Goal: Transaction & Acquisition: Obtain resource

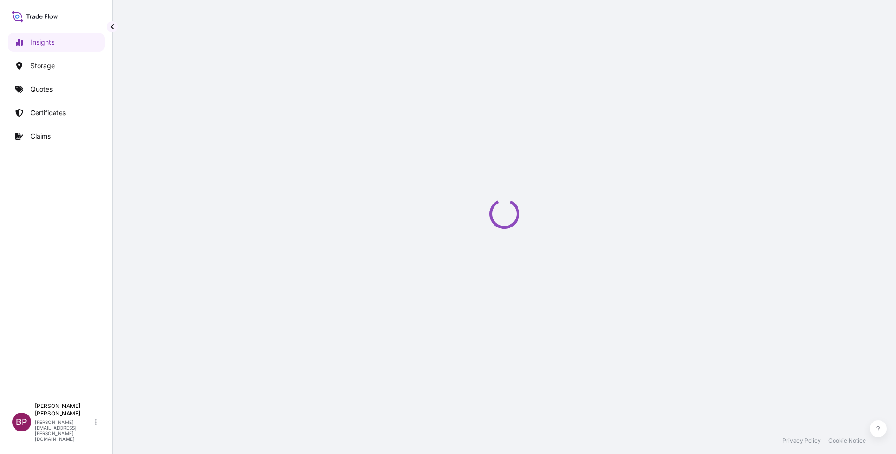
select select "2025"
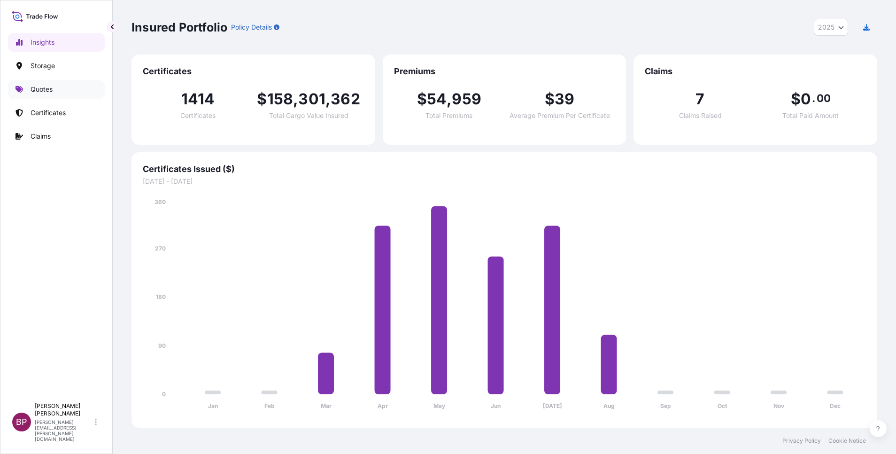
click at [51, 88] on p "Quotes" at bounding box center [42, 89] width 22 height 9
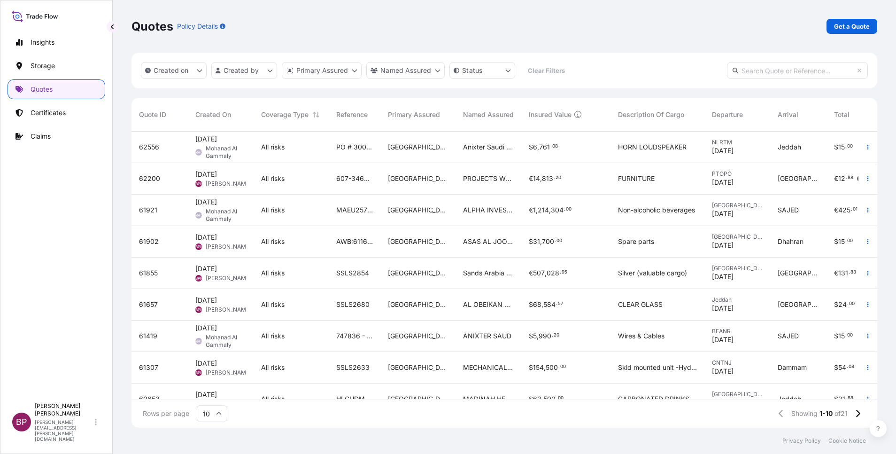
scroll to position [290, 735]
click at [857, 21] on link "Get a Quote" at bounding box center [852, 26] width 51 height 15
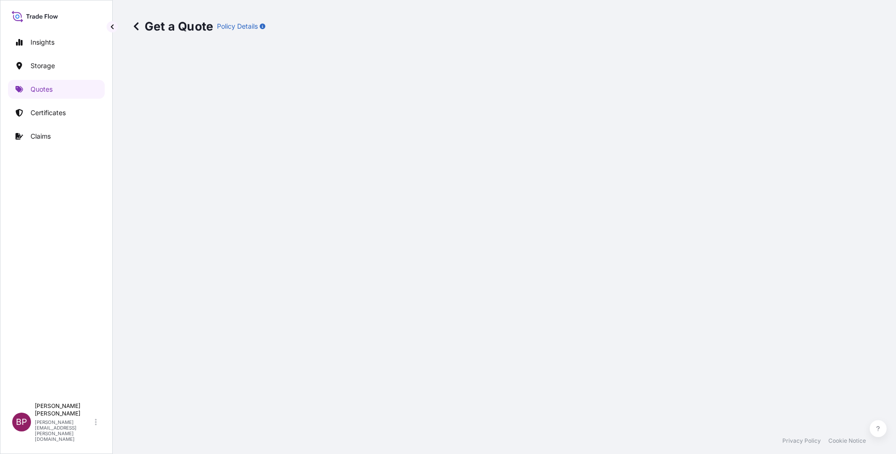
select select "Water"
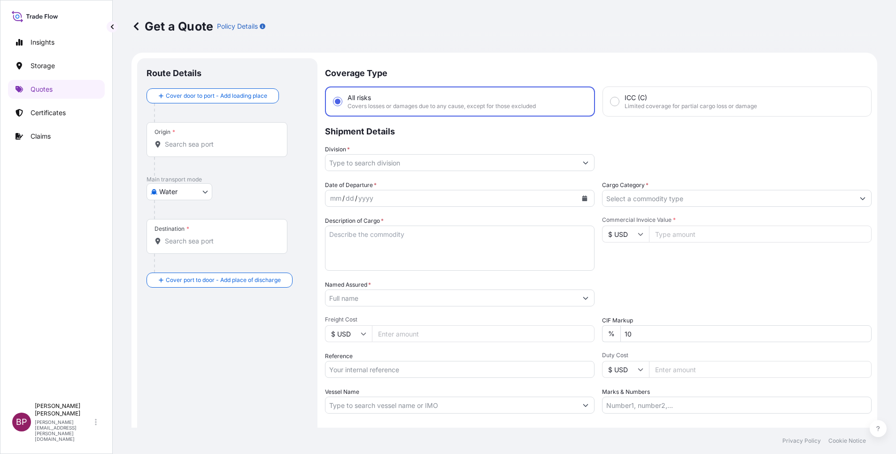
scroll to position [15, 0]
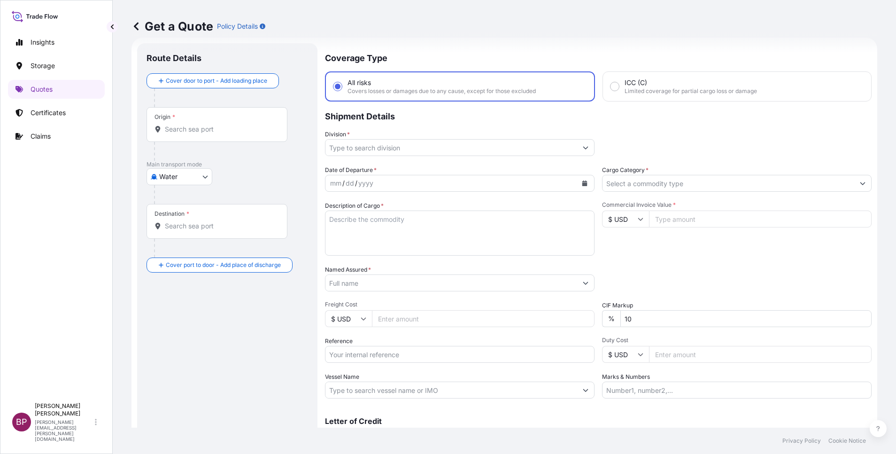
click at [748, 184] on input "Cargo Category *" at bounding box center [729, 183] width 252 height 17
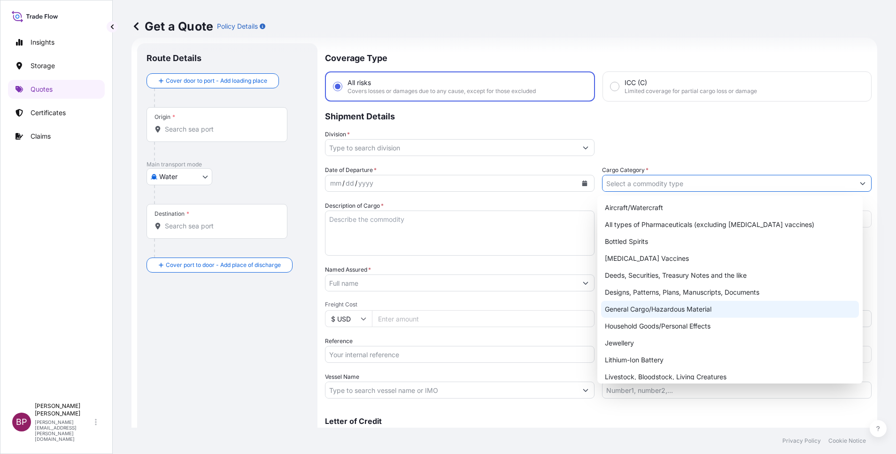
click at [660, 308] on div "General Cargo/Hazardous Material" at bounding box center [730, 309] width 258 height 17
type input "General Cargo/Hazardous Material"
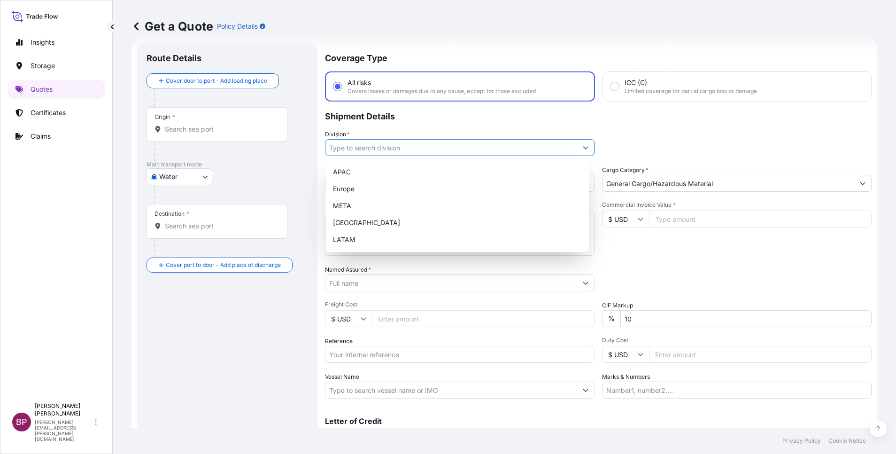
click at [577, 146] on button "Show suggestions" at bounding box center [585, 147] width 17 height 17
click at [423, 207] on div "META" at bounding box center [457, 205] width 256 height 17
type input "META"
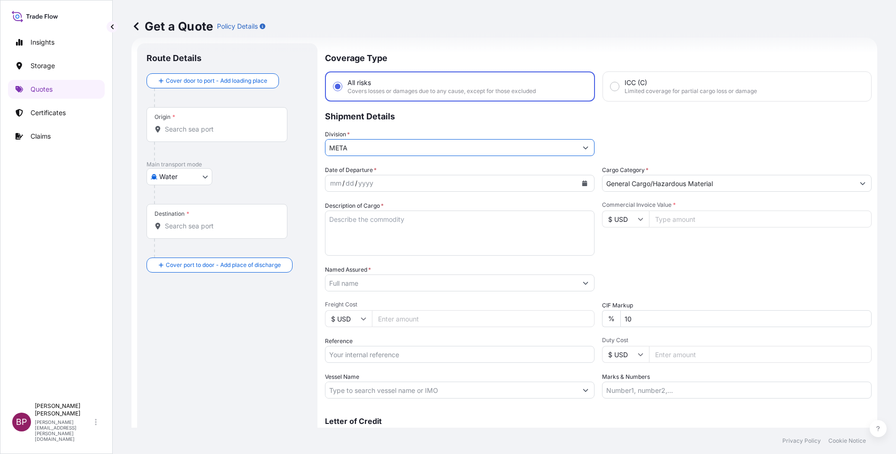
click at [635, 222] on input "$ USD" at bounding box center [625, 218] width 47 height 17
drag, startPoint x: 618, startPoint y: 253, endPoint x: 663, endPoint y: 225, distance: 53.4
click at [618, 254] on div "€ EUR" at bounding box center [620, 245] width 39 height 18
type input "€ EUR"
click at [666, 218] on input "Commercial Invoice Value *" at bounding box center [760, 218] width 223 height 17
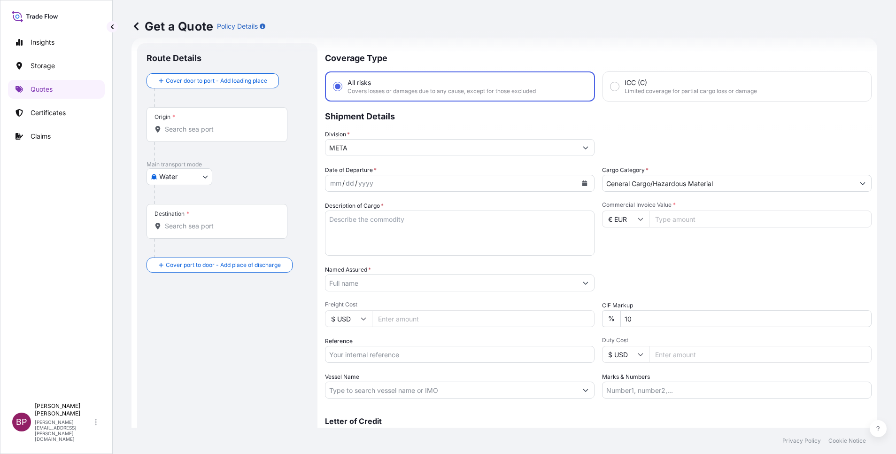
paste input "30177.12"
type input "30177.12"
click at [550, 315] on div "Date of Departure * mm / dd / yyyy Cargo Category * General Cargo/Hazardous Mat…" at bounding box center [598, 281] width 547 height 233
type input "0"
click at [700, 277] on div "Packing Category Type to search a container mode Please select a primary mode o…" at bounding box center [737, 278] width 270 height 26
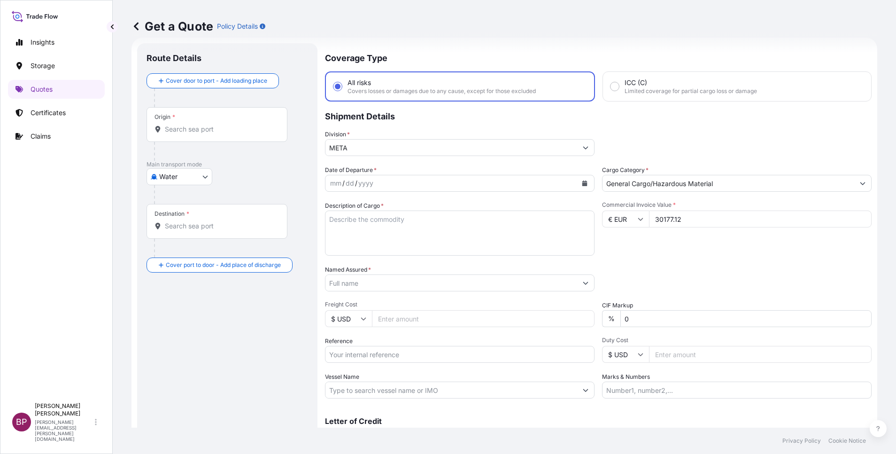
click at [396, 235] on textarea "Description of Cargo *" at bounding box center [460, 232] width 270 height 45
paste textarea "Bearing Shell, Main, Upper Bearing Shell, Main, Lower Bolt Connecting Rod Nut A…"
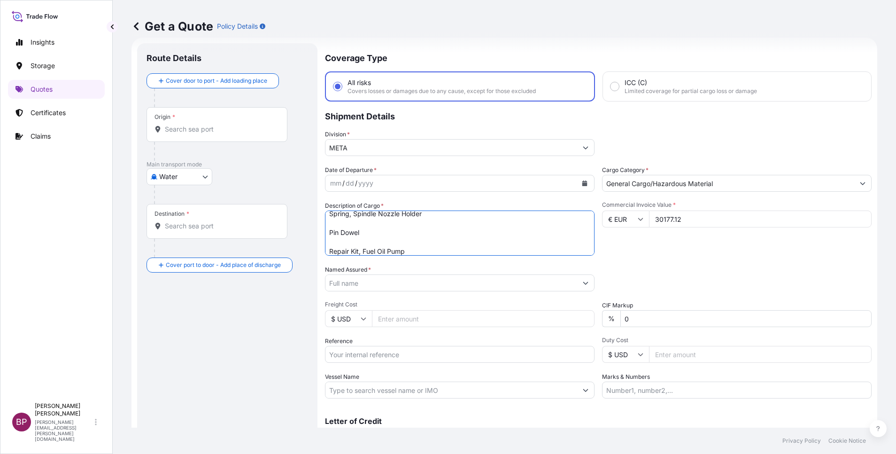
scroll to position [0, 0]
click at [435, 225] on textarea "Bearing Shell, Main, Upper Bearing Shell, Main, Lower Bolt Connecting Rod Nut A…" at bounding box center [460, 232] width 270 height 45
click at [435, 221] on textarea "Bearing Shell, Main, Upper Bearing Shell, Main, Lower Bolt Connecting Rod Nut A…" at bounding box center [460, 232] width 270 height 45
click at [433, 228] on textarea "Bearing Shell, Main, Upper Bearing Shell, Main, Lower Bolt Connecting Rod Nut A…" at bounding box center [460, 232] width 270 height 45
click at [433, 226] on textarea "Bearing Shell, Main, Upper Bearing Shell, Main, Lower Bolt Connecting Rod Nut A…" at bounding box center [460, 232] width 270 height 45
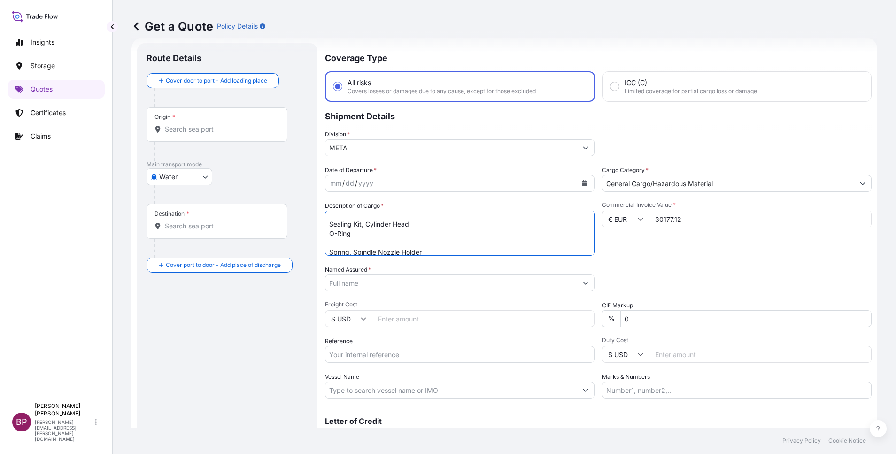
scroll to position [61, 0]
click at [423, 243] on textarea "Bearing Shell, Main, Upper Bearing Shell, Main, Lower Bolt Connecting Rod Nut A…" at bounding box center [460, 232] width 270 height 45
click at [426, 218] on textarea "Bearing Shell, Main, Upper Bearing Shell, Main, Lower Bolt Connecting Rod Nut A…" at bounding box center [460, 232] width 270 height 45
click at [436, 230] on textarea "Bearing Shell, Main, Upper Bearing Shell, Main, Lower Bolt Connecting Rod Nut A…" at bounding box center [460, 232] width 270 height 45
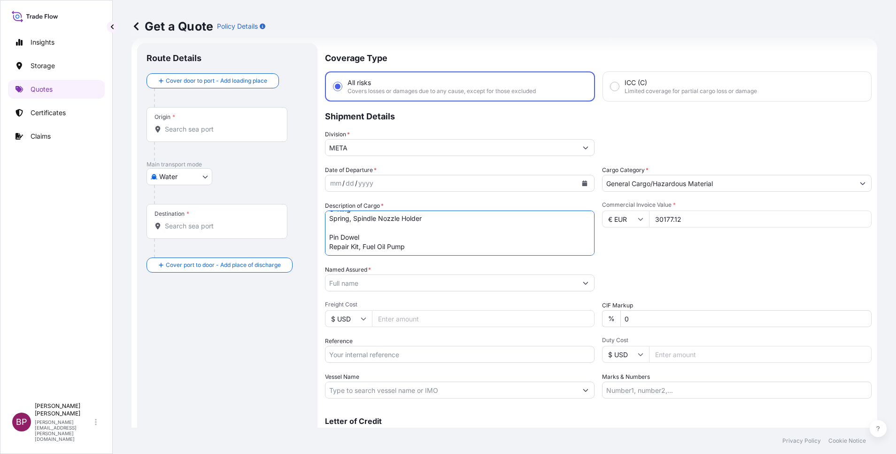
scroll to position [85, 0]
click at [442, 219] on textarea "Bearing Shell, Main, Upper Bearing Shell, Main, Lower Bolt Connecting Rod Nut A…" at bounding box center [460, 232] width 270 height 45
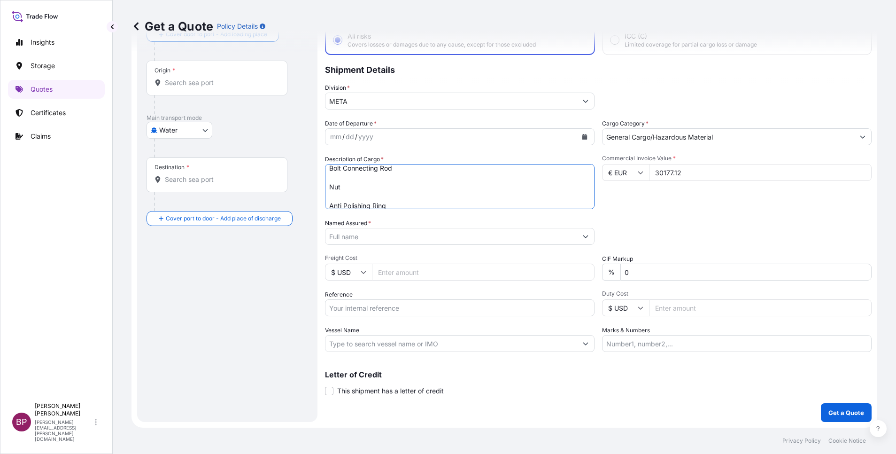
scroll to position [6, 0]
click at [439, 191] on textarea "Bearing Shell, Main, Upper Bearing Shell, Main, Lower Bolt Connecting Rod Nut A…" at bounding box center [460, 186] width 270 height 45
click at [435, 189] on textarea "Bearing Shell, Main, Upper Bearing Shell, Main, Lower Bolt Connecting Rod Nut A…" at bounding box center [460, 186] width 270 height 45
click at [434, 189] on textarea "Bearing Shell, Main, Upper Bearing Shell, Main, Lower Bolt Connecting Rod Nut A…" at bounding box center [460, 186] width 270 height 45
click at [434, 195] on textarea "Bearing Shell, Main, Upper Bearing Shell, Main, Lower Bolt Connecting Rod Nut A…" at bounding box center [460, 186] width 270 height 45
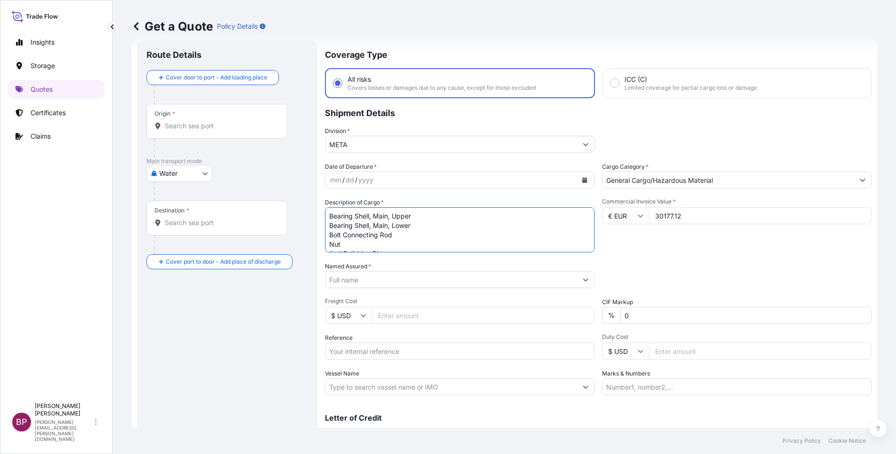
scroll to position [0, 0]
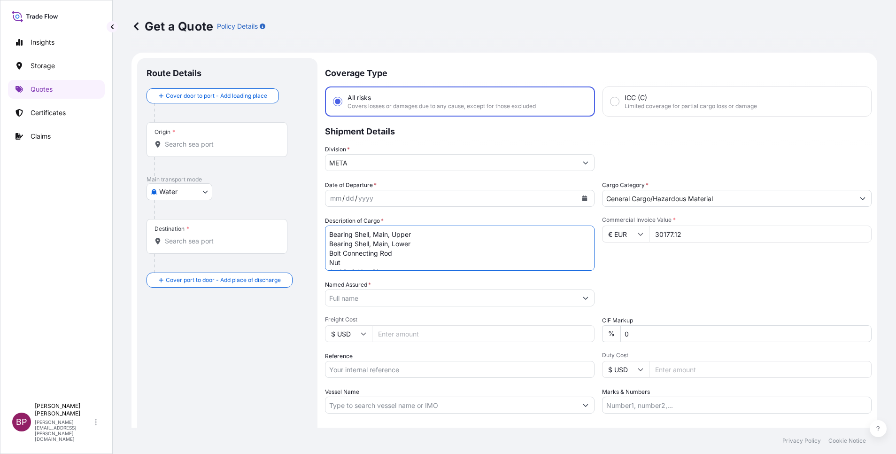
click at [431, 235] on textarea "Bearing Shell, Main, Upper Bearing Shell, Main, Lower Bolt Connecting Rod Nut A…" at bounding box center [460, 247] width 270 height 45
type textarea "Bearing Shell, Main, Upper Bearing Shell, Main, Lower Bolt Connecting Rod Nut A…"
click at [658, 269] on div "Commercial Invoice Value * € EUR 30177.12" at bounding box center [737, 243] width 270 height 54
click at [379, 371] on input "Reference" at bounding box center [460, 369] width 270 height 17
paste input "AWB:065-49359704 SSLS2955"
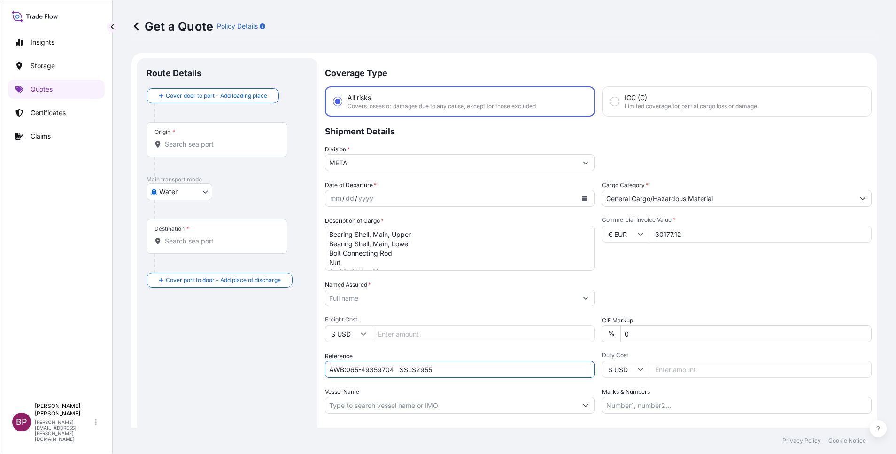
type input "AWB:065-49359704 SSLS2955"
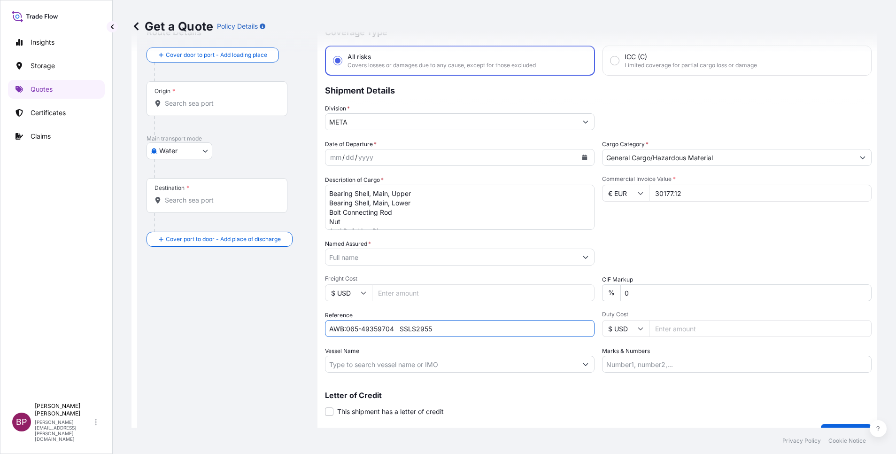
scroll to position [62, 0]
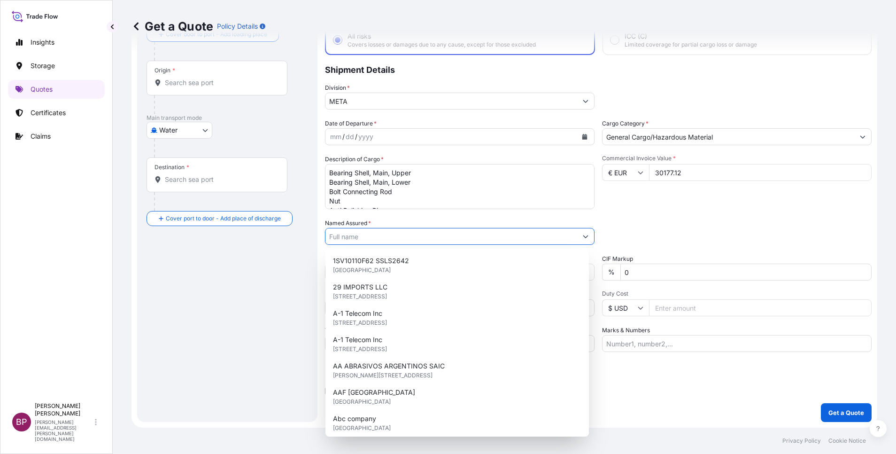
click at [386, 239] on input "Named Assured *" at bounding box center [451, 236] width 252 height 17
paste input "ZAMIL OFFSHORE SERVICES COMPANY"
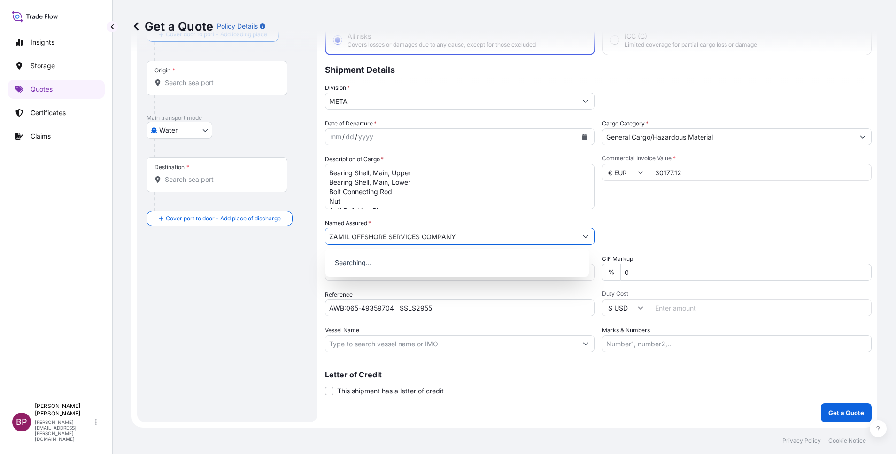
type input "ZAMIL OFFSHORE SERVICES COMPANY"
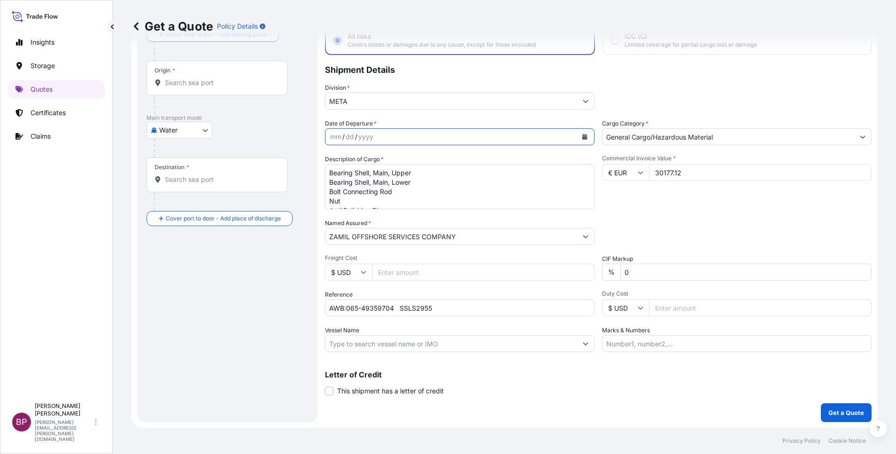
click at [582, 136] on icon "Calendar" at bounding box center [584, 137] width 5 height 6
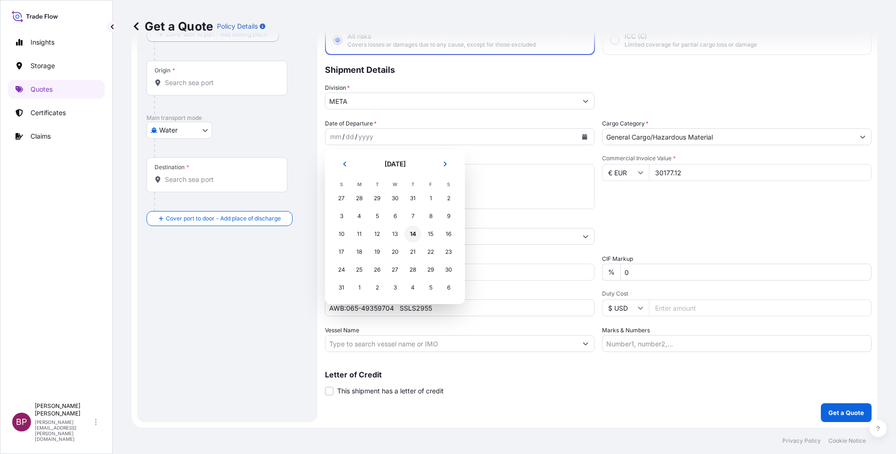
click at [414, 236] on div "14" at bounding box center [412, 233] width 17 height 17
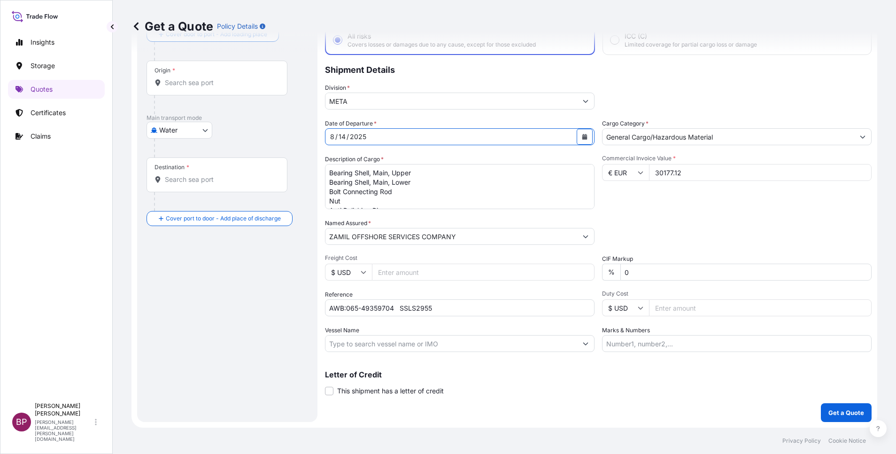
click at [197, 129] on body "Insights Storage Quotes Certificates Claims BP Bobby Paul Kurian bobby.paul@psa…" at bounding box center [448, 227] width 896 height 454
click at [177, 151] on div "Air" at bounding box center [179, 154] width 58 height 17
select select "Air"
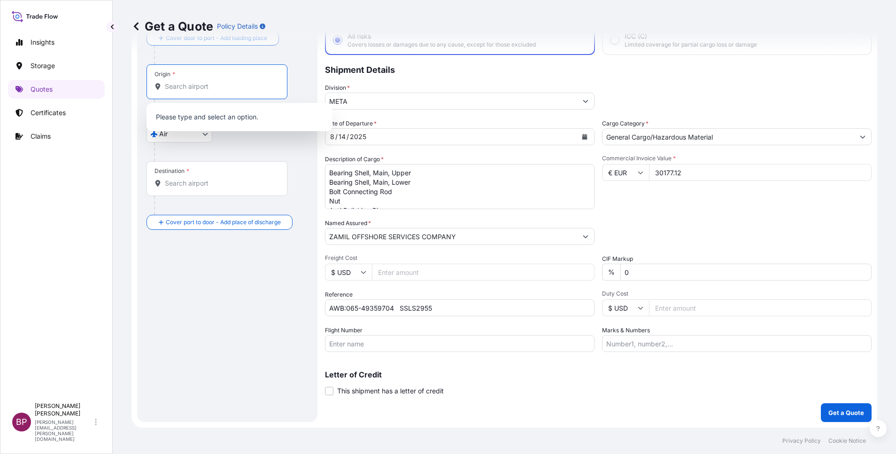
click at [208, 87] on input "Origin *" at bounding box center [220, 86] width 111 height 9
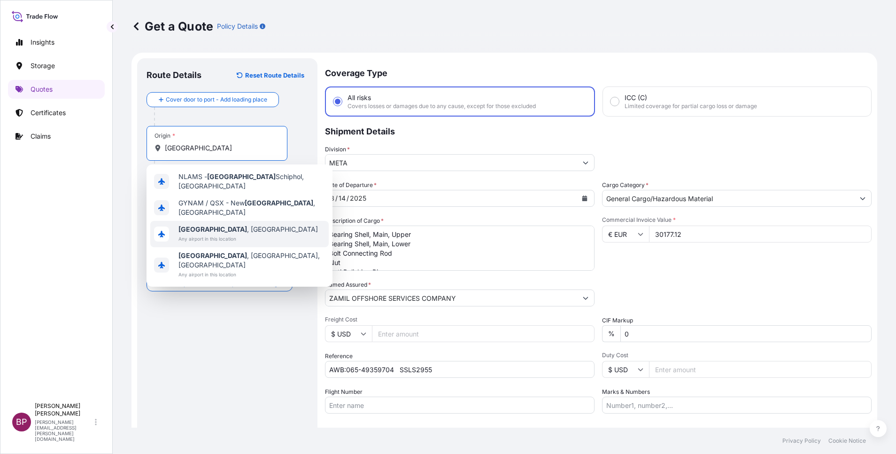
click at [232, 234] on span "Any airport in this location" at bounding box center [247, 238] width 139 height 9
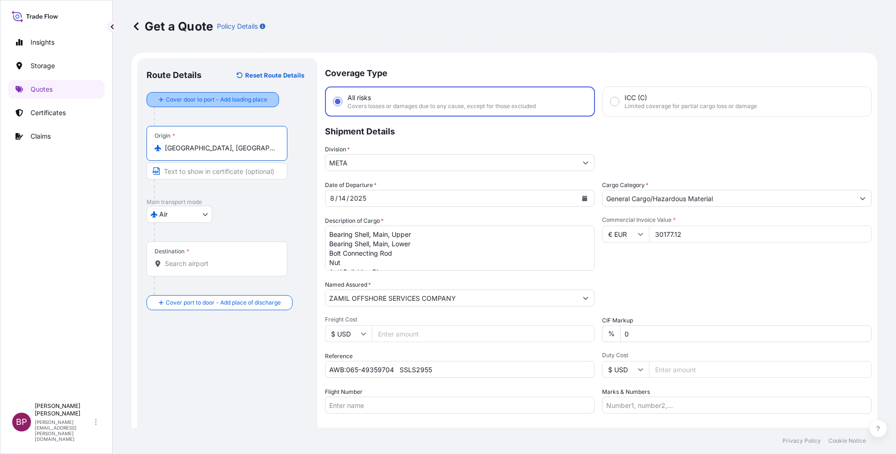
type input "Amsterdam, Netherlands"
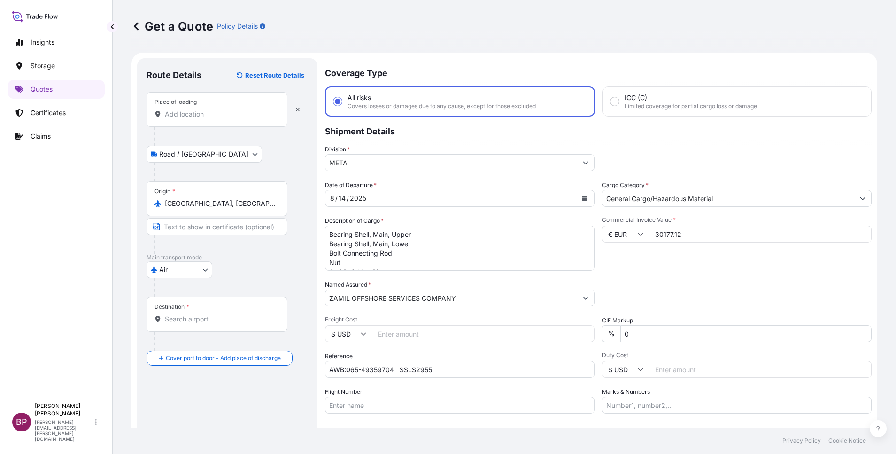
click at [193, 121] on div "Place of loading" at bounding box center [217, 109] width 141 height 35
click at [193, 119] on input "Place of loading" at bounding box center [220, 113] width 111 height 9
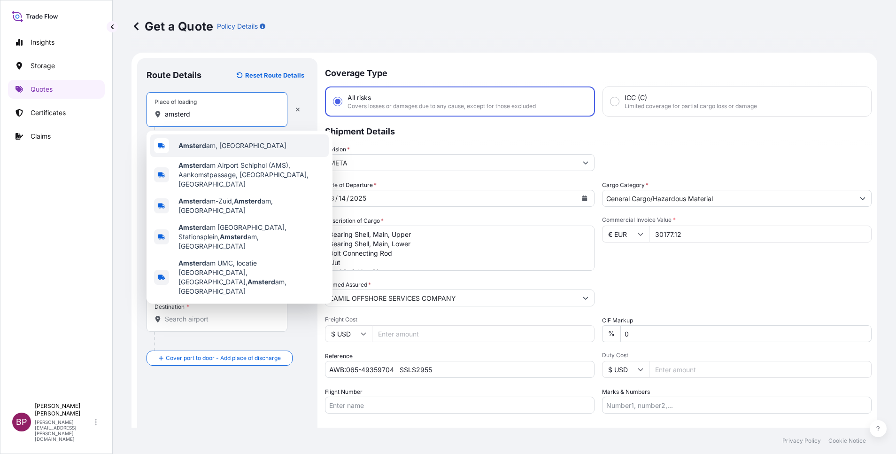
click at [226, 147] on span "Amsterd am, Netherlands" at bounding box center [232, 145] width 108 height 9
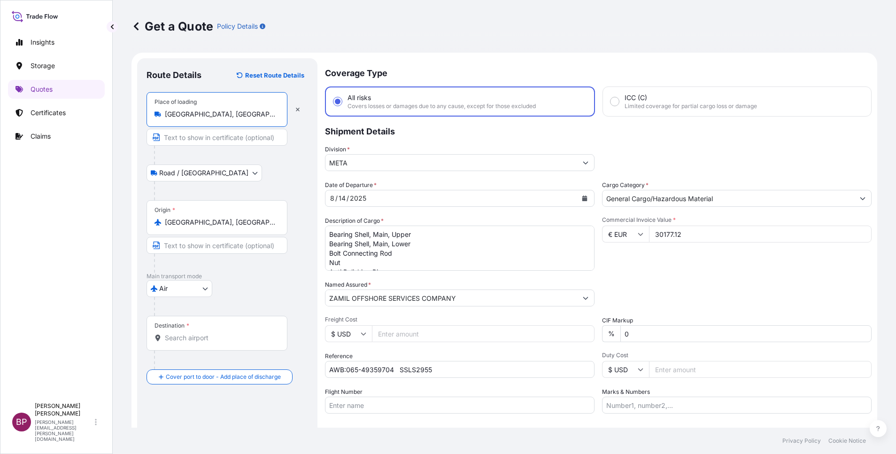
type input "Amsterdam, Netherlands"
click at [203, 343] on div "Destination *" at bounding box center [217, 333] width 141 height 35
click at [203, 342] on input "Destination *" at bounding box center [220, 337] width 111 height 9
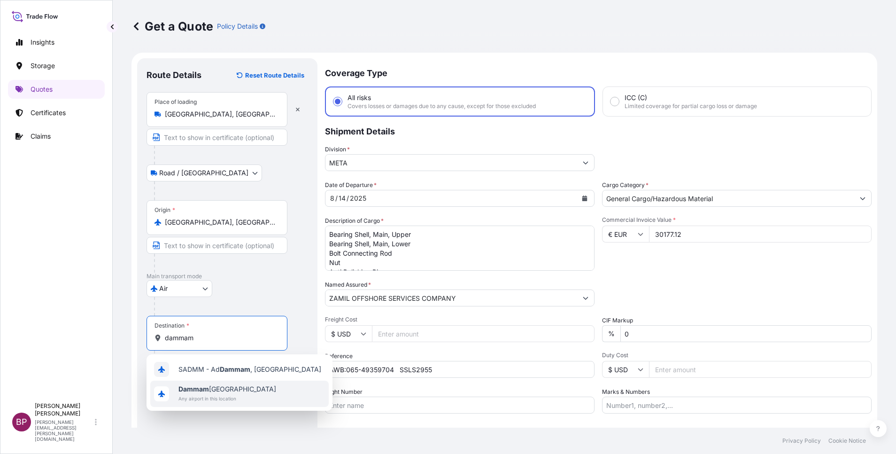
click at [225, 397] on span "Any airport in this location" at bounding box center [227, 398] width 98 height 9
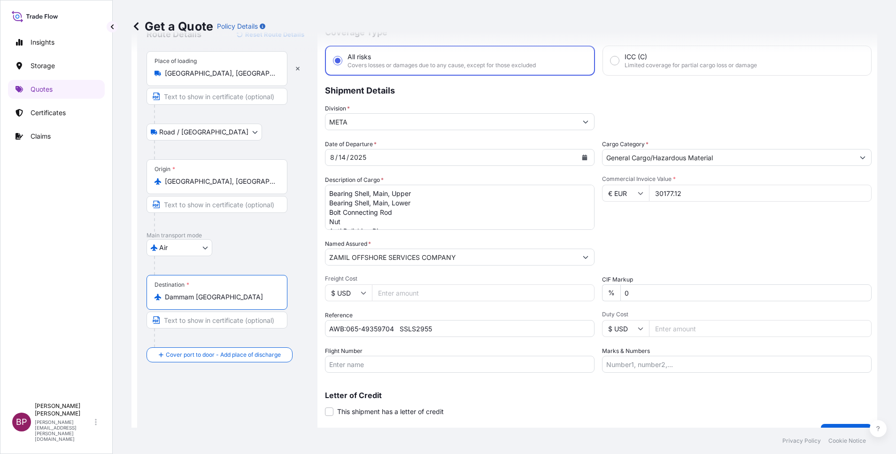
scroll to position [62, 0]
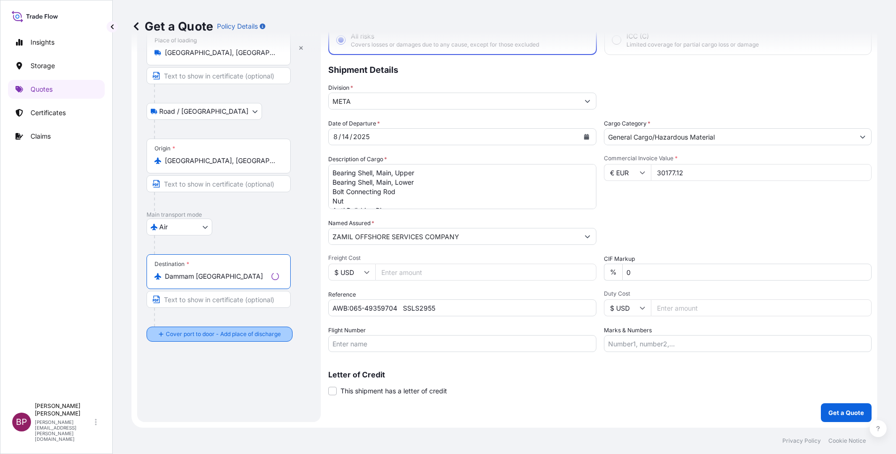
type input "Dammam Saudi Arabia"
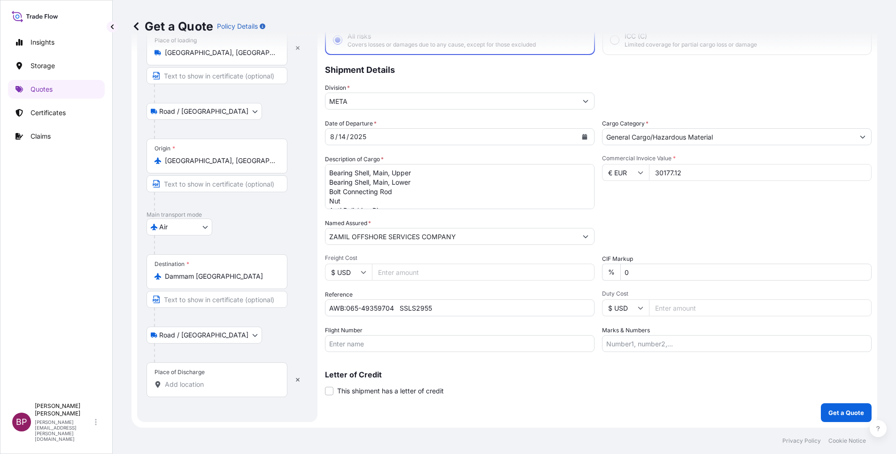
click at [191, 387] on input "Place of Discharge" at bounding box center [220, 383] width 111 height 9
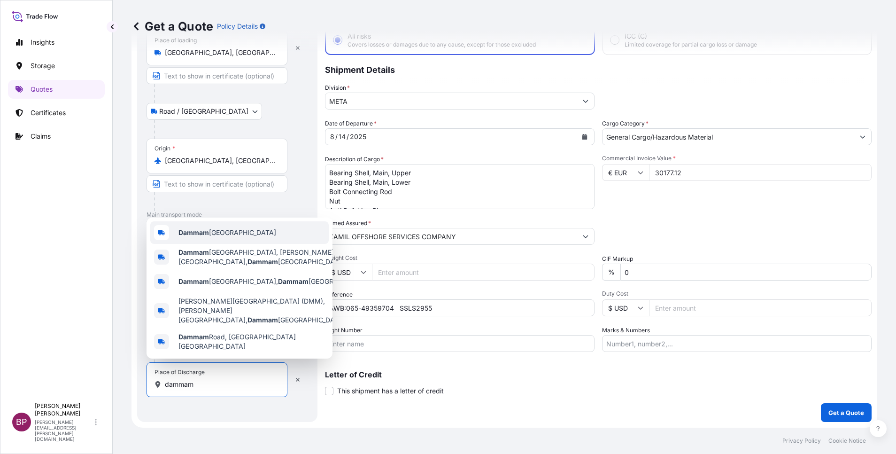
click at [242, 244] on div "Dammam Saudi Arabia" at bounding box center [239, 232] width 178 height 23
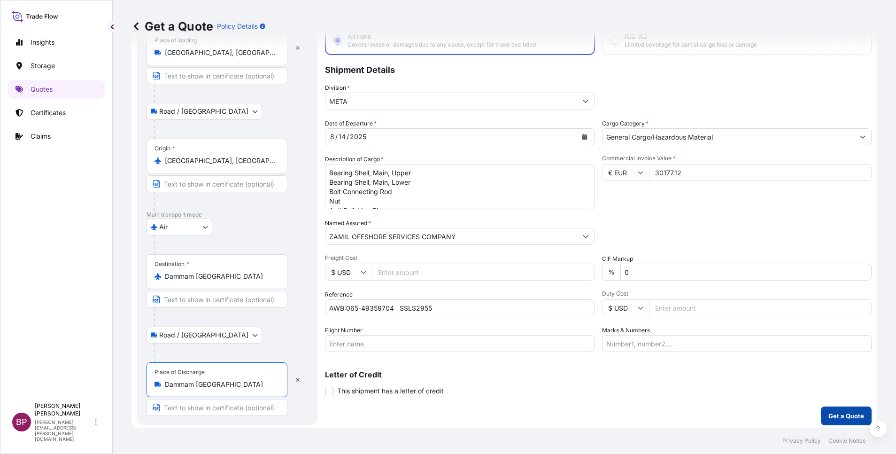
type input "Dammam Saudi Arabia"
click at [831, 416] on p "Get a Quote" at bounding box center [846, 415] width 36 height 9
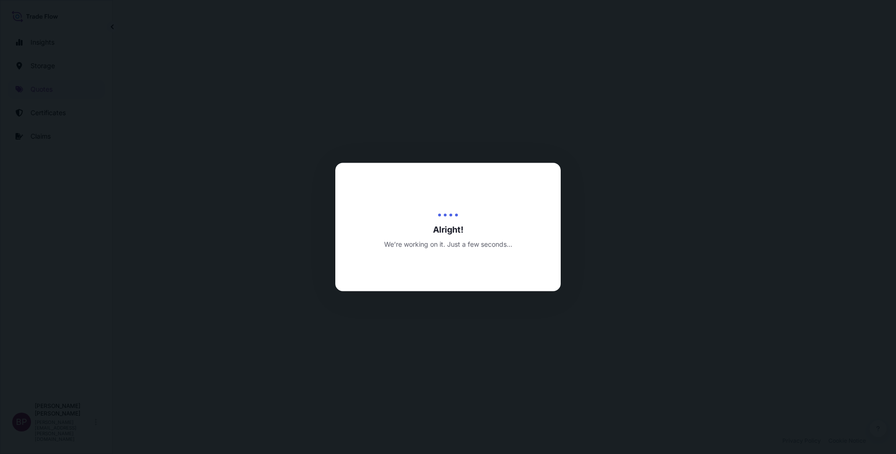
select select "Road / Inland"
select select "Air"
select select "Road / Inland"
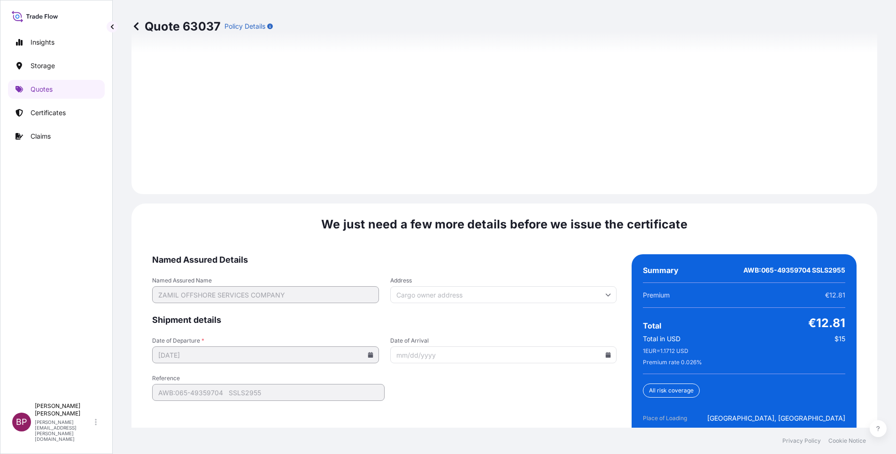
scroll to position [1441, 0]
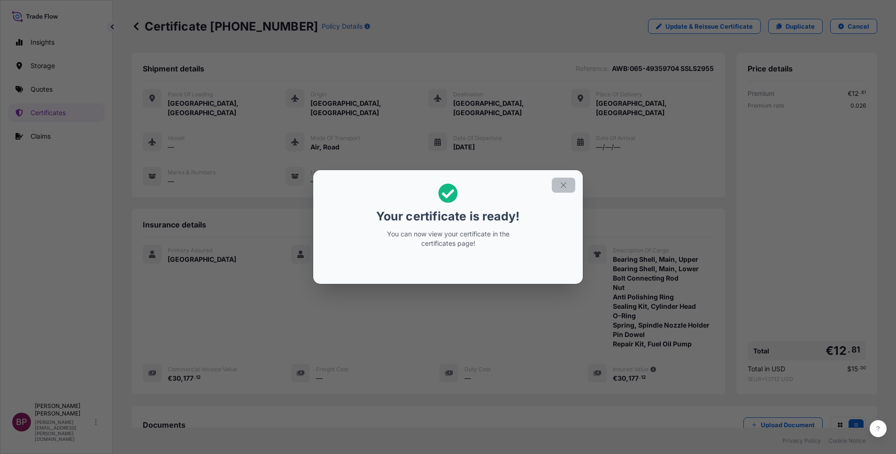
click at [564, 187] on icon "button" at bounding box center [563, 185] width 8 height 8
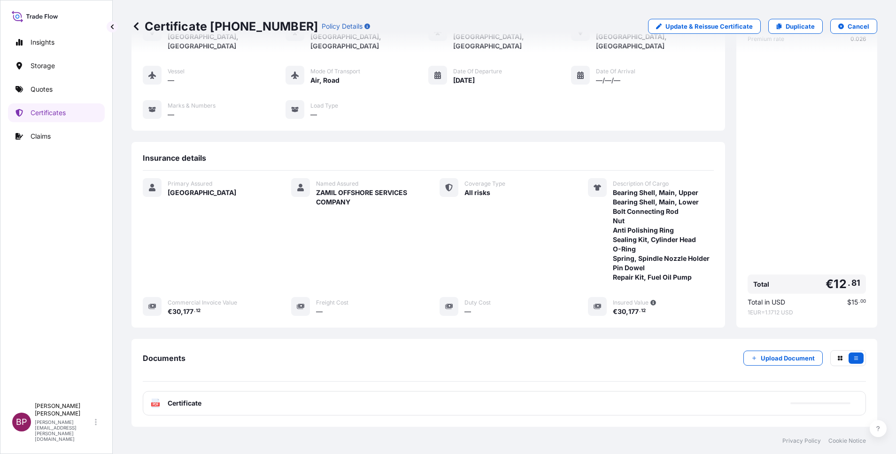
scroll to position [115, 0]
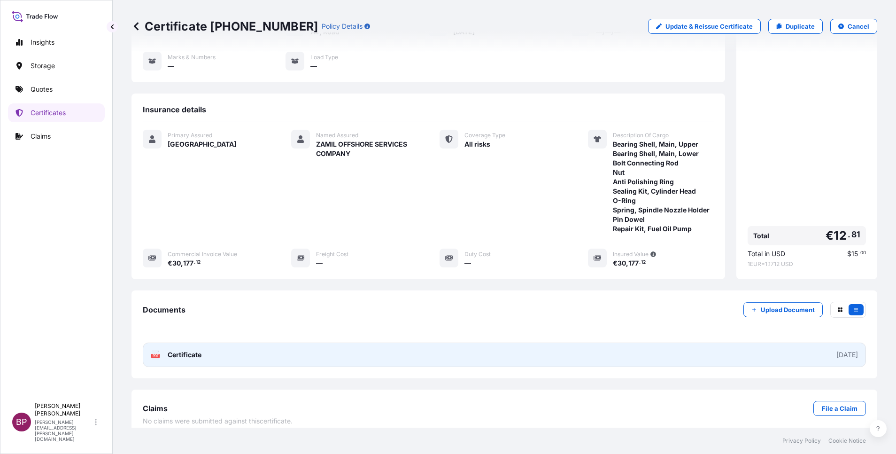
click at [189, 350] on span "Certificate" at bounding box center [185, 354] width 34 height 9
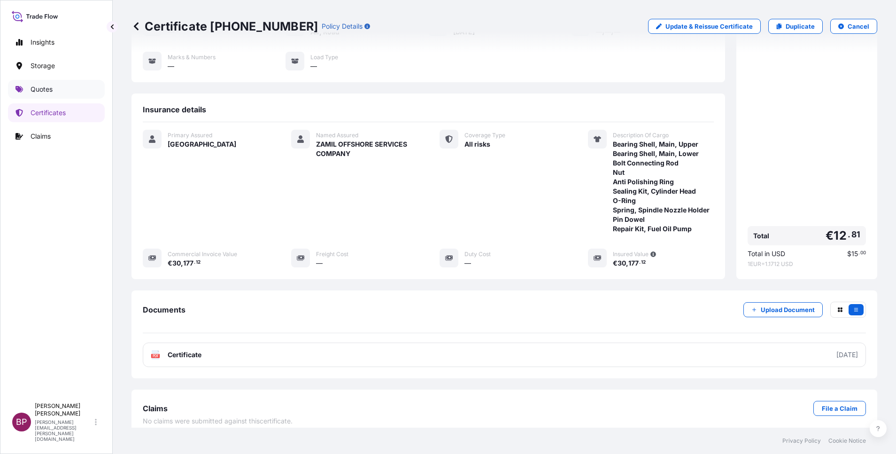
click at [51, 89] on p "Quotes" at bounding box center [42, 89] width 22 height 9
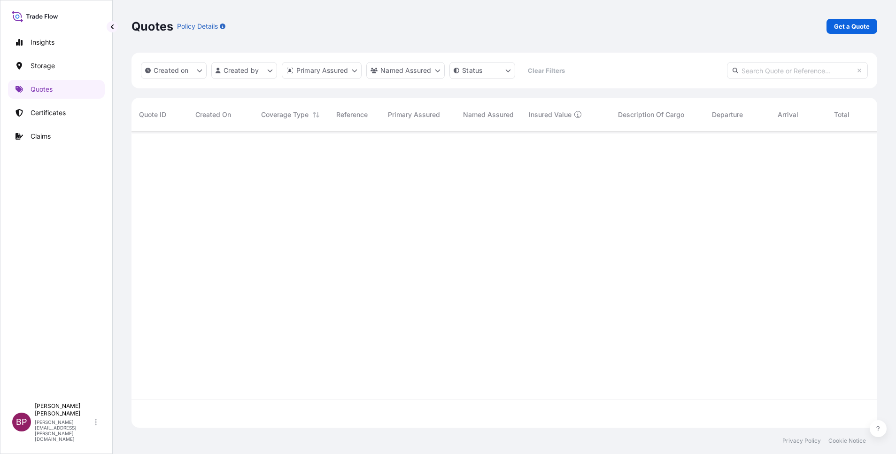
scroll to position [290, 735]
click at [851, 24] on p "Get a Quote" at bounding box center [852, 26] width 36 height 9
select select "Water"
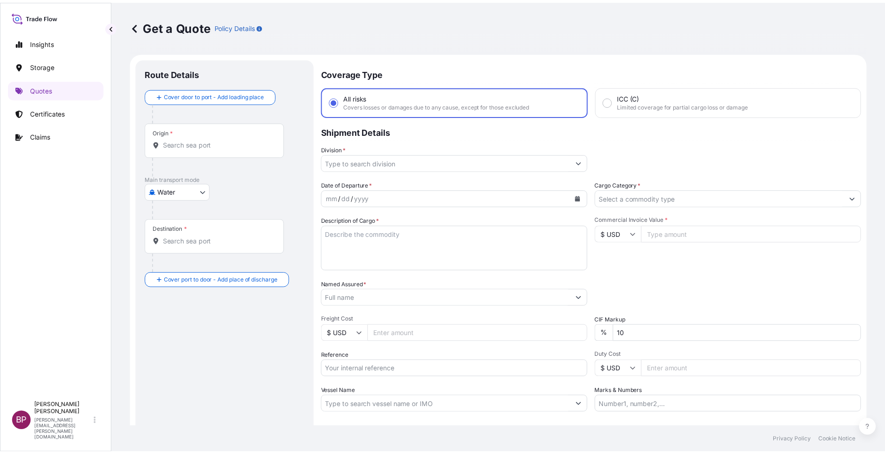
scroll to position [15, 0]
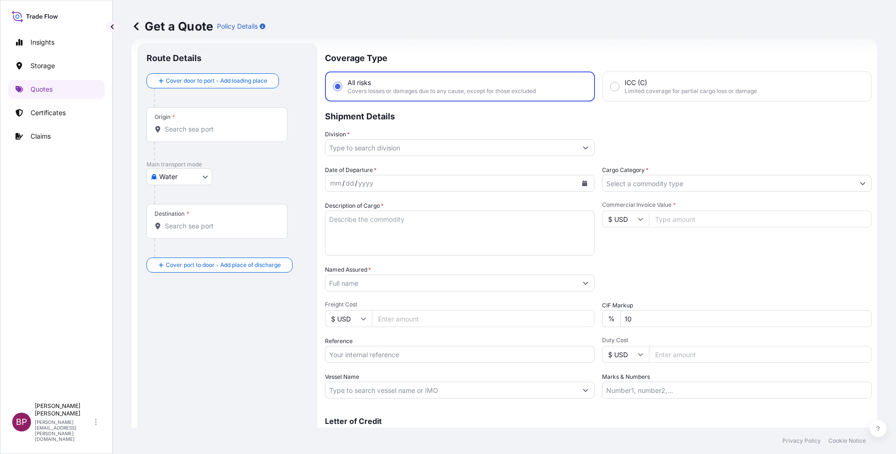
click at [629, 217] on input "$ USD" at bounding box center [625, 218] width 47 height 17
drag, startPoint x: 619, startPoint y: 251, endPoint x: 676, endPoint y: 212, distance: 69.6
click at [619, 251] on div "€ EUR" at bounding box center [620, 245] width 39 height 18
type input "€ EUR"
click at [678, 185] on input "Cargo Category *" at bounding box center [729, 183] width 252 height 17
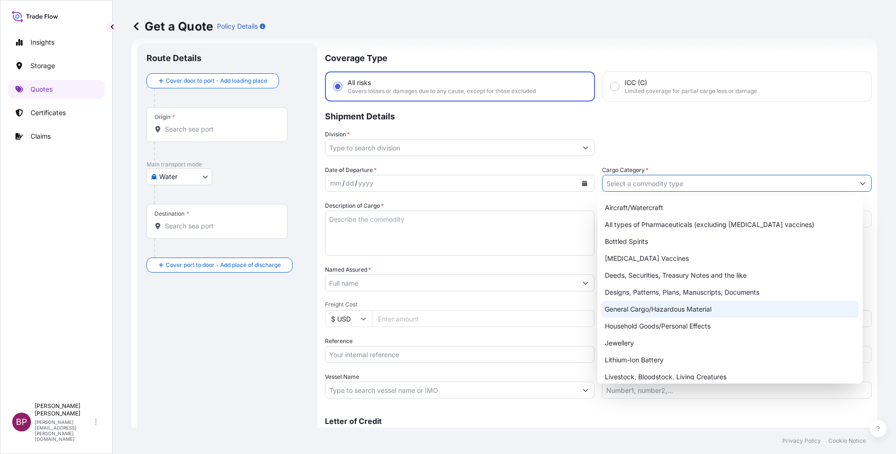
click at [638, 304] on div "General Cargo/Hazardous Material" at bounding box center [730, 309] width 258 height 17
type input "General Cargo/Hazardous Material"
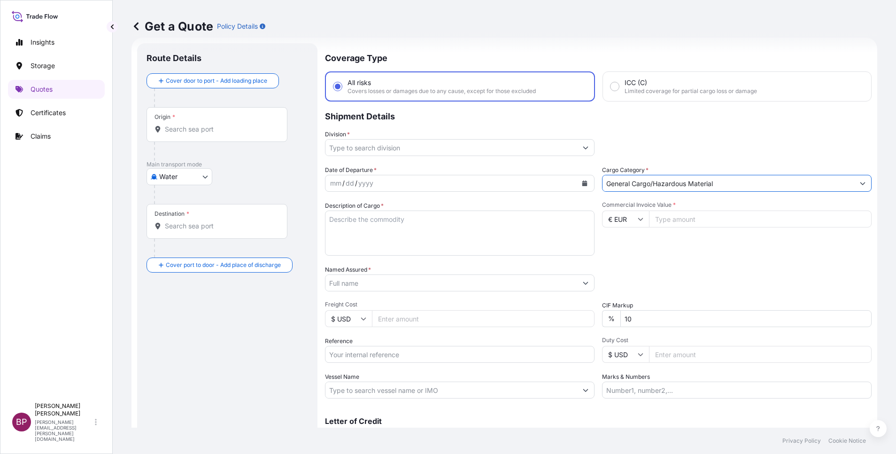
click at [577, 149] on button "Show suggestions" at bounding box center [585, 147] width 17 height 17
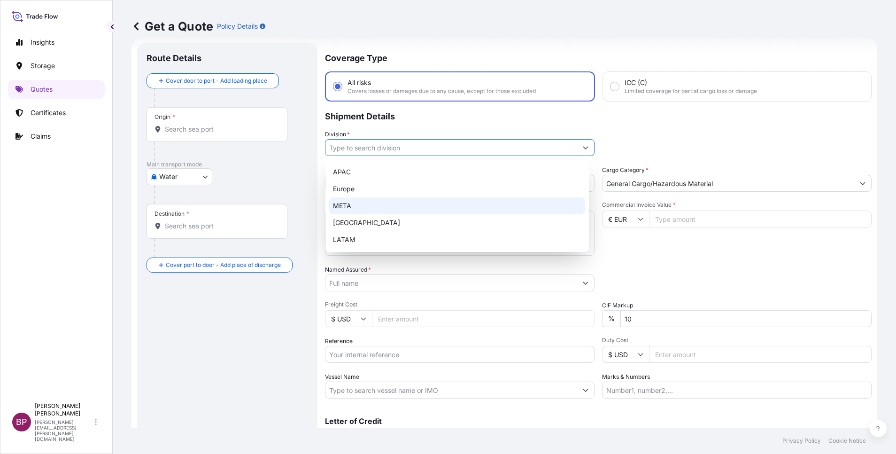
click at [426, 202] on div "META" at bounding box center [457, 205] width 256 height 17
type input "META"
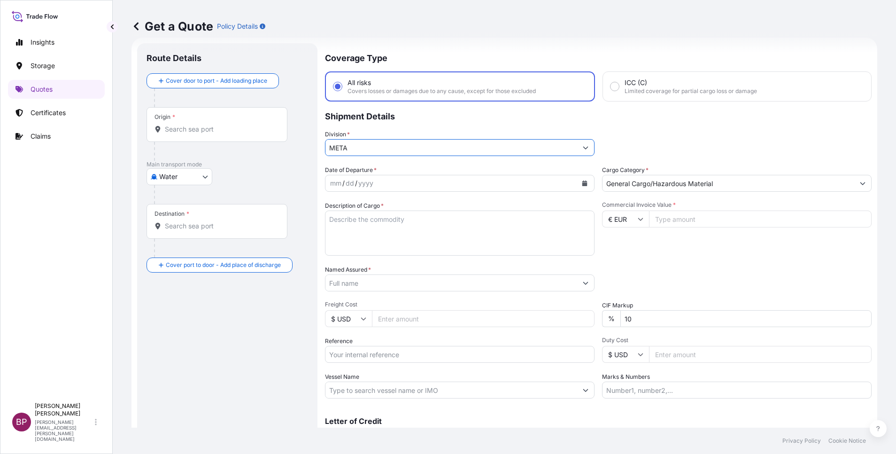
drag, startPoint x: 672, startPoint y: 219, endPoint x: 667, endPoint y: 293, distance: 73.9
click at [672, 219] on input "Commercial Invoice Value *" at bounding box center [760, 218] width 223 height 17
paste input "19.58"
type input "19.58"
drag, startPoint x: 638, startPoint y: 317, endPoint x: 431, endPoint y: 308, distance: 207.3
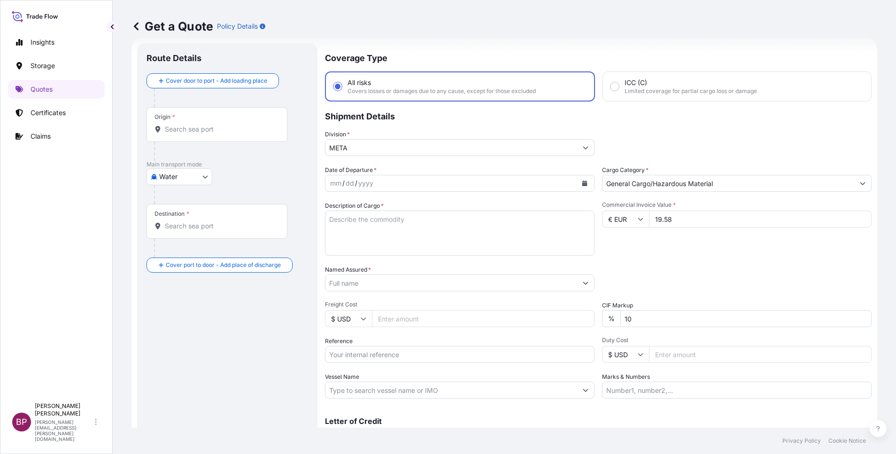
click at [542, 312] on div "Date of Departure * mm / dd / yyyy Cargo Category * General Cargo/Hazardous Mat…" at bounding box center [598, 281] width 547 height 233
type input "0"
click at [659, 248] on div "Commercial Invoice Value * € EUR 19.58" at bounding box center [737, 228] width 270 height 54
click at [674, 222] on input "19.58" at bounding box center [760, 218] width 223 height 17
type input "19577.62"
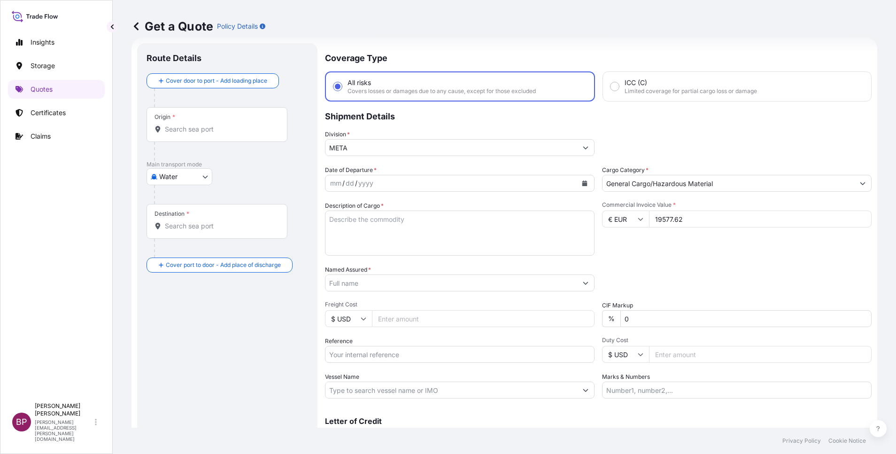
click at [438, 235] on textarea "Description of Cargo *" at bounding box center [460, 232] width 270 height 45
paste textarea "RUBBER COMPOUND"
type textarea "RUBBER COMPOUND"
click at [407, 350] on input "Reference" at bounding box center [460, 354] width 270 height 17
paste input "SSLS2789"
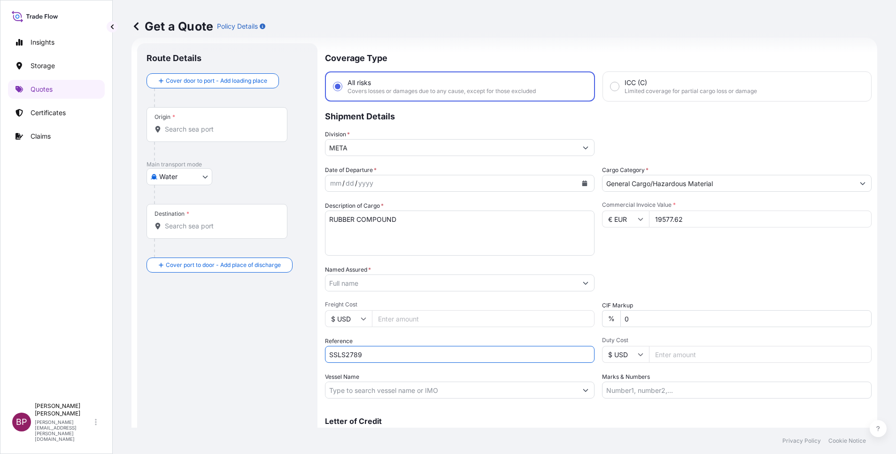
type input "SSLS2789"
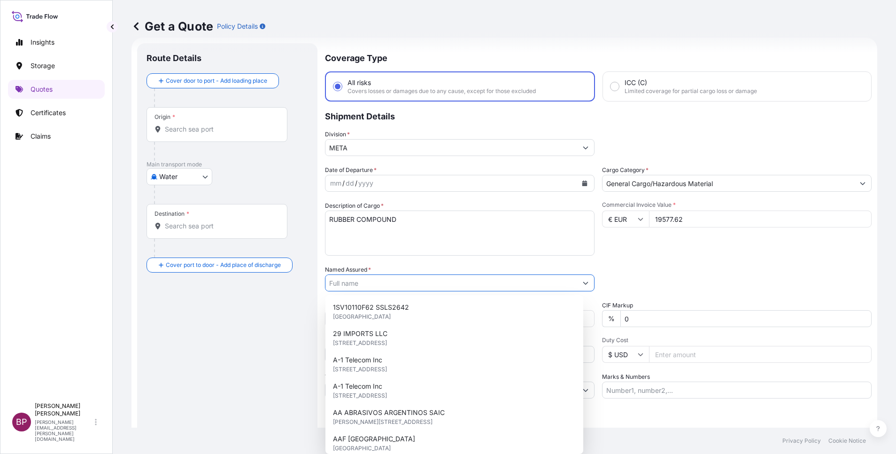
click at [404, 282] on input "Named Assured *" at bounding box center [451, 282] width 252 height 17
paste input "SAUDI MODERN COMPANY FOR METALS CABLES & PLASTICS INDS. (RIYADH CABLES AND META…"
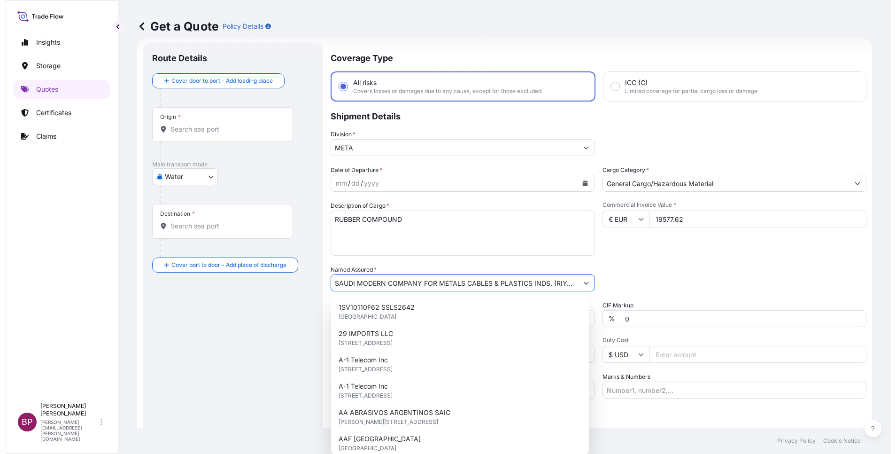
scroll to position [0, 78]
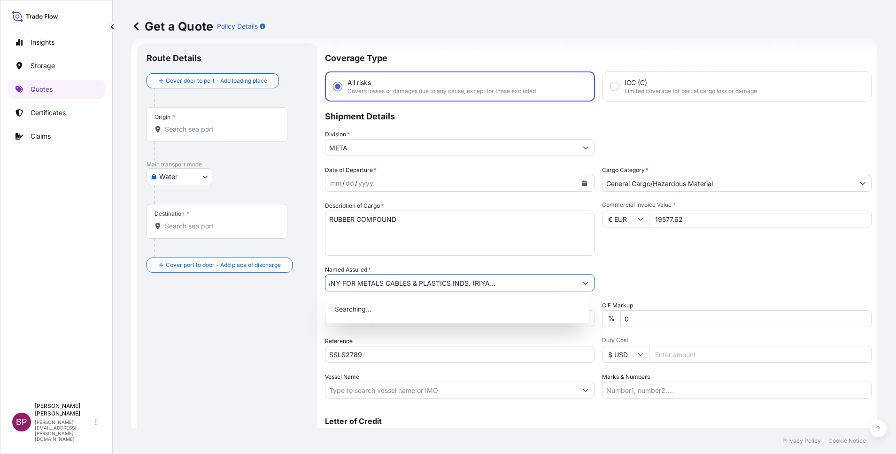
type input "SAUDI MODERN COMPANY FOR METALS CABLES & PLASTICS INDS. (RIYADH CABLES AND META…"
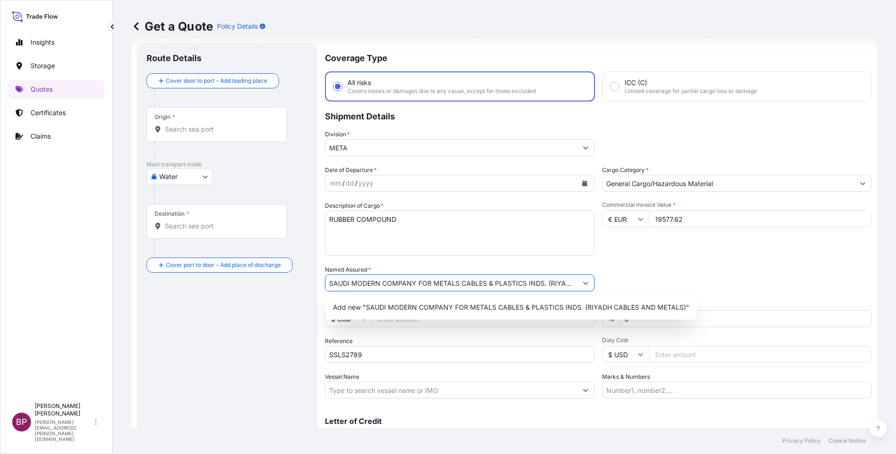
click at [582, 184] on icon "Calendar" at bounding box center [584, 183] width 5 height 6
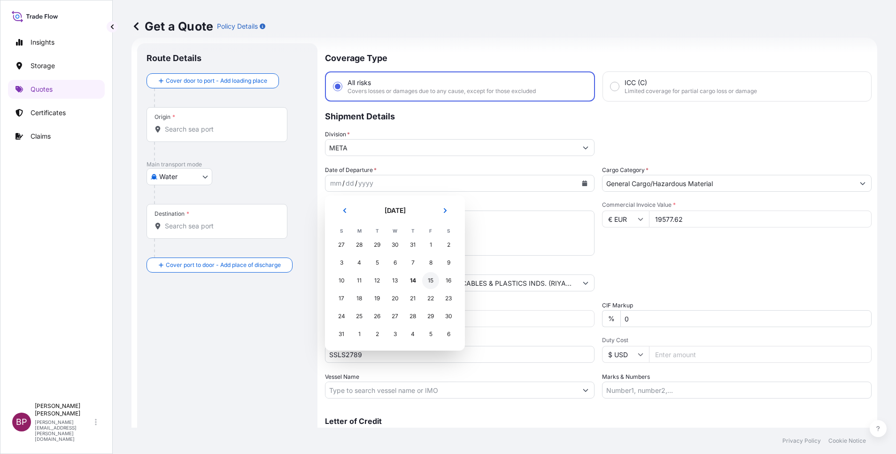
click at [431, 281] on div "15" at bounding box center [430, 280] width 17 height 17
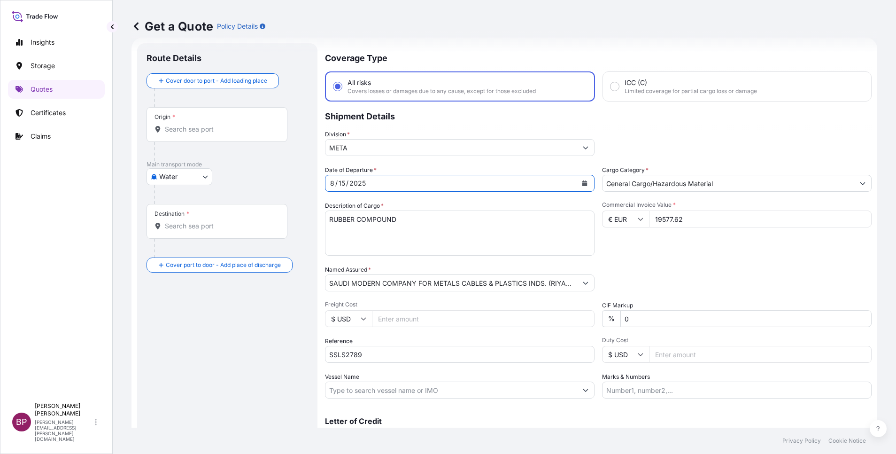
click at [173, 173] on body "1 option available. Selected Date: Friday, August 15, 2025 Insights Storage Quo…" at bounding box center [448, 227] width 896 height 454
click at [178, 201] on div "Air" at bounding box center [179, 201] width 58 height 17
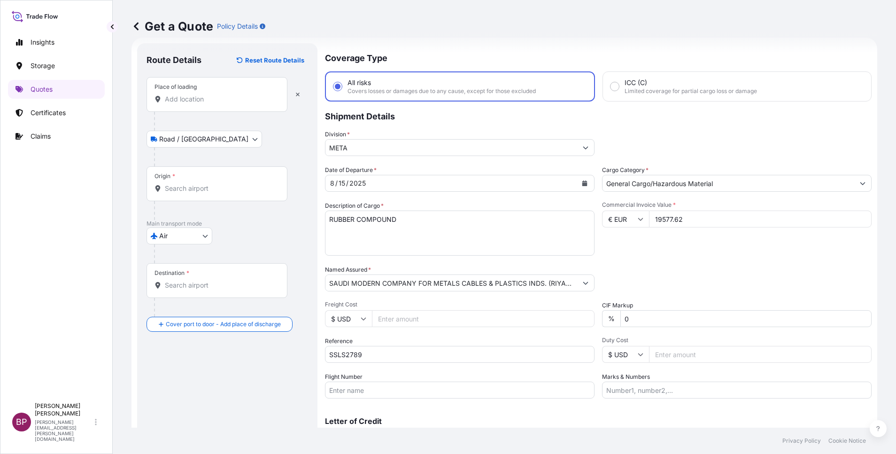
click at [200, 101] on input "Place of loading" at bounding box center [220, 98] width 111 height 9
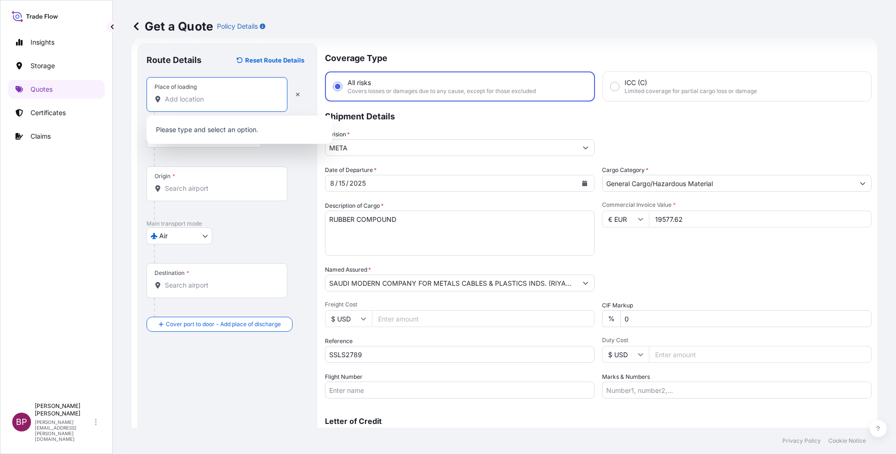
paste input "Guangzhou"
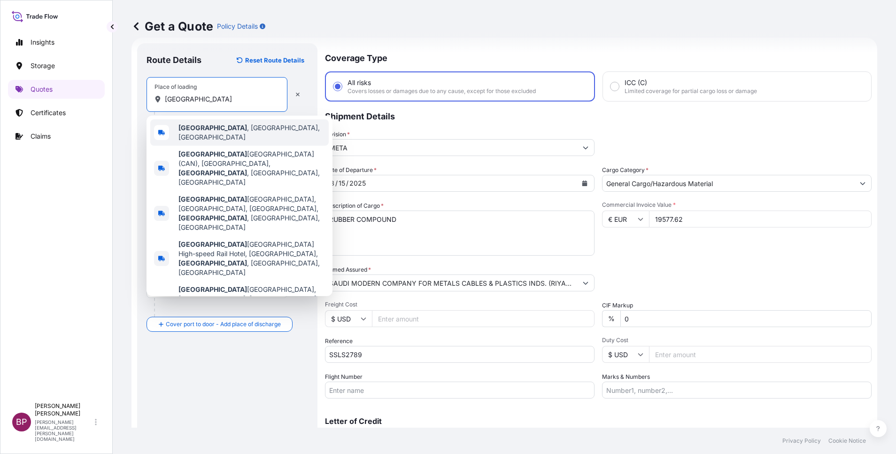
click at [226, 127] on span "Guangzhou , Guangdong Province, China" at bounding box center [251, 132] width 147 height 19
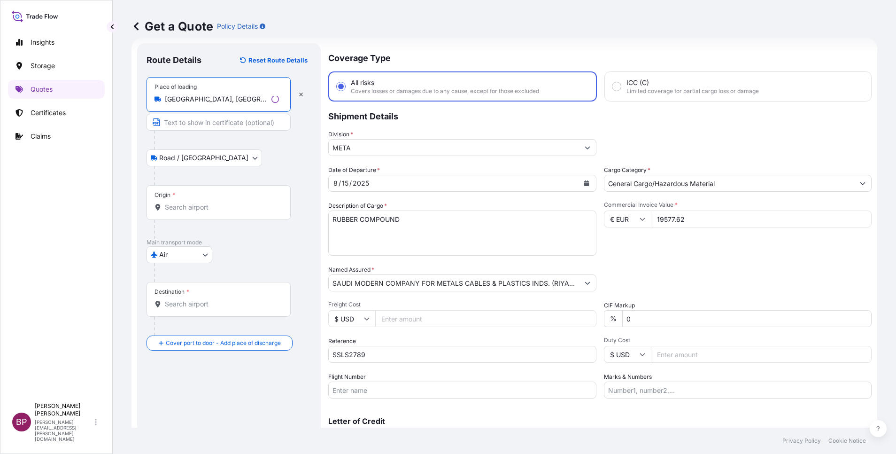
type input "Guangzhou, Guangdong Province, China"
click at [225, 204] on input "Origin *" at bounding box center [222, 206] width 114 height 9
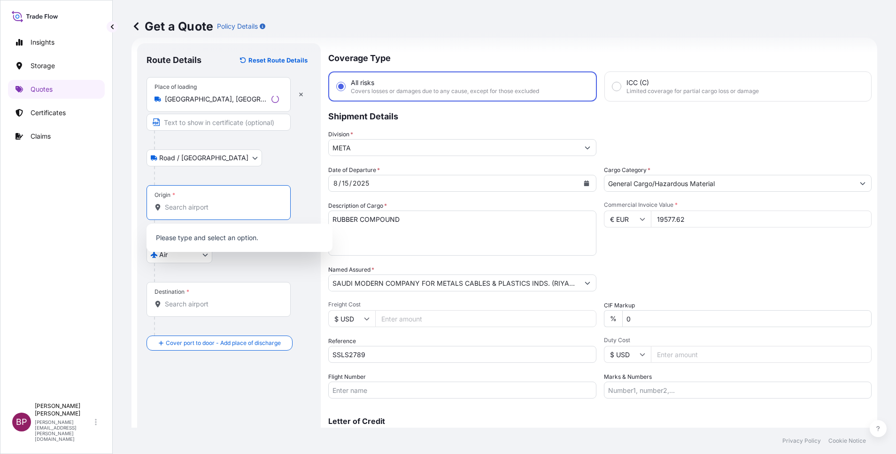
paste input "Guangzhou"
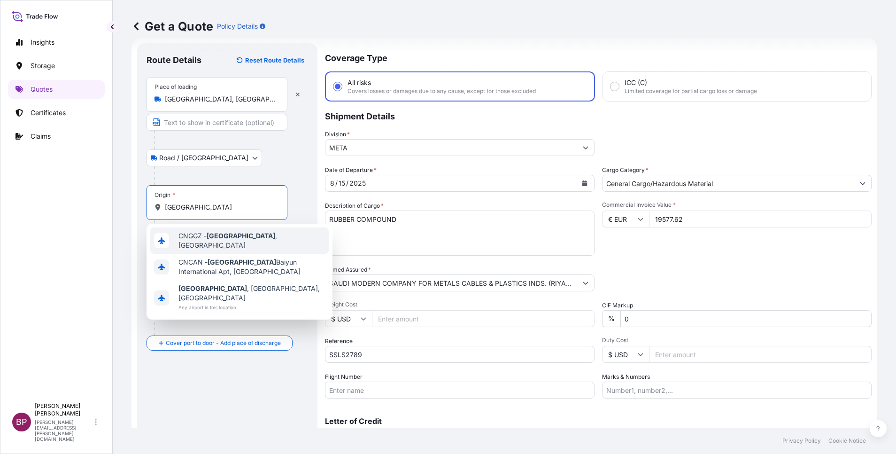
click at [246, 241] on span "CNGGZ - Guangzhou , China" at bounding box center [251, 240] width 147 height 19
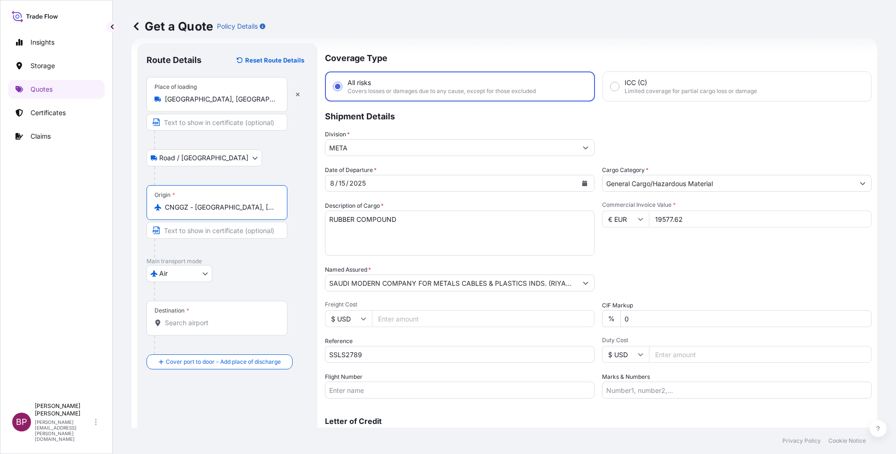
type input "CNGGZ - Guangzhou, China"
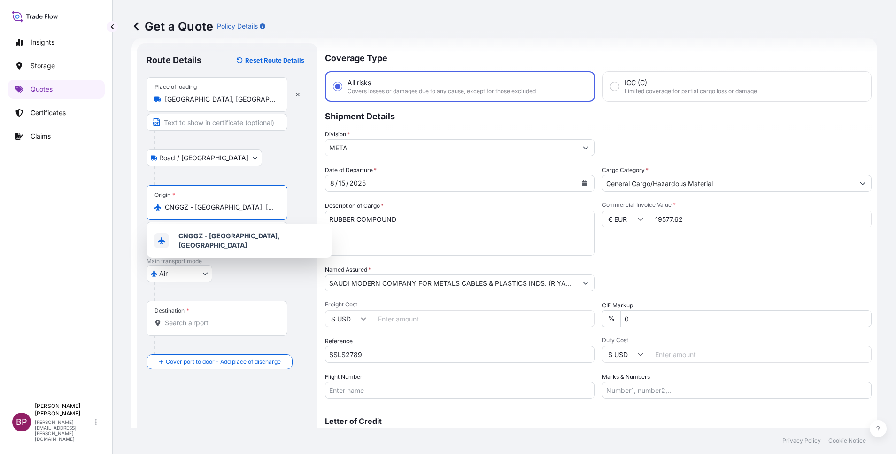
drag, startPoint x: 260, startPoint y: 209, endPoint x: 0, endPoint y: 193, distance: 260.2
click at [0, 194] on html "0 options available. 3 options available. 1 option available. Insights Storage …" at bounding box center [448, 227] width 896 height 454
type input "CNGGZ - Guangzhou, China"
click at [241, 99] on input "Guangzhou, Guangdong Province, China" at bounding box center [220, 98] width 111 height 9
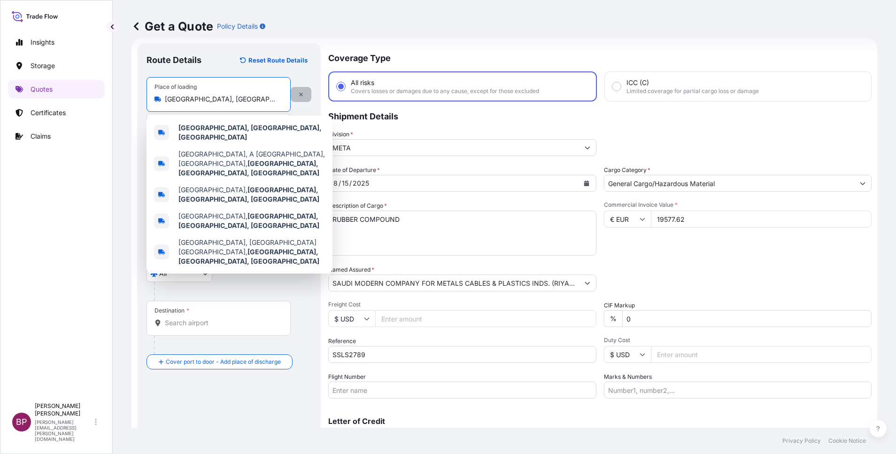
click at [295, 97] on button "button" at bounding box center [301, 94] width 21 height 15
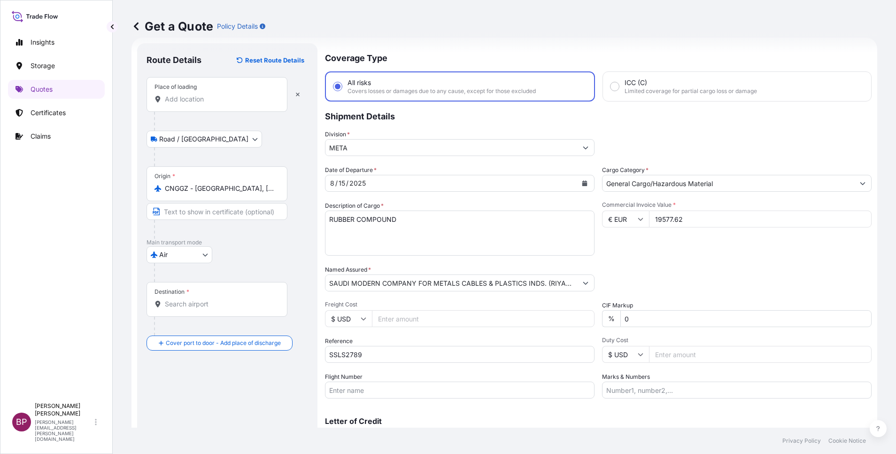
drag, startPoint x: 202, startPoint y: 102, endPoint x: 199, endPoint y: 106, distance: 5.0
click at [202, 102] on input "Place of loading" at bounding box center [220, 98] width 111 height 9
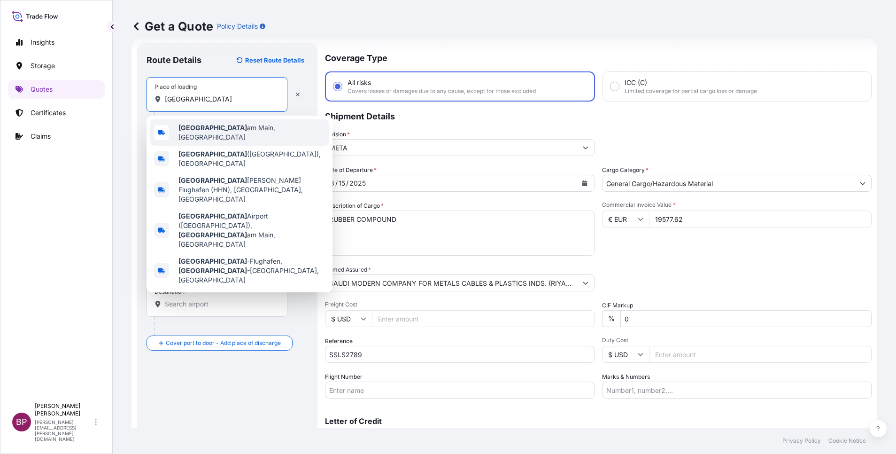
click at [261, 130] on span "Frankfurt am Main, Germany" at bounding box center [251, 132] width 147 height 19
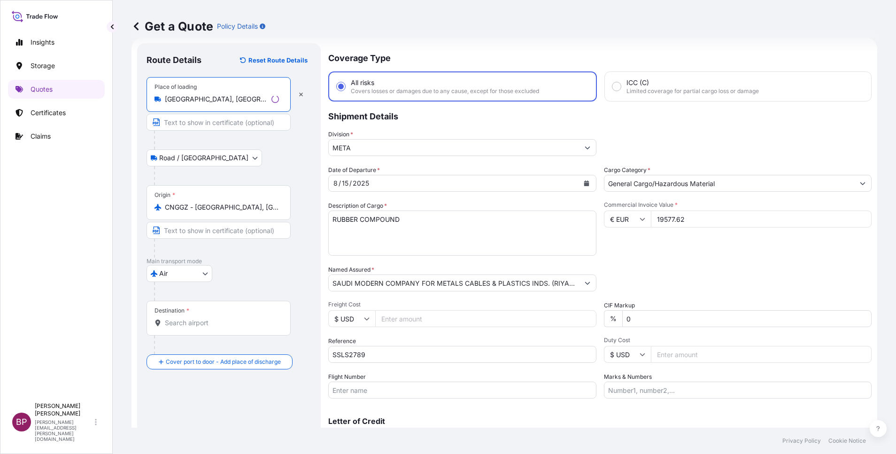
type input "Frankfurt am Main, Germany"
click at [209, 228] on input "Text to appear on certificate" at bounding box center [219, 230] width 144 height 17
click at [266, 210] on input "CNGGZ - Guangzhou, China" at bounding box center [220, 206] width 111 height 9
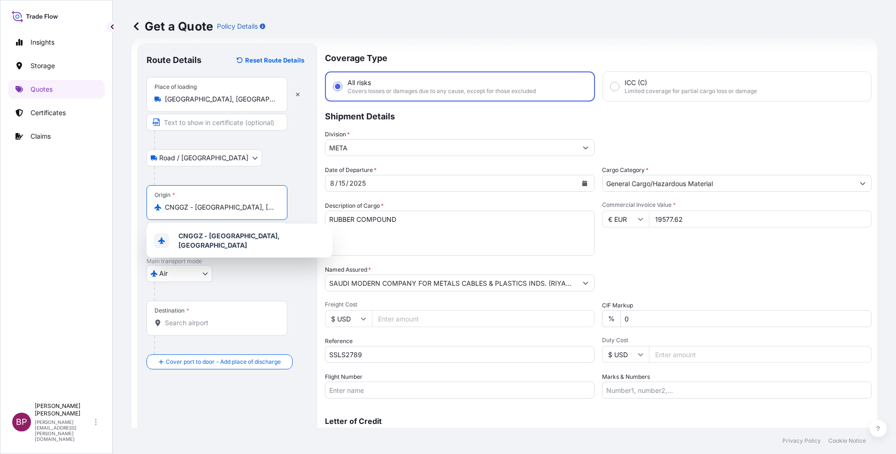
drag, startPoint x: 264, startPoint y: 209, endPoint x: 0, endPoint y: 153, distance: 270.0
click at [0, 154] on html "5 options available. 0 options available. 5 options available. 1 option availab…" at bounding box center [448, 227] width 896 height 454
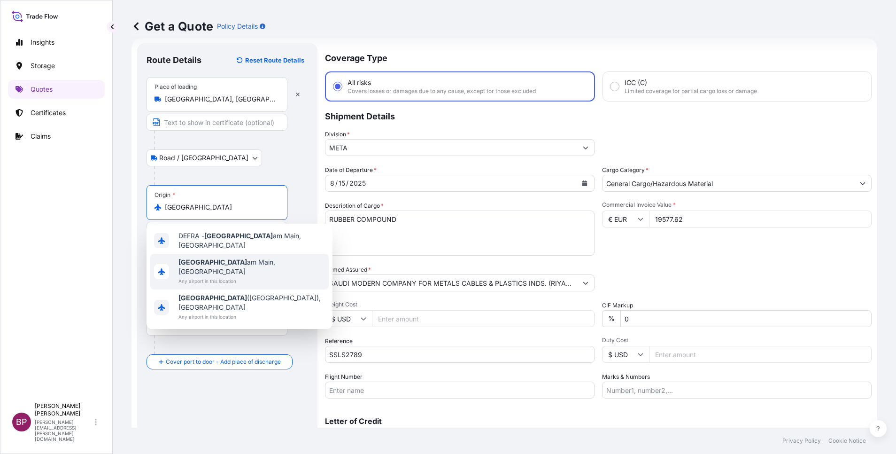
click at [240, 276] on span "Any airport in this location" at bounding box center [251, 280] width 147 height 9
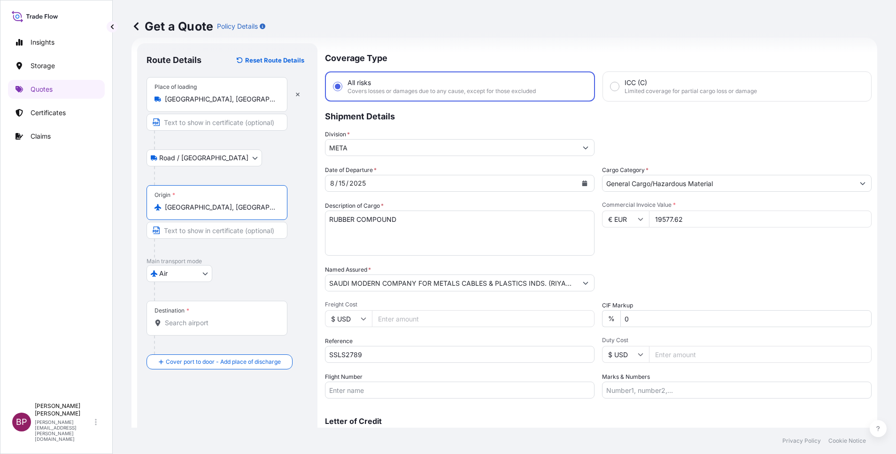
type input "Frankfurt am Main, Germany"
click at [215, 321] on input "Destination *" at bounding box center [220, 322] width 111 height 9
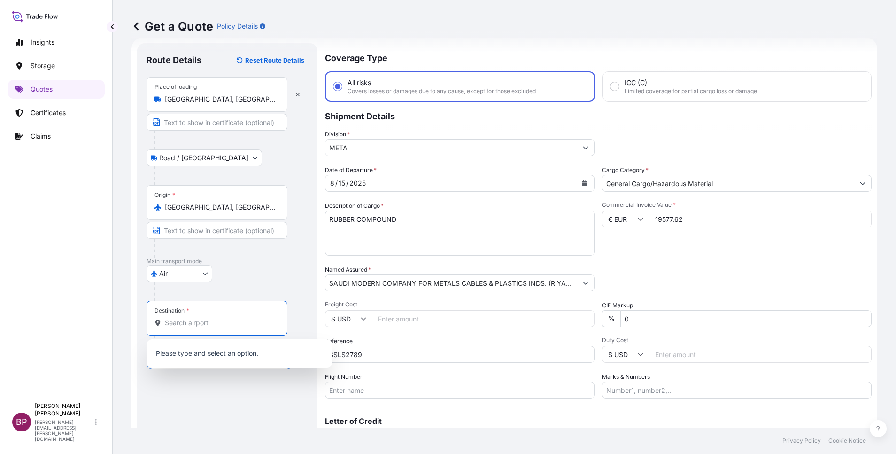
paste input "Guangzhou"
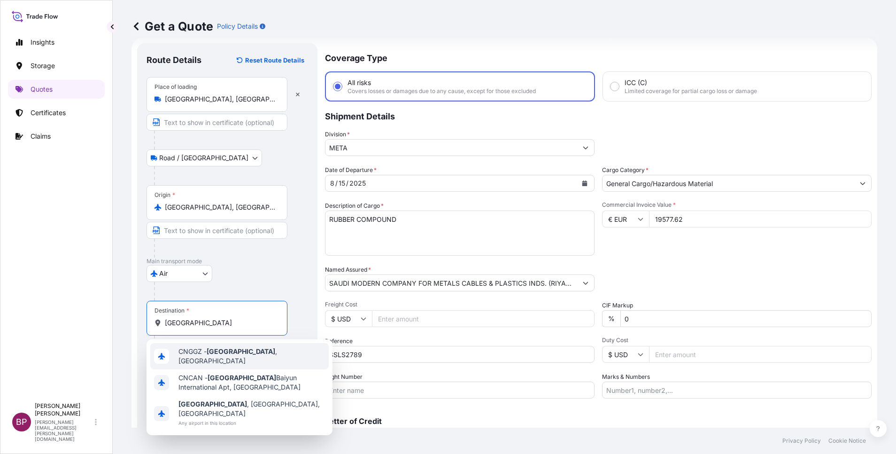
click at [255, 358] on span "CNGGZ - Guangzhou , China" at bounding box center [251, 356] width 147 height 19
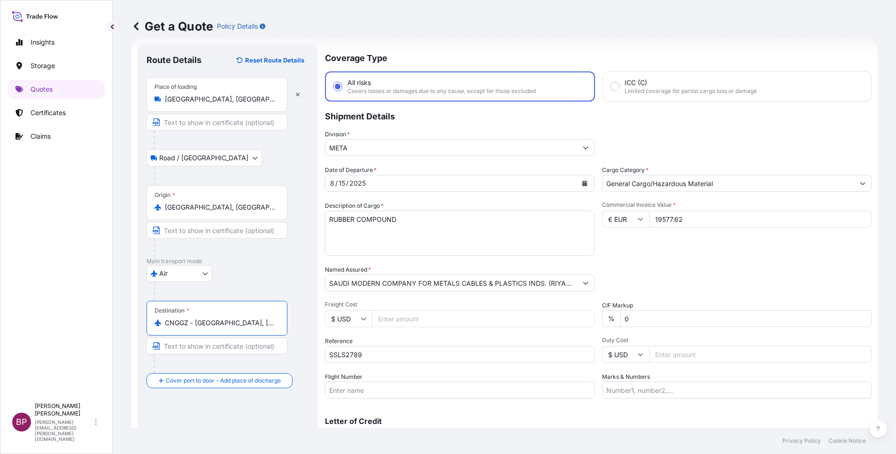
scroll to position [62, 0]
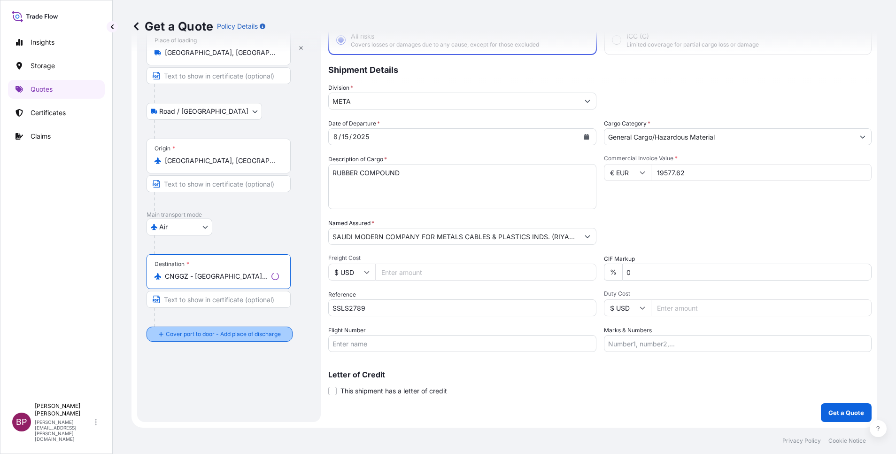
type input "CNGGZ - Guangzhou, China"
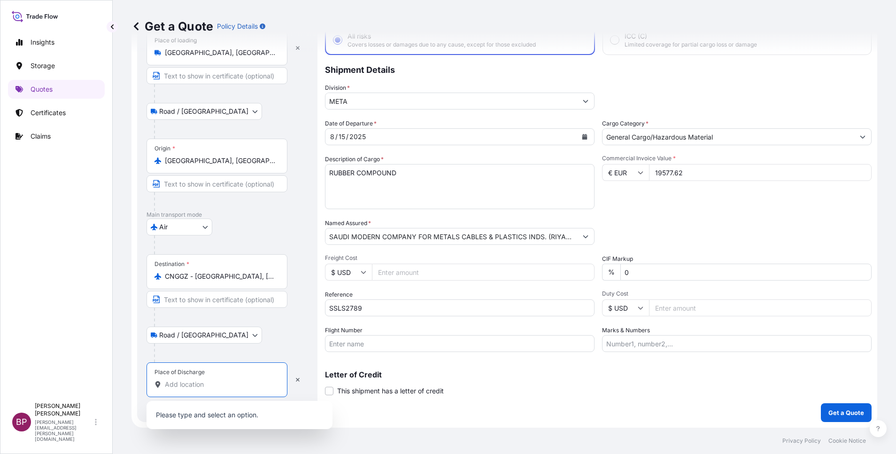
click at [200, 384] on input "Place of Discharge" at bounding box center [220, 383] width 111 height 9
paste input "Guangzhou"
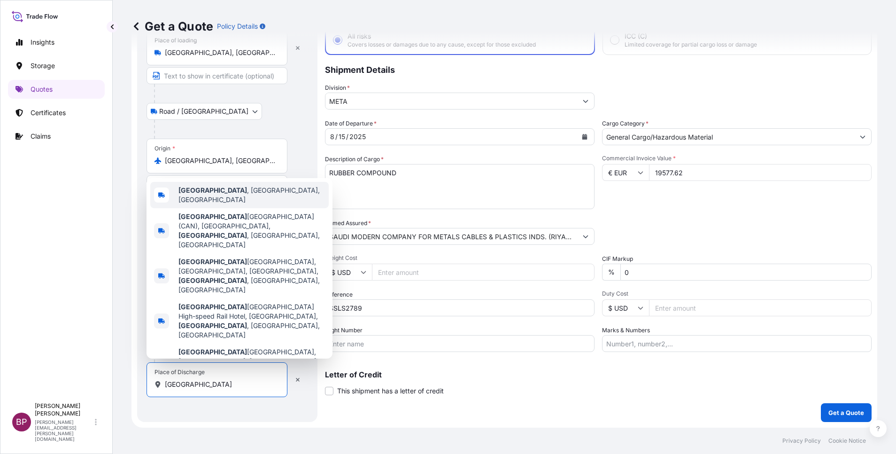
click at [258, 202] on span "Guangzhou , Guangdong Province, China" at bounding box center [251, 195] width 147 height 19
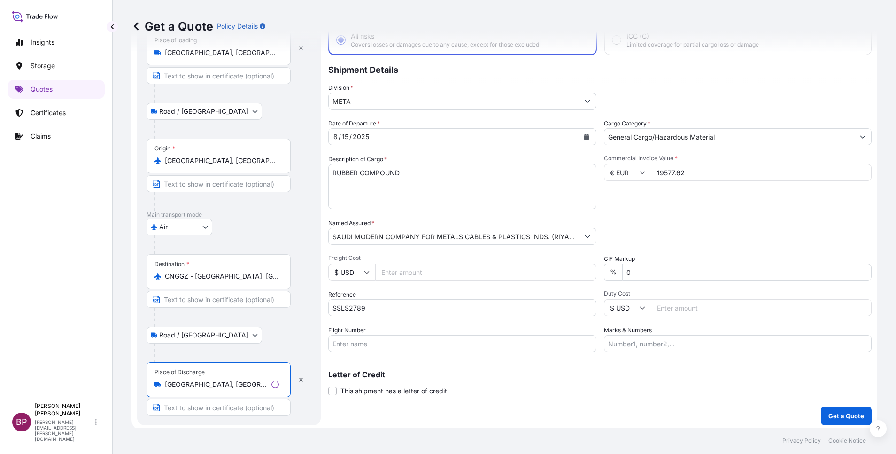
type input "Guangzhou, Guangdong Province, China"
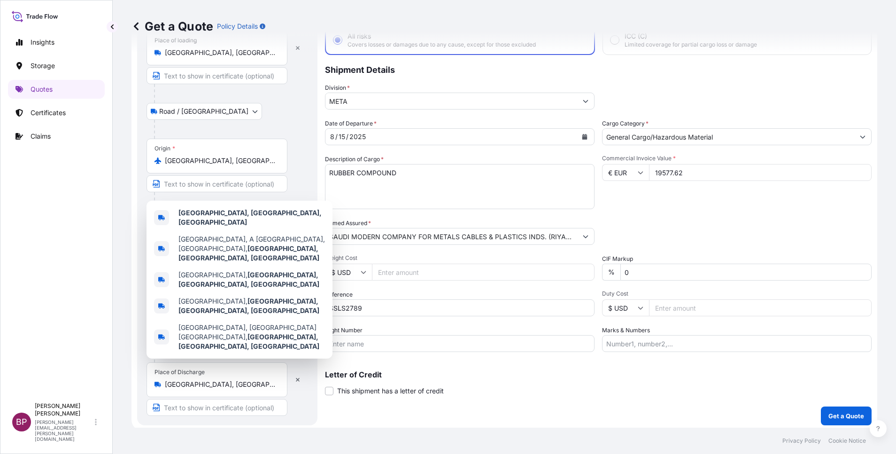
click at [680, 224] on div "Packing Category Type to search a container mode Please select a primary mode o…" at bounding box center [737, 231] width 270 height 26
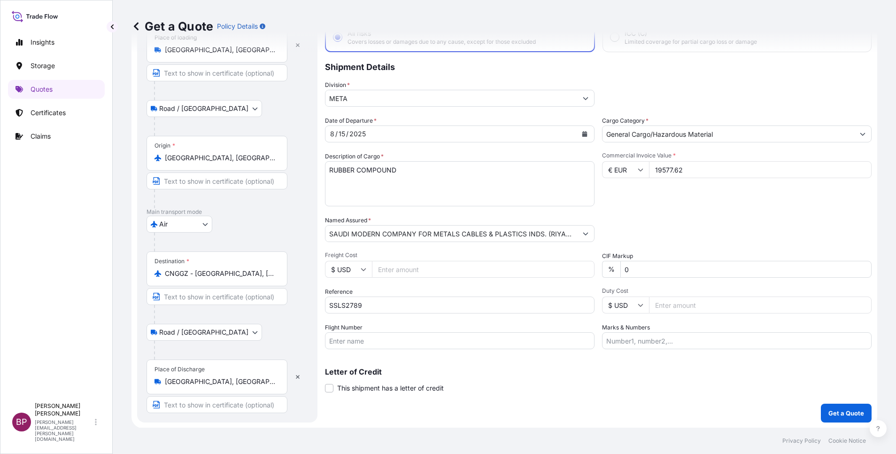
scroll to position [65, 0]
click at [842, 413] on p "Get a Quote" at bounding box center [846, 412] width 36 height 9
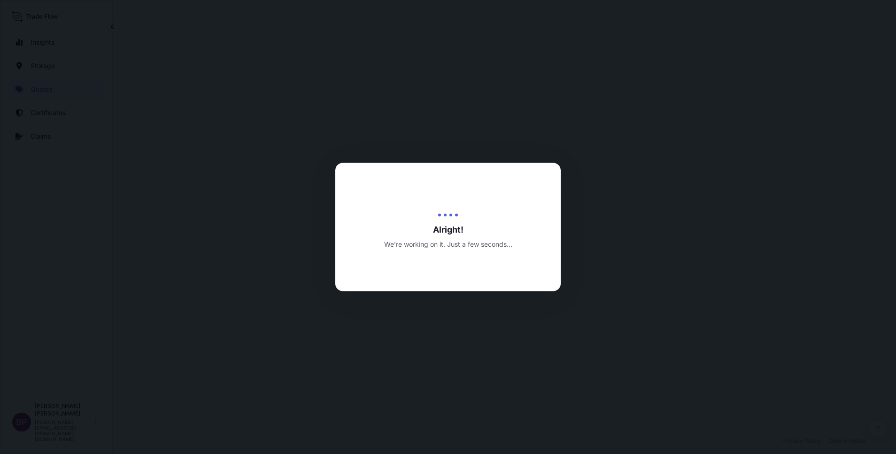
select select "Road / Inland"
select select "Air"
select select "Road / Inland"
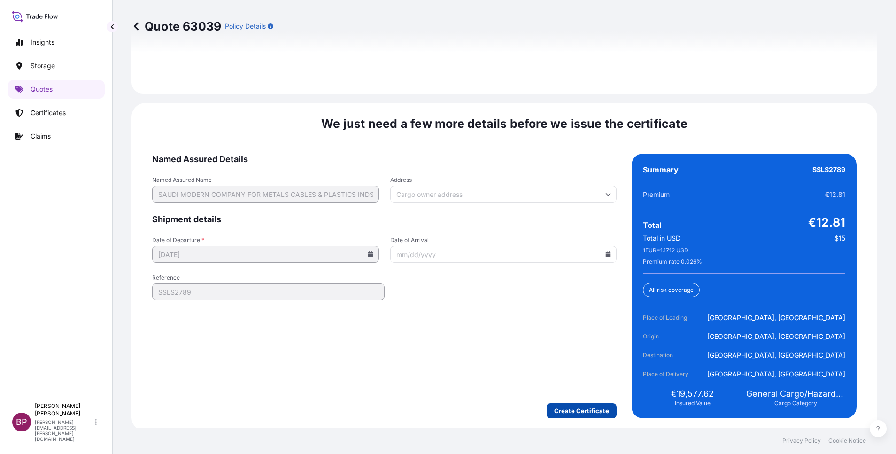
scroll to position [1441, 0]
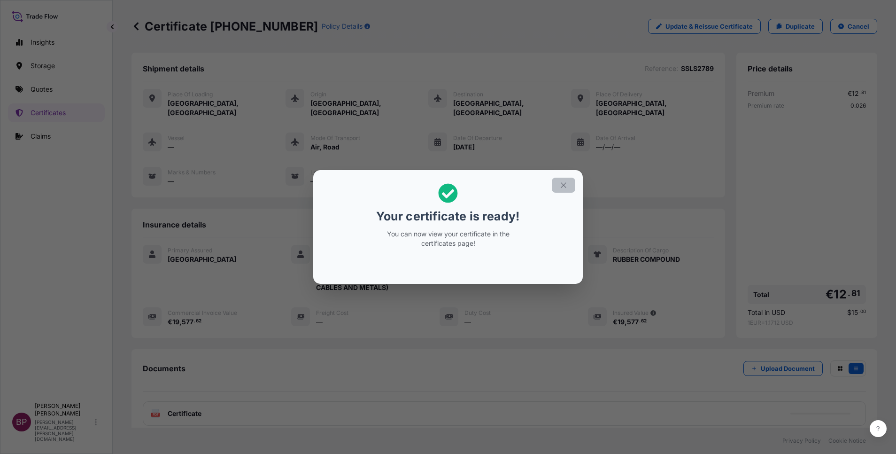
click at [566, 189] on icon "button" at bounding box center [563, 185] width 8 height 8
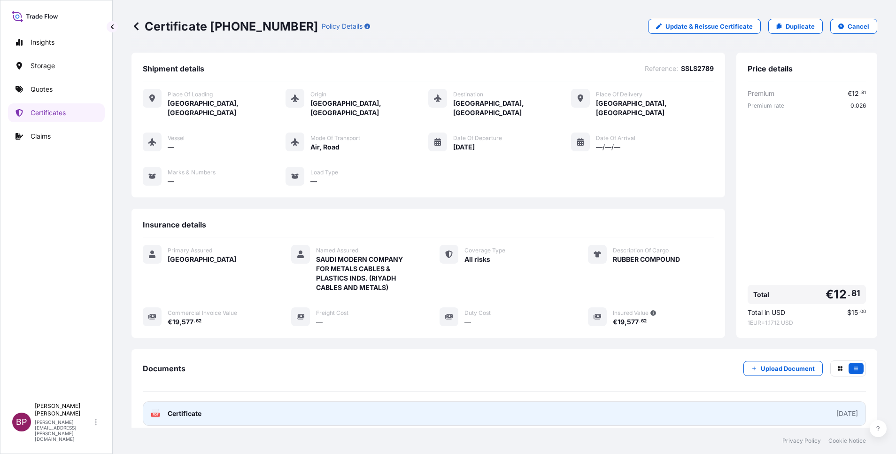
click at [198, 409] on span "Certificate" at bounding box center [185, 413] width 34 height 9
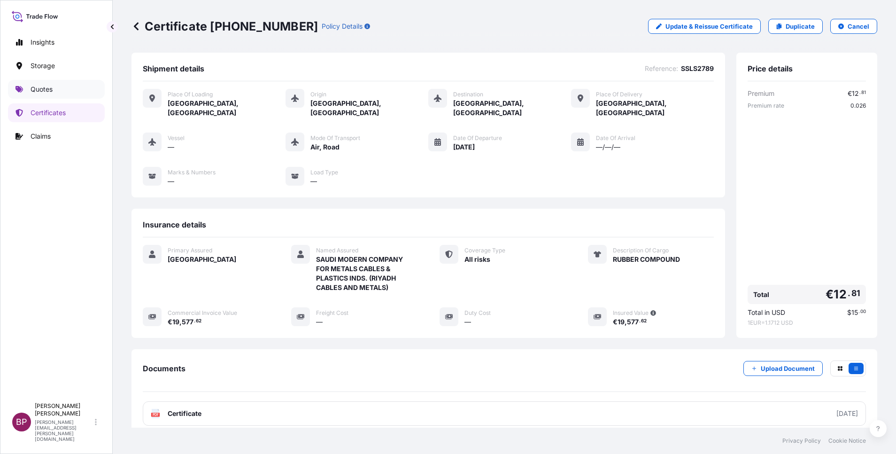
click at [46, 88] on p "Quotes" at bounding box center [42, 89] width 22 height 9
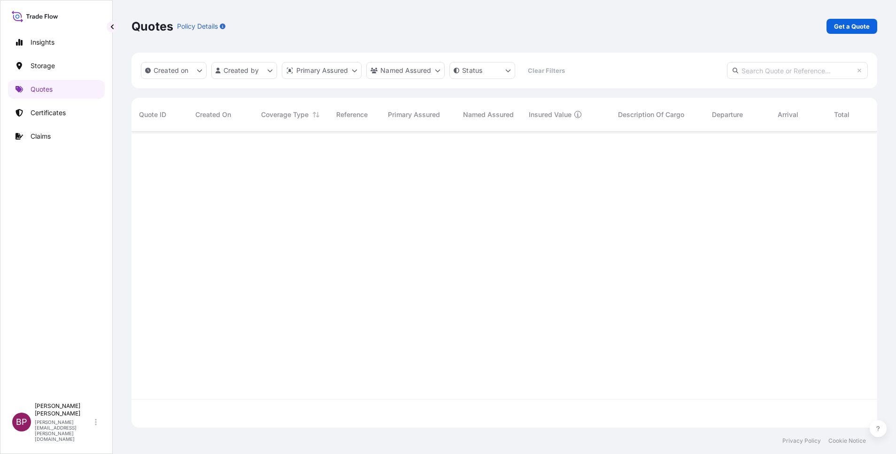
scroll to position [290, 735]
click at [854, 26] on p "Get a Quote" at bounding box center [852, 26] width 36 height 9
select select "Water"
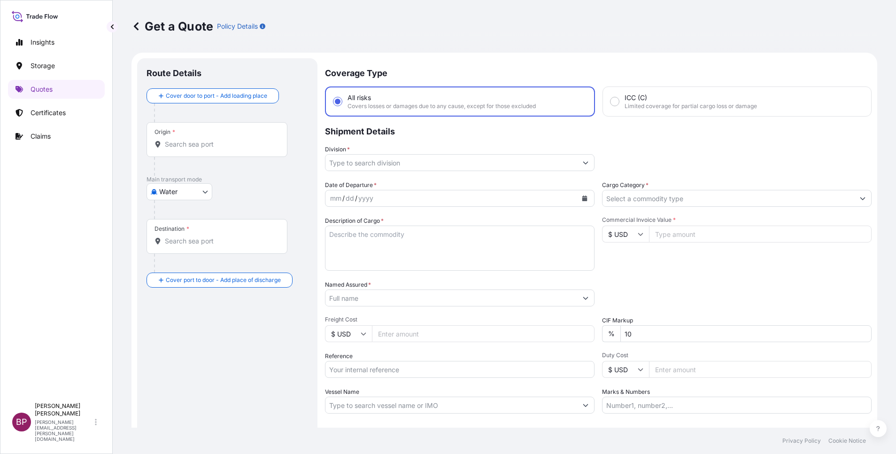
scroll to position [15, 0]
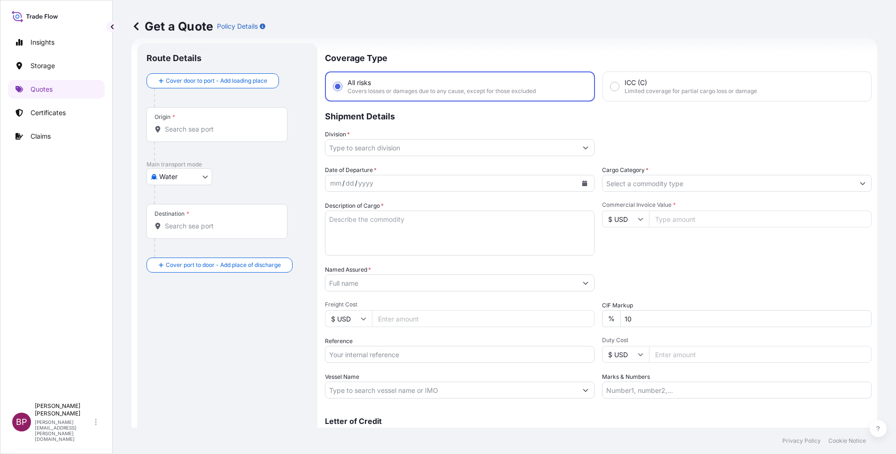
click at [677, 185] on input "Cargo Category *" at bounding box center [729, 183] width 252 height 17
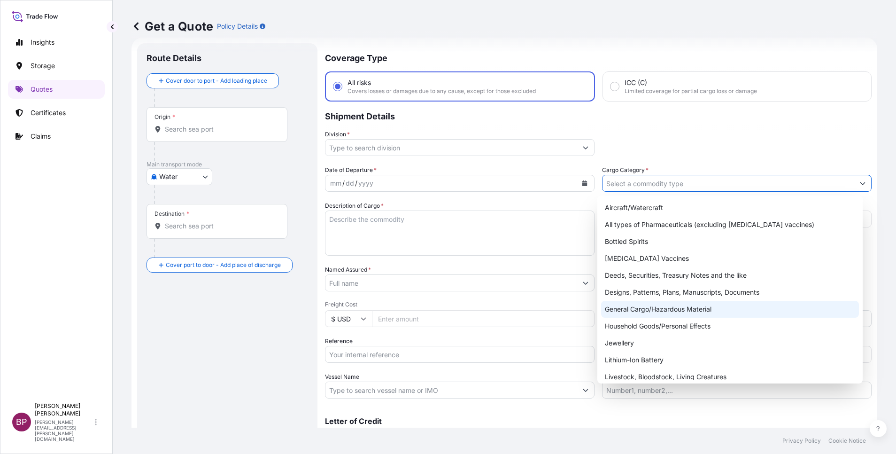
click at [651, 308] on div "General Cargo/Hazardous Material" at bounding box center [730, 309] width 258 height 17
type input "General Cargo/Hazardous Material"
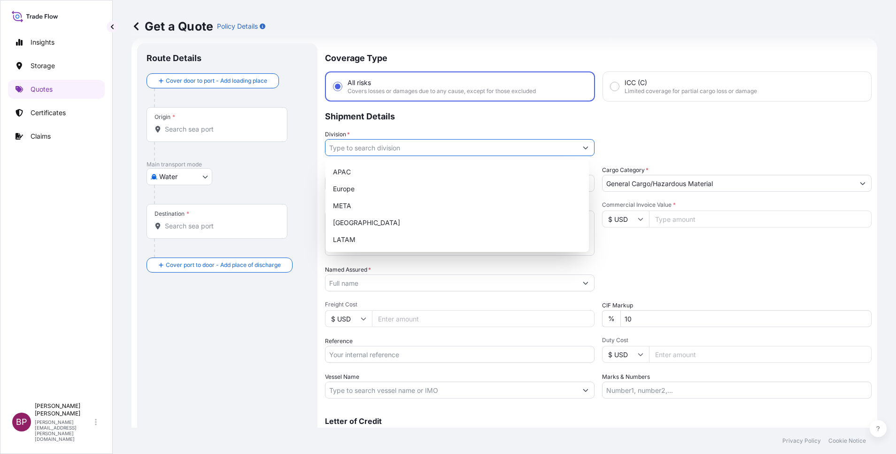
click at [568, 148] on input "Division *" at bounding box center [451, 147] width 252 height 17
click at [372, 204] on div "META" at bounding box center [457, 205] width 256 height 17
type input "META"
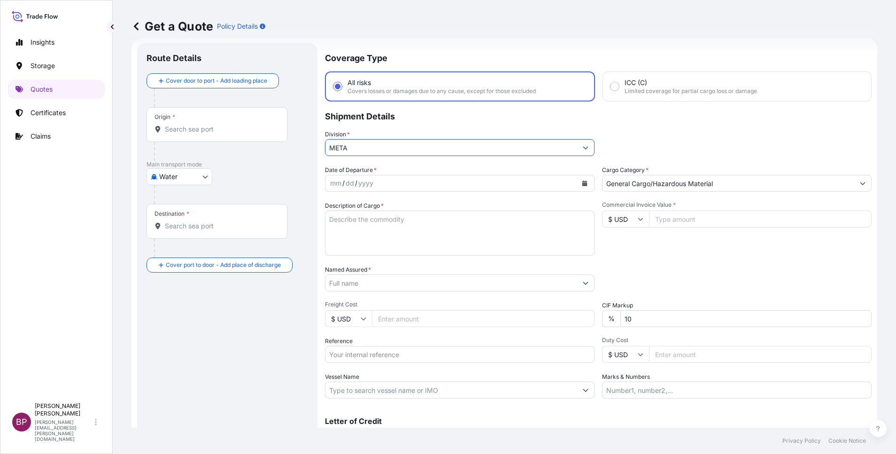
click at [638, 217] on icon at bounding box center [641, 219] width 6 height 6
drag, startPoint x: 621, startPoint y: 251, endPoint x: 692, endPoint y: 225, distance: 75.8
click at [621, 248] on div "€ EUR" at bounding box center [620, 245] width 39 height 18
type input "€ EUR"
click at [691, 224] on input "Commercial Invoice Value *" at bounding box center [760, 218] width 223 height 17
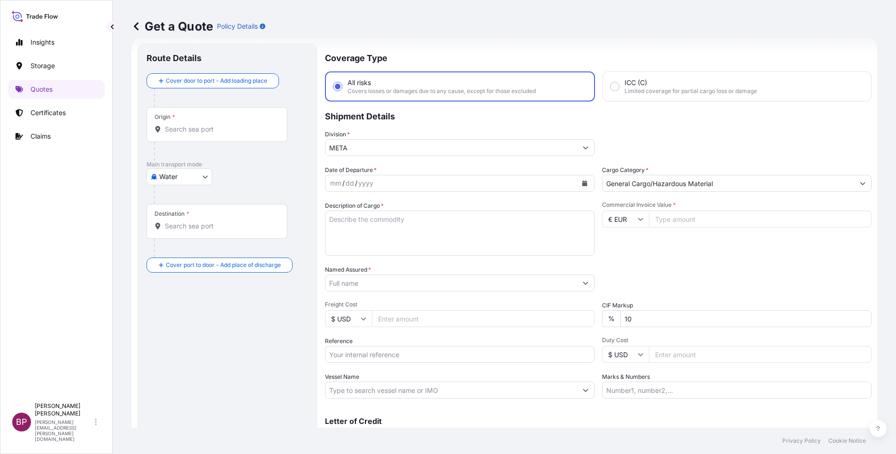
paste input "278000"
type input "278000"
drag, startPoint x: 641, startPoint y: 318, endPoint x: 436, endPoint y: 303, distance: 205.3
click at [494, 302] on div "Date of Departure * mm / dd / yyyy Cargo Category * General Cargo/Hazardous Mat…" at bounding box center [598, 281] width 547 height 233
type input "0"
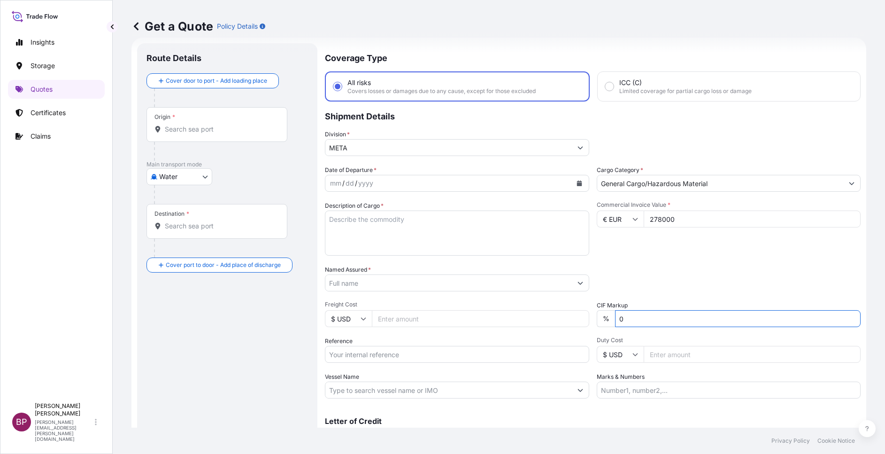
click at [372, 288] on input "Named Assured *" at bounding box center [448, 282] width 247 height 17
paste input "Plastic accessories and elevators"
type input "Plastic accessories and elevators"
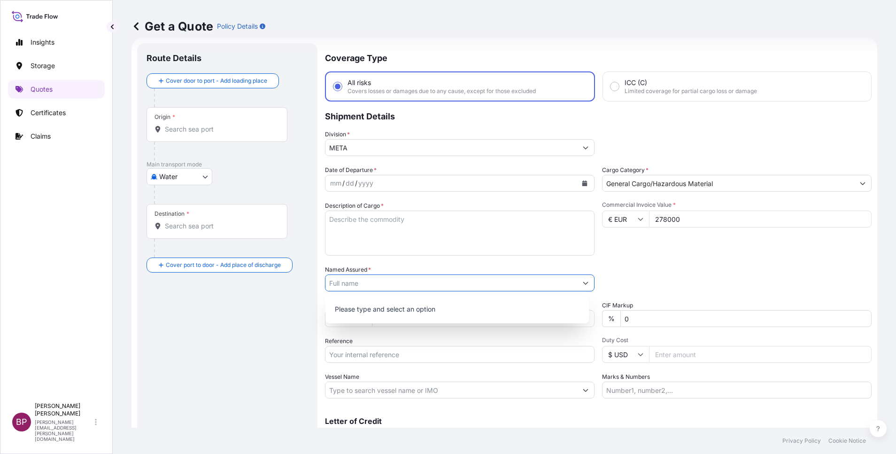
click at [413, 228] on textarea "Description of Cargo *" at bounding box center [460, 232] width 270 height 45
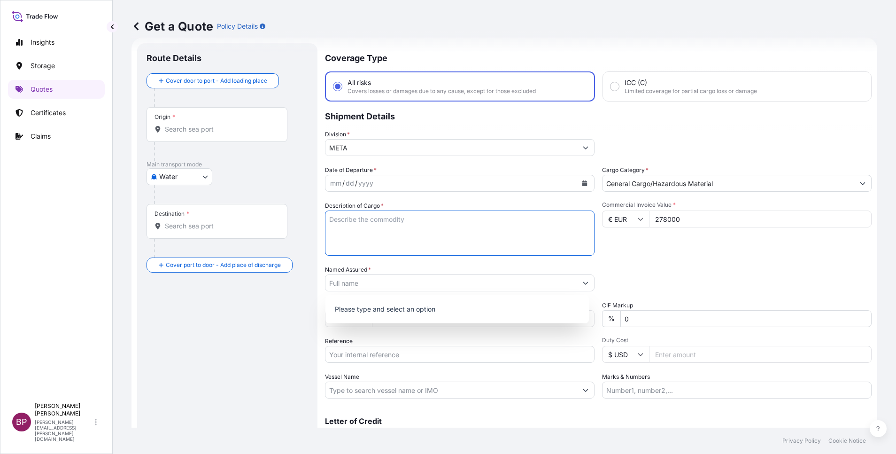
paste textarea "Plastic accessories and elevators"
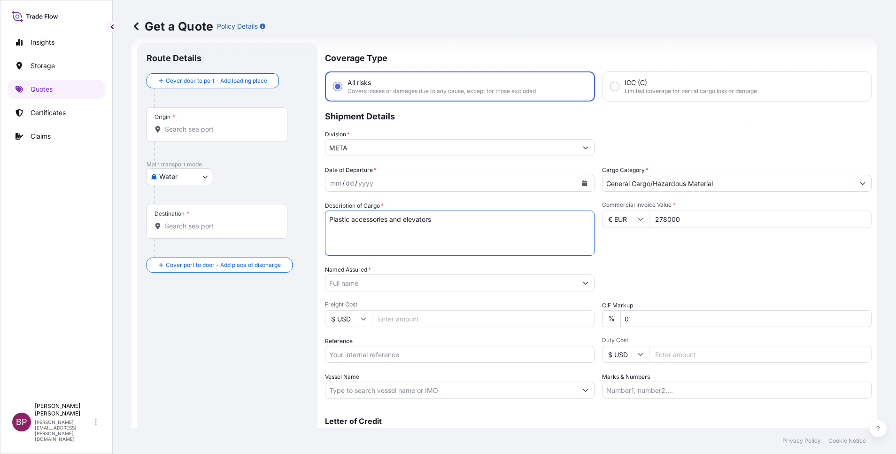
type textarea "Plastic accessories and elevators"
click at [388, 353] on input "Reference" at bounding box center [460, 354] width 270 height 17
paste input "SSLS2869"
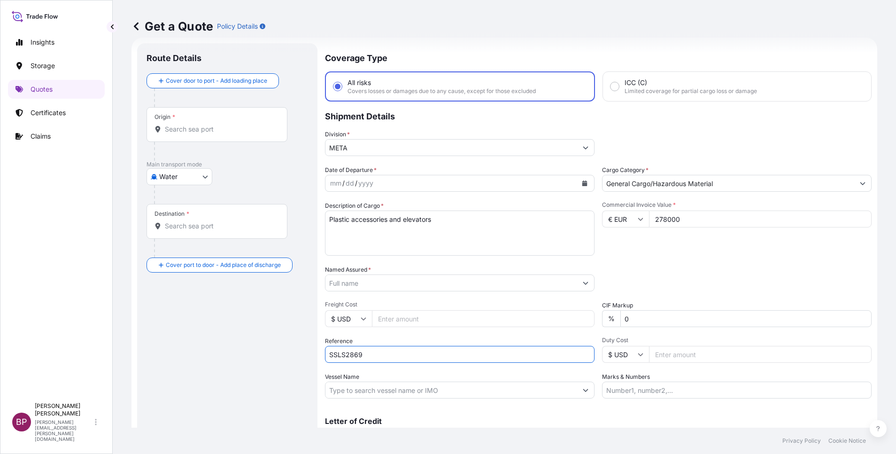
type input "SSLS2869"
click at [398, 285] on input "Named Assured *" at bounding box center [448, 282] width 247 height 17
paste input "AL SHARQ PLASTIC INDUSTRIES CO. LTD"
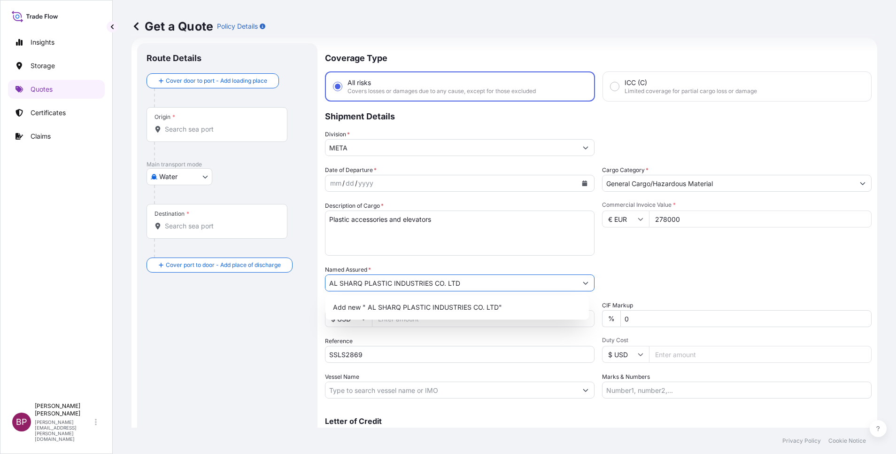
type input "AL SHARQ PLASTIC INDUSTRIES CO. LTD"
click at [656, 269] on div "Packing Category Type to search a container mode Please select a primary mode o…" at bounding box center [737, 278] width 270 height 26
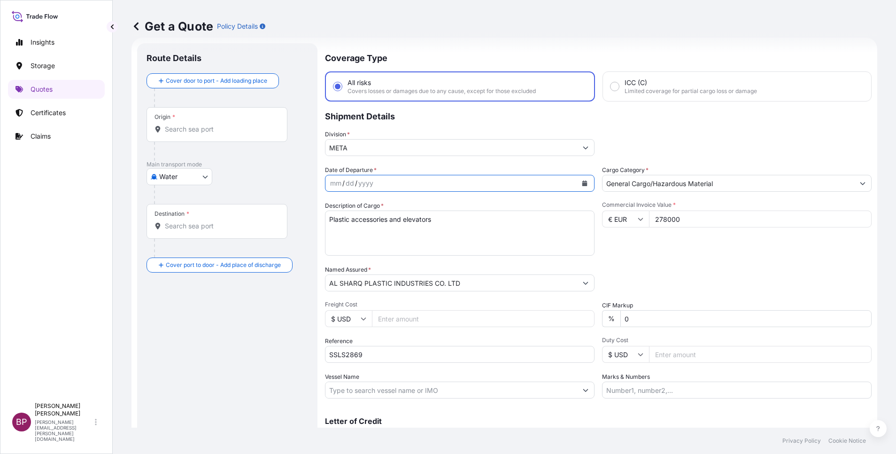
click at [582, 184] on icon "Calendar" at bounding box center [584, 183] width 5 height 6
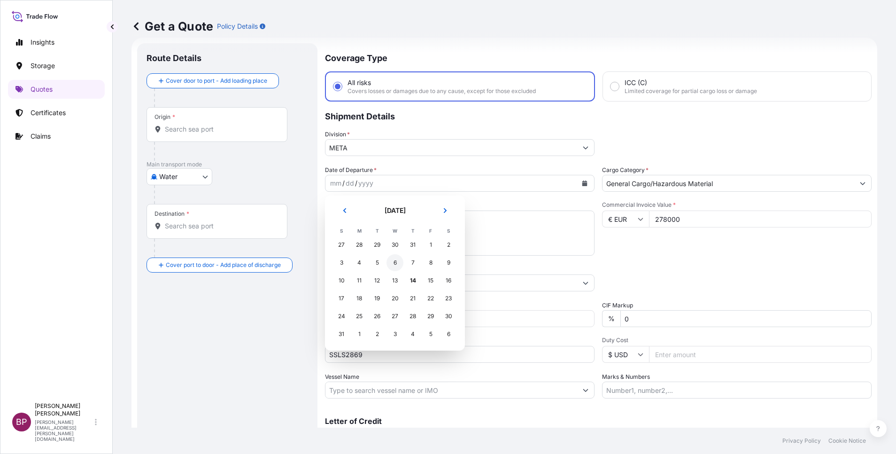
click at [395, 265] on div "6" at bounding box center [395, 262] width 17 height 17
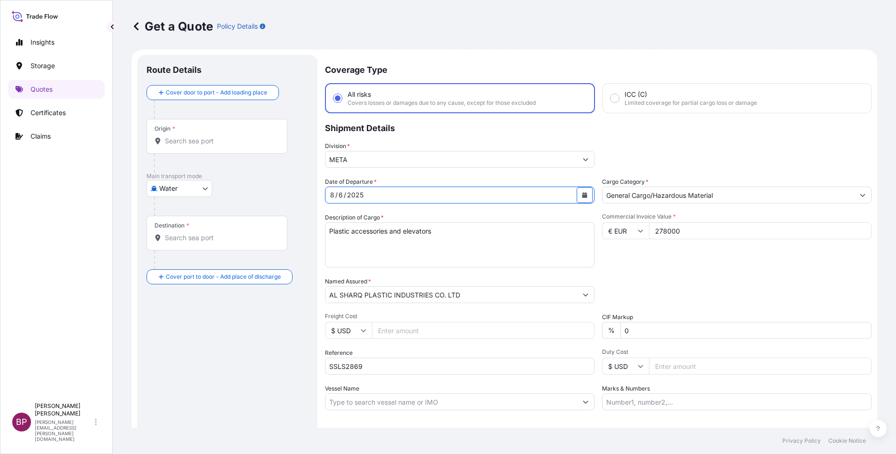
scroll to position [0, 0]
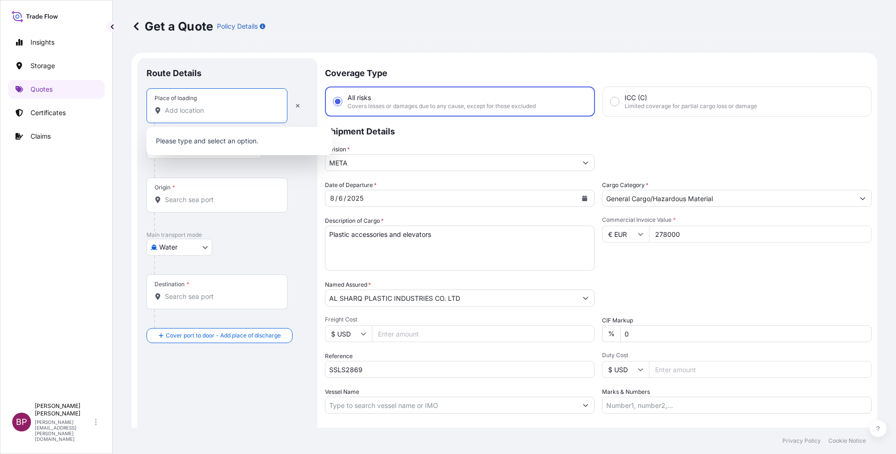
click at [233, 112] on input "Place of loading" at bounding box center [220, 110] width 111 height 9
paste input "Koper"
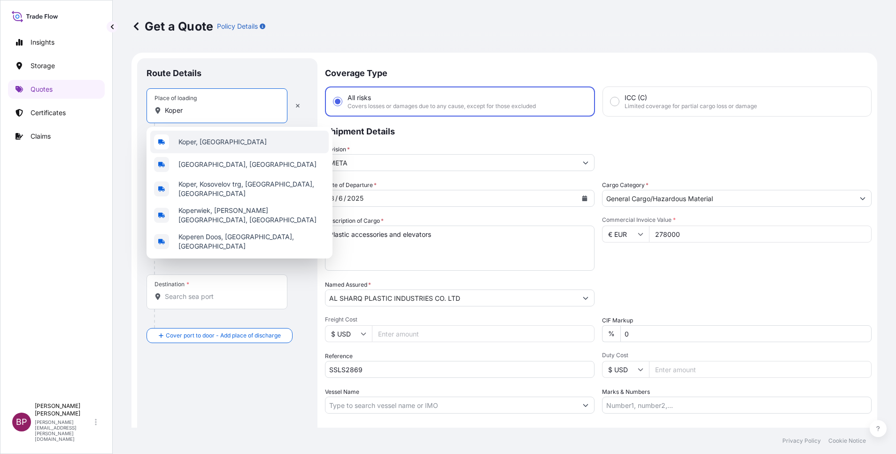
click at [255, 146] on div "Koper, Slovenia" at bounding box center [239, 142] width 178 height 23
type input "Koper, Slovenia"
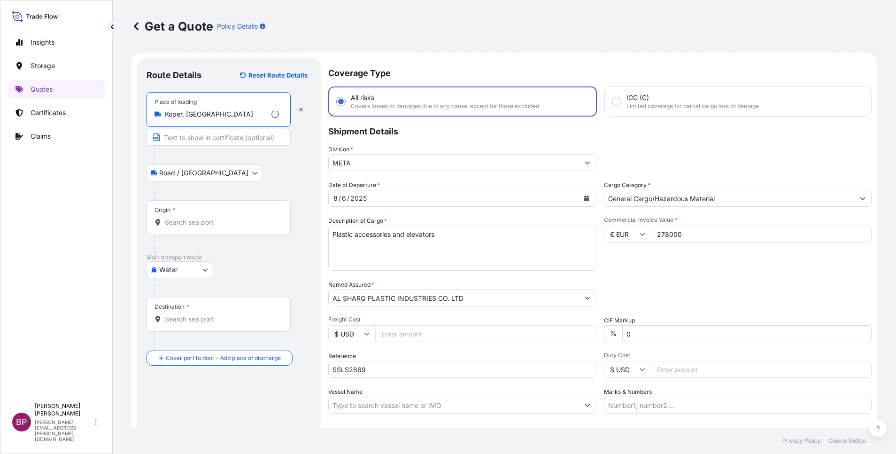
click at [234, 226] on div "Origin *" at bounding box center [219, 217] width 144 height 35
click at [238, 219] on input "Origin *" at bounding box center [220, 221] width 111 height 9
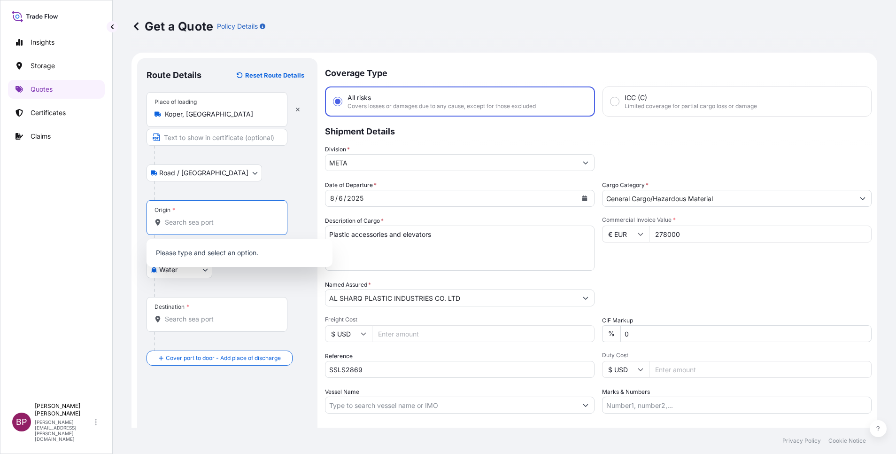
paste input "Koper"
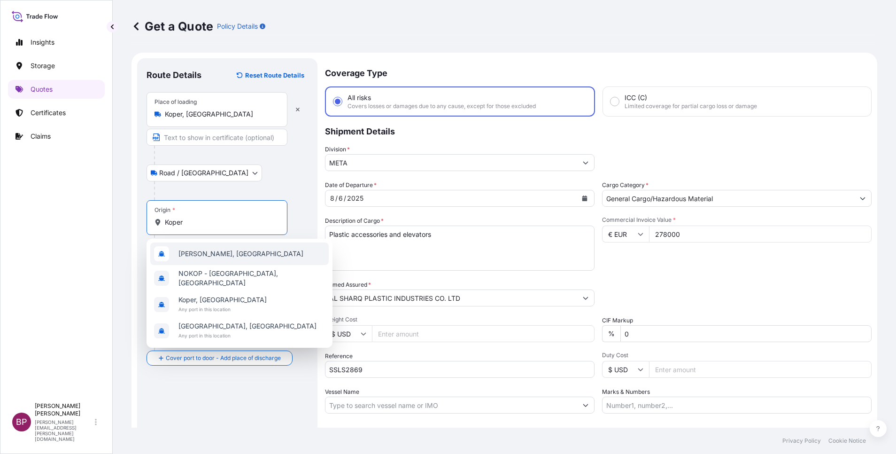
click at [250, 256] on span "SIKOP - Koper, Slovenia" at bounding box center [240, 253] width 125 height 9
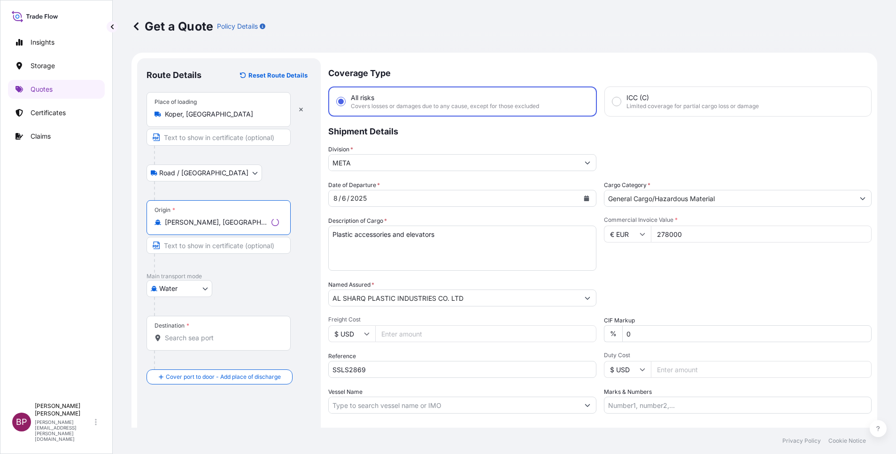
type input "SIKOP - Koper, Slovenia"
drag, startPoint x: 224, startPoint y: 338, endPoint x: 171, endPoint y: 343, distance: 52.8
click at [221, 338] on input "Destination *" at bounding box center [222, 337] width 114 height 9
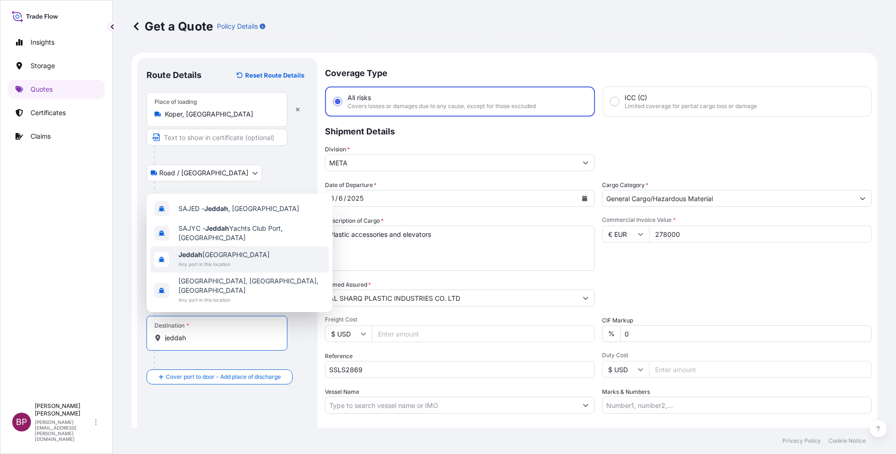
click at [225, 259] on span "Jeddah Saudi Arabia" at bounding box center [223, 254] width 91 height 9
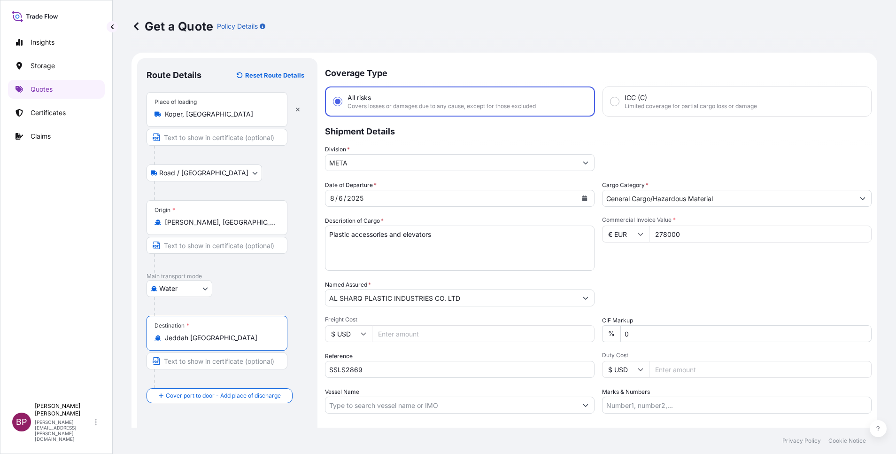
scroll to position [62, 0]
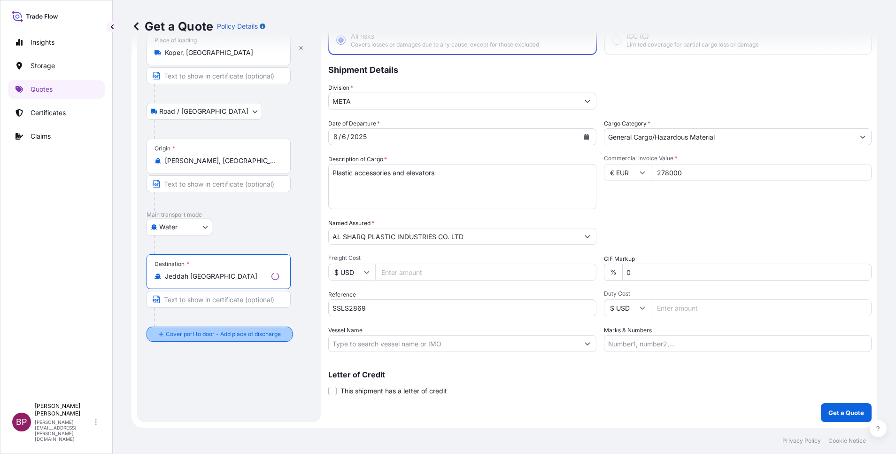
type input "Jeddah Saudi Arabia"
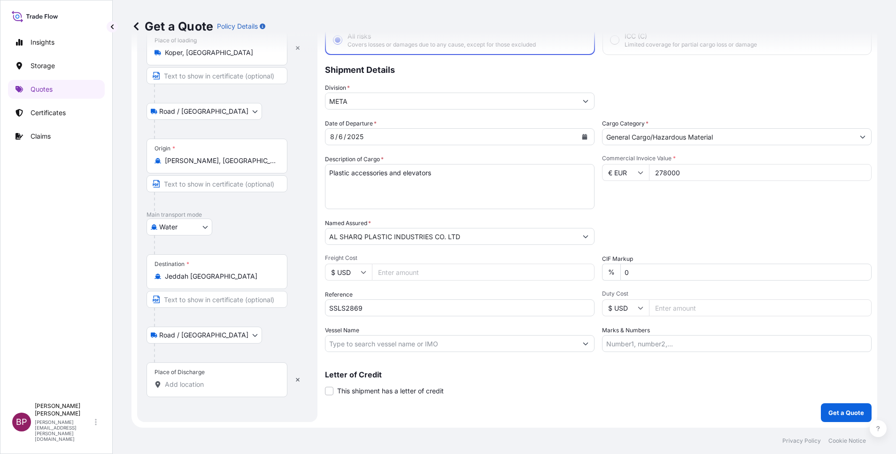
click at [195, 387] on input "Place of Discharge" at bounding box center [220, 383] width 111 height 9
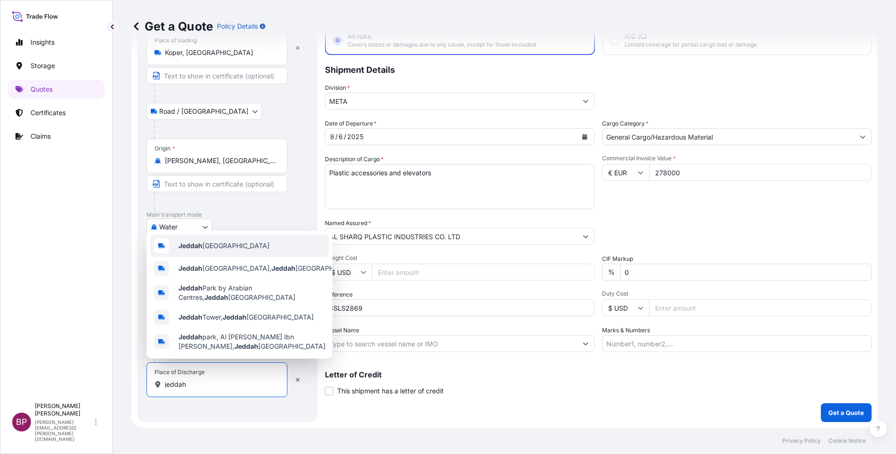
click at [193, 245] on b "Jeddah" at bounding box center [190, 245] width 24 height 8
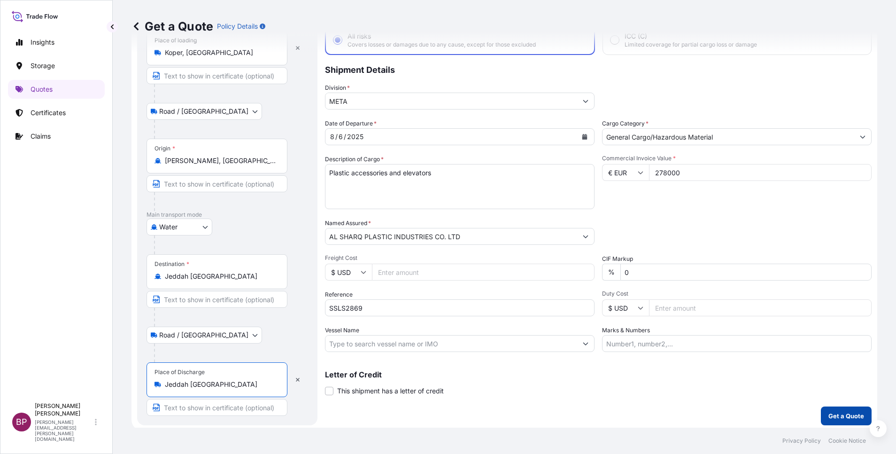
type input "Jeddah Saudi Arabia"
click at [834, 412] on p "Get a Quote" at bounding box center [846, 415] width 36 height 9
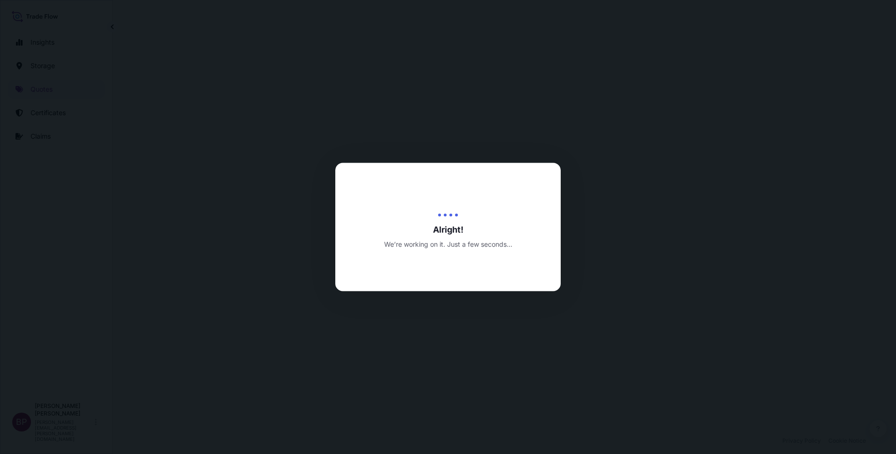
select select "Road / Inland"
select select "Water"
select select "Road / Inland"
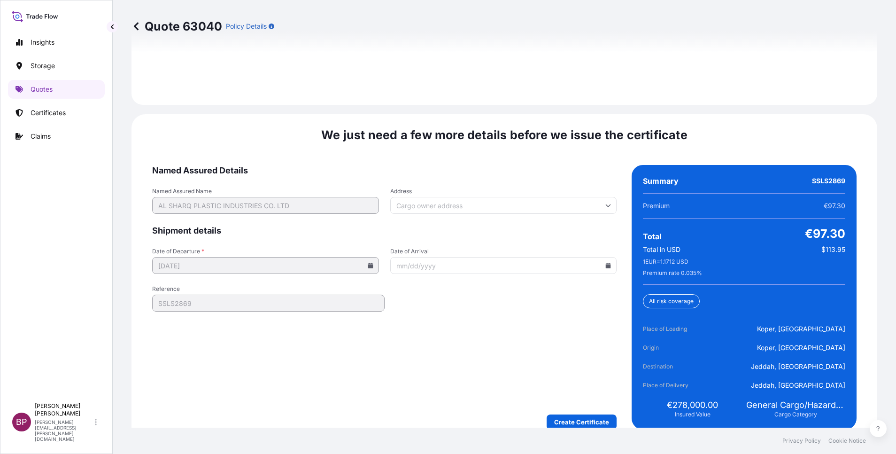
scroll to position [1441, 0]
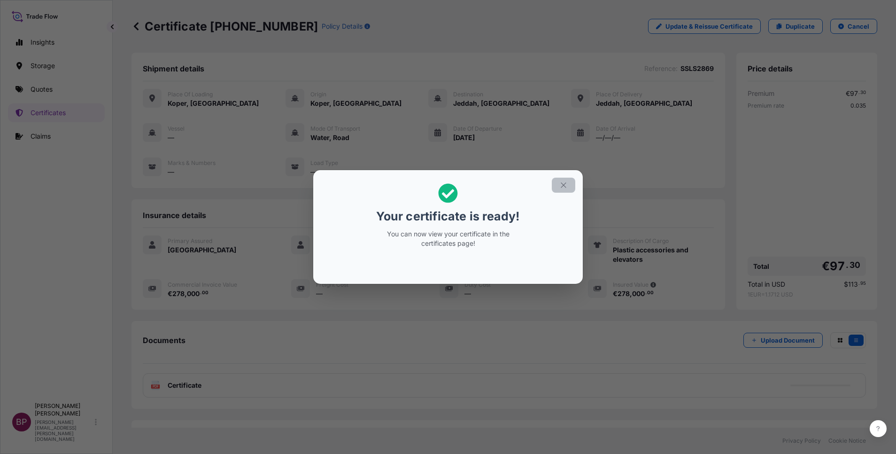
click at [563, 186] on icon "button" at bounding box center [563, 185] width 8 height 8
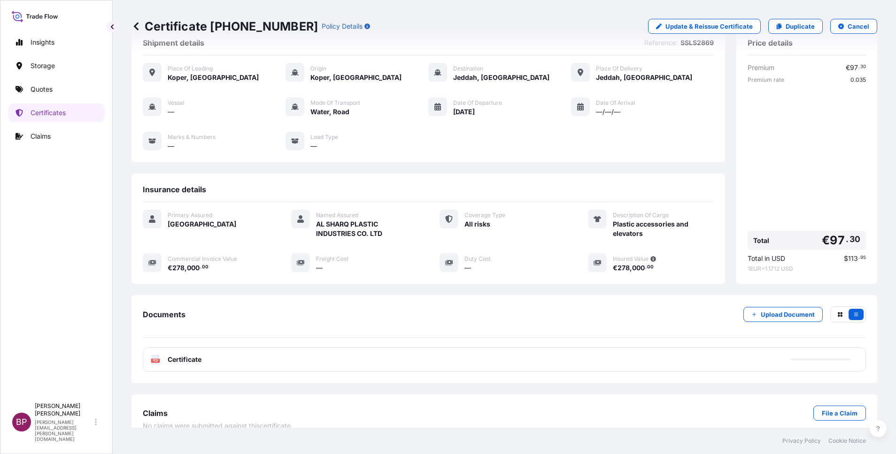
scroll to position [40, 0]
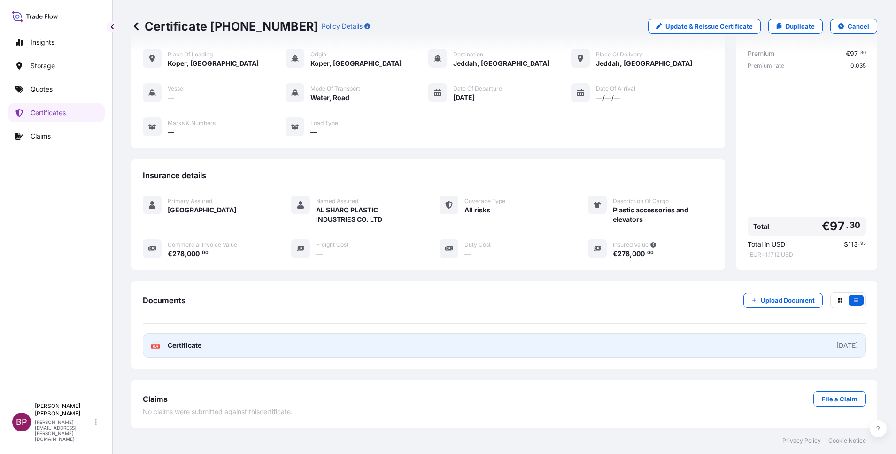
click at [193, 347] on span "Certificate" at bounding box center [185, 345] width 34 height 9
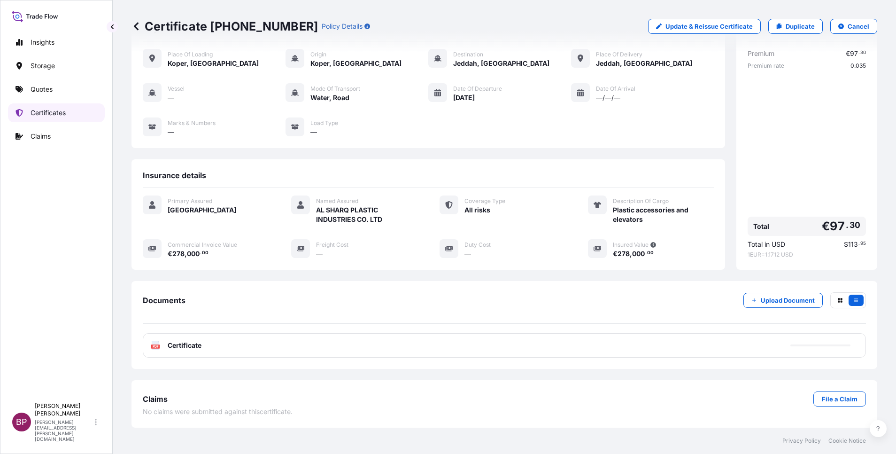
click at [64, 114] on p "Certificates" at bounding box center [48, 112] width 35 height 9
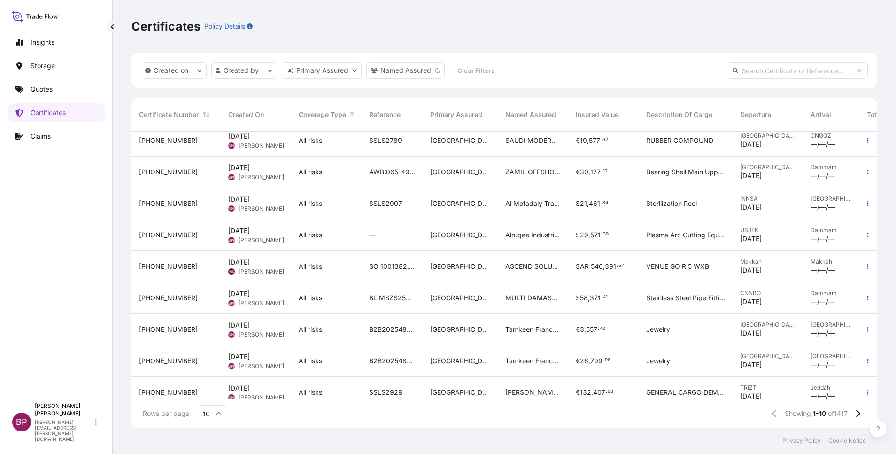
scroll to position [58, 0]
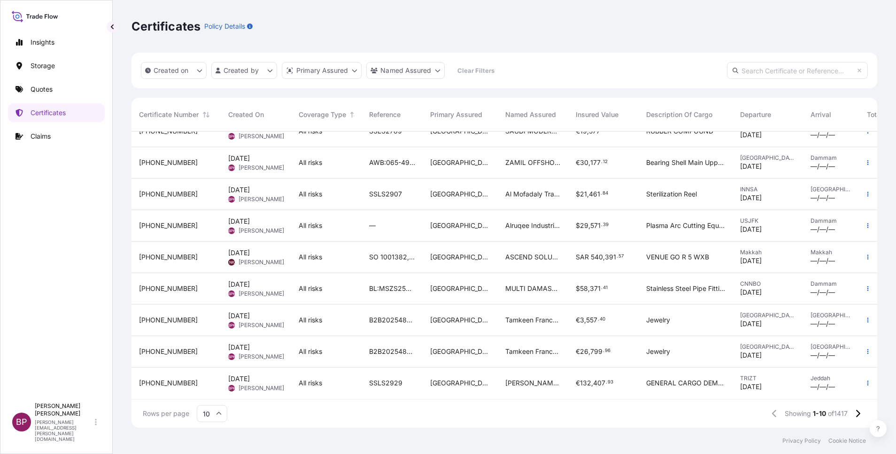
click at [218, 412] on icon at bounding box center [219, 413] width 6 height 6
click at [209, 389] on div "50" at bounding box center [212, 388] width 23 height 18
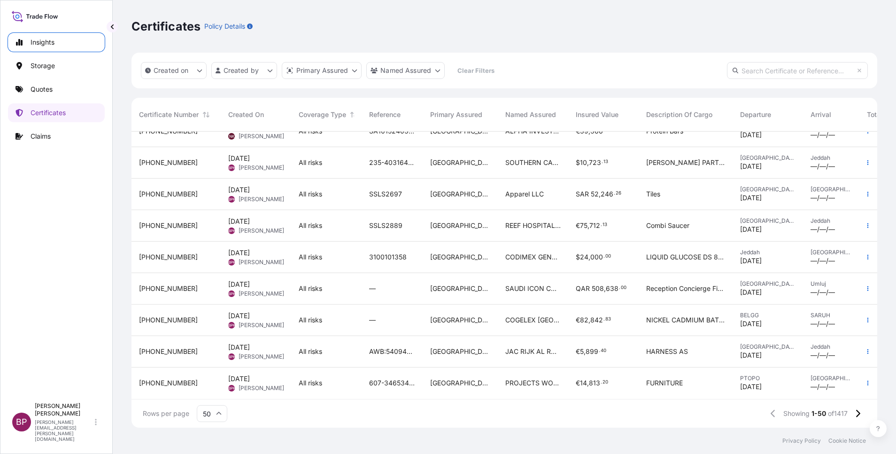
scroll to position [1317, 0]
click at [461, 225] on div "Saudi Arabia" at bounding box center [460, 225] width 75 height 31
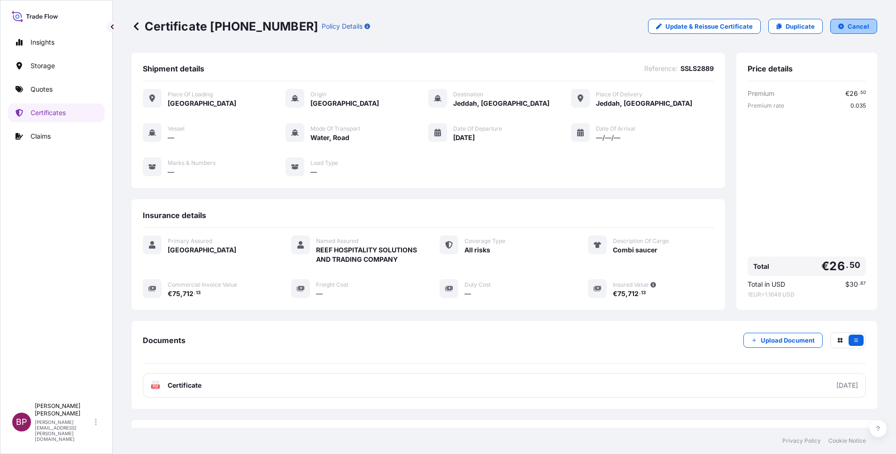
click at [858, 24] on p "Cancel" at bounding box center [859, 26] width 22 height 9
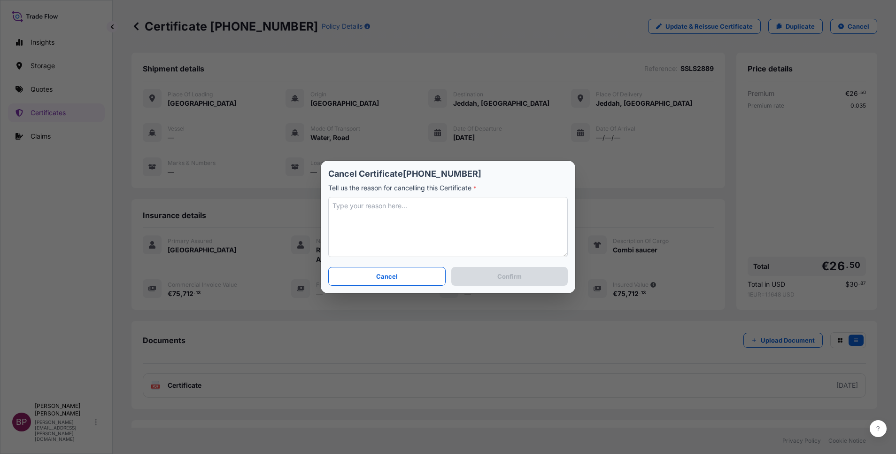
click at [483, 241] on textarea at bounding box center [448, 227] width 240 height 60
type textarea "client cancelled the shipt"
click at [530, 273] on button "Confirm" at bounding box center [509, 276] width 116 height 19
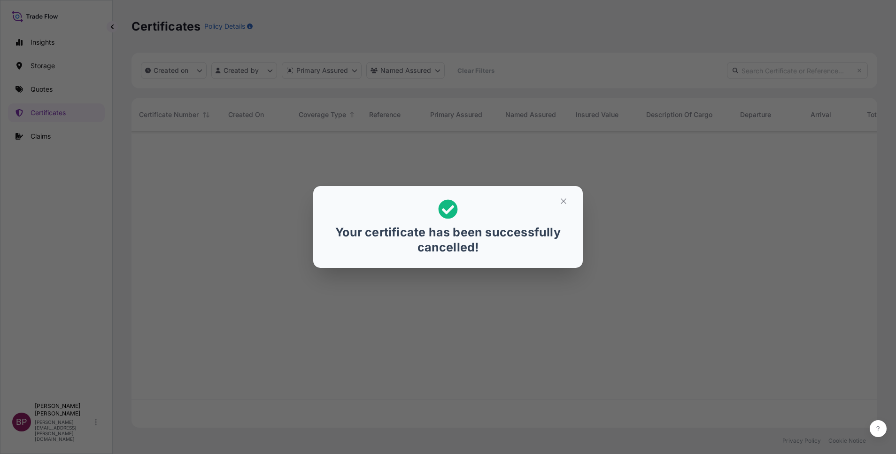
scroll to position [290, 735]
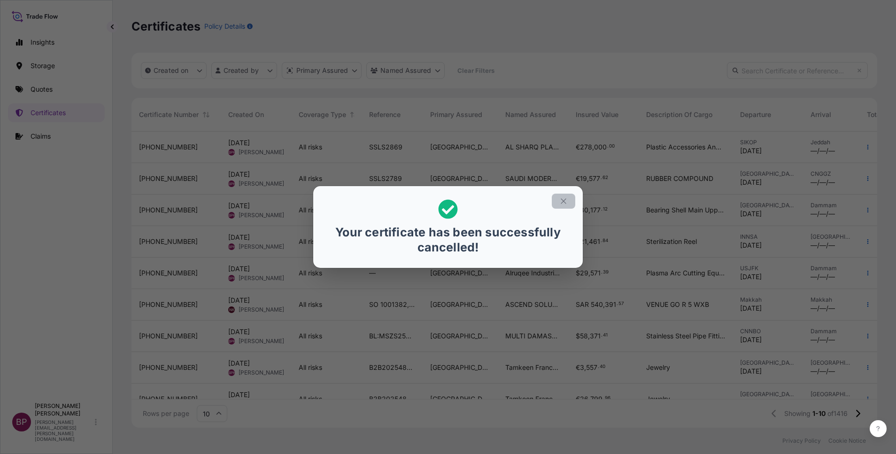
click at [563, 201] on icon "button" at bounding box center [563, 200] width 5 height 5
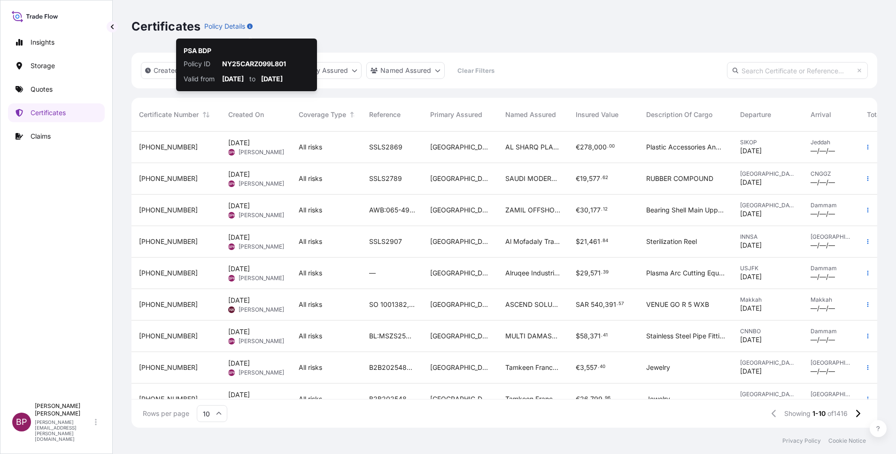
scroll to position [290, 735]
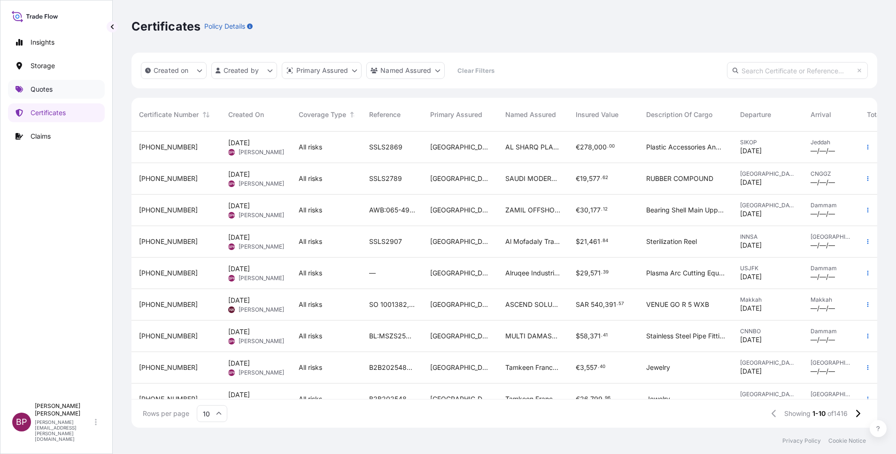
click at [51, 90] on p "Quotes" at bounding box center [42, 89] width 22 height 9
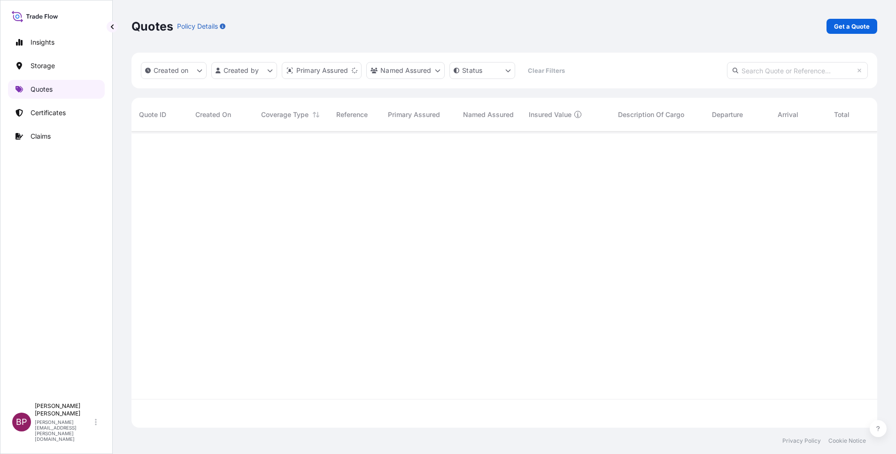
scroll to position [290, 735]
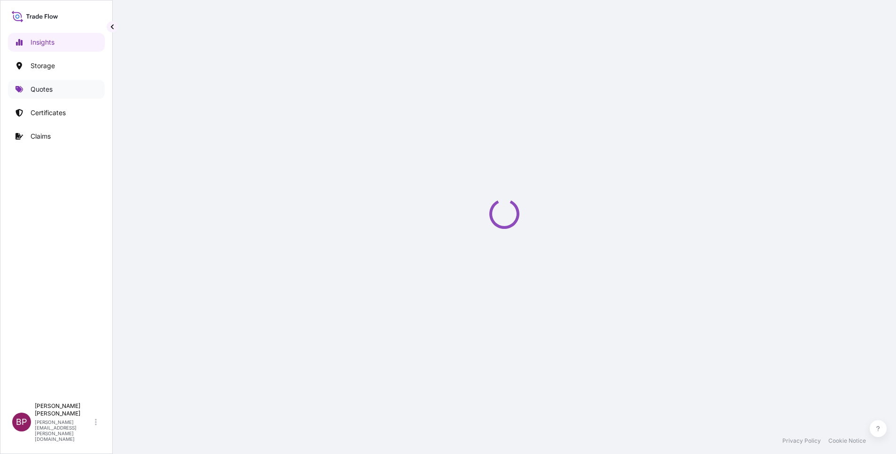
select select "2025"
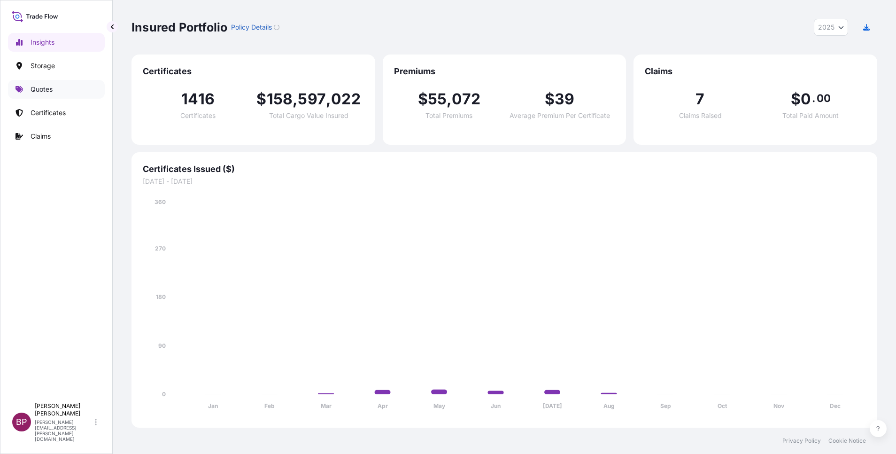
click at [55, 90] on link "Quotes" at bounding box center [56, 89] width 97 height 19
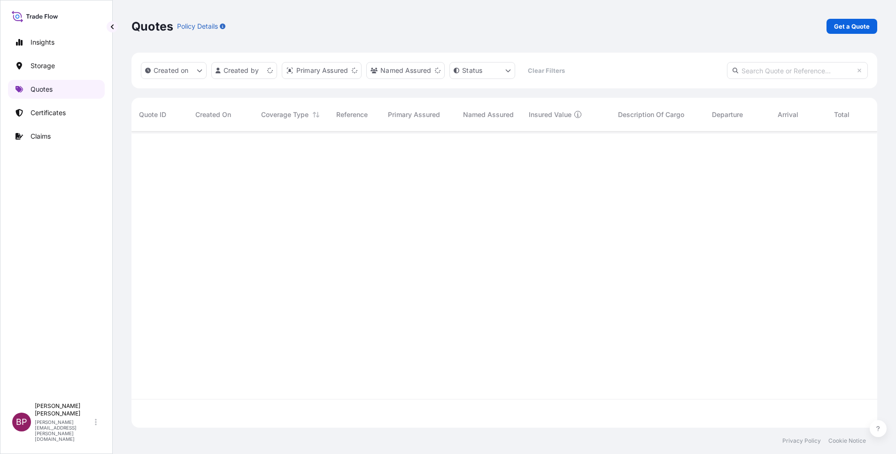
scroll to position [290, 735]
click at [860, 23] on p "Get a Quote" at bounding box center [852, 26] width 36 height 9
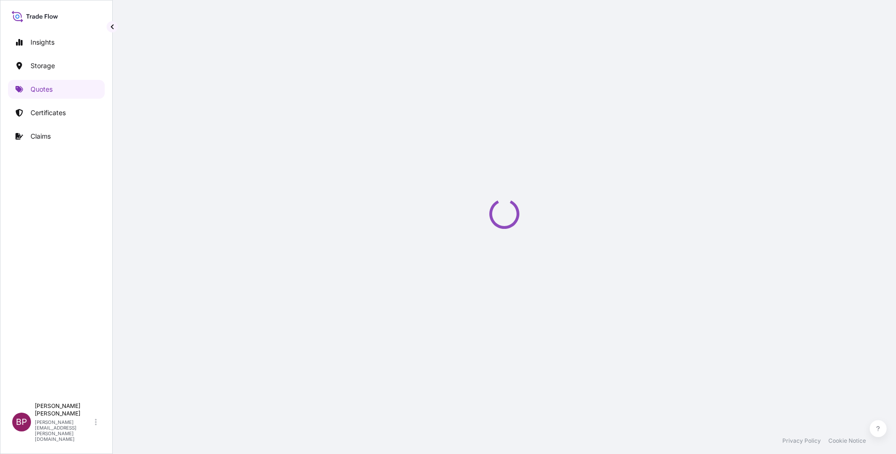
scroll to position [15, 0]
select select "Water"
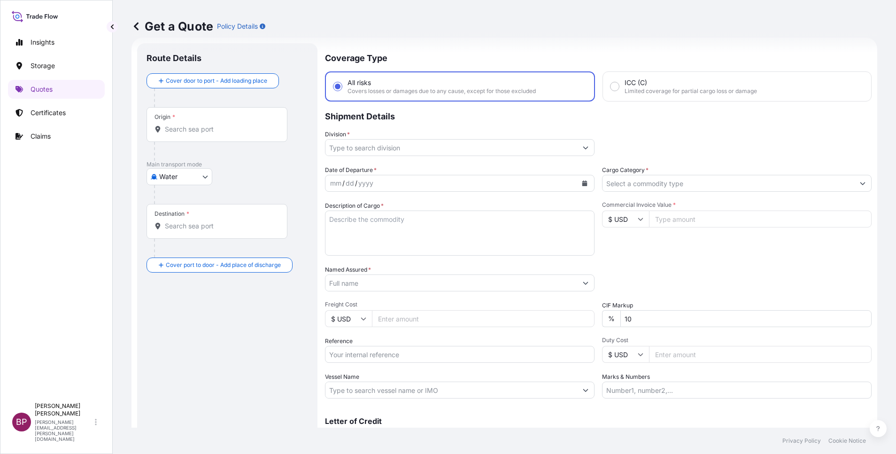
click at [708, 189] on input "Cargo Category *" at bounding box center [729, 183] width 252 height 17
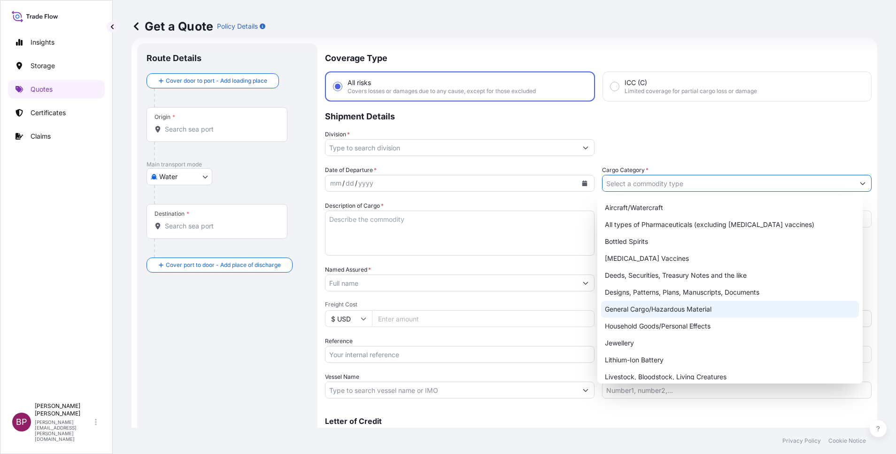
click at [664, 307] on div "General Cargo/Hazardous Material" at bounding box center [730, 309] width 258 height 17
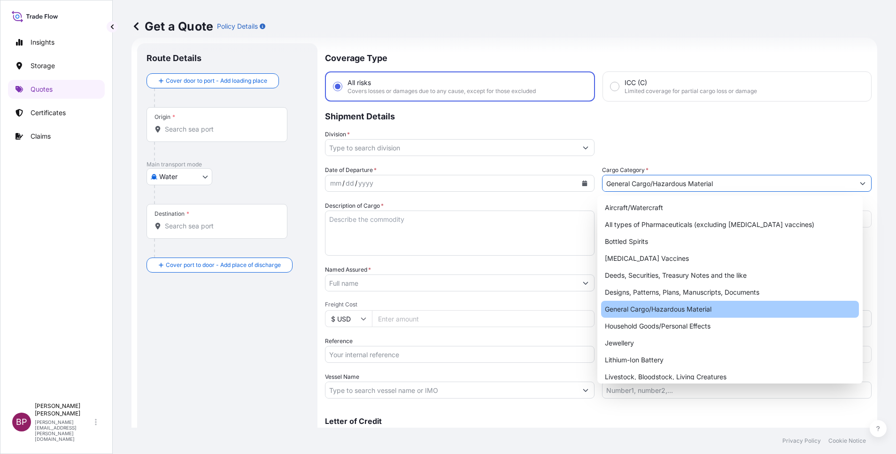
type input "General Cargo/Hazardous Material"
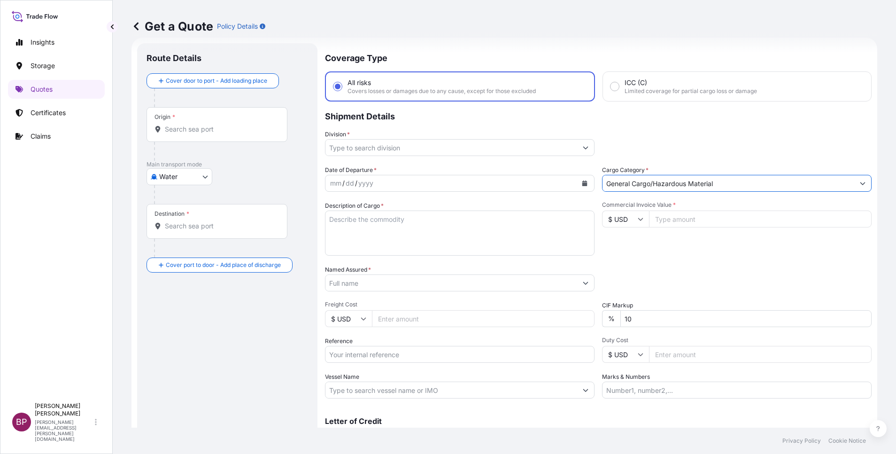
click at [583, 147] on icon "Show suggestions" at bounding box center [586, 148] width 6 height 6
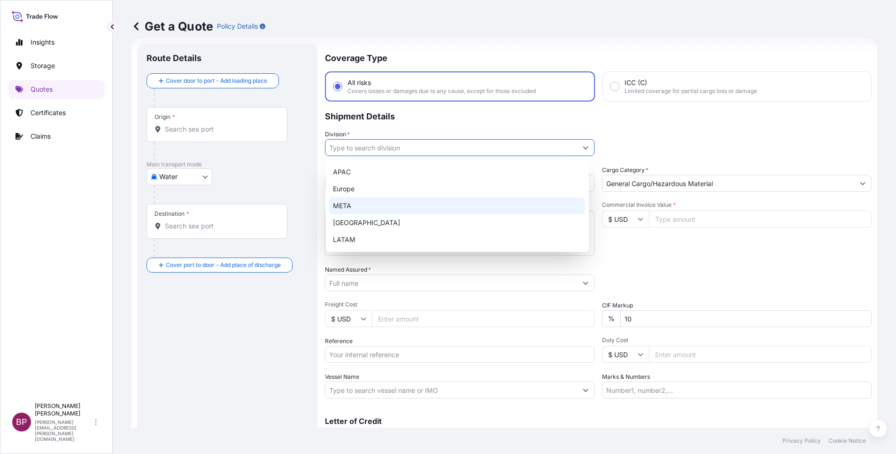
click at [389, 202] on div "META" at bounding box center [457, 205] width 256 height 17
type input "META"
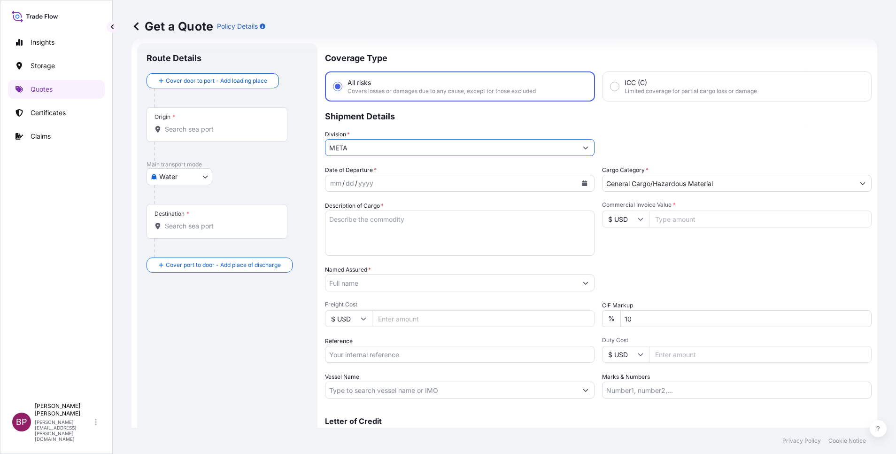
click at [711, 224] on input "Commercial Invoice Value *" at bounding box center [760, 218] width 223 height 17
paste input "102468.45"
type input "102468.45"
drag, startPoint x: 626, startPoint y: 322, endPoint x: 343, endPoint y: 288, distance: 284.8
click at [418, 293] on div "Date of Departure * mm / dd / yyyy Cargo Category * General Cargo/Hazardous Mat…" at bounding box center [598, 281] width 547 height 233
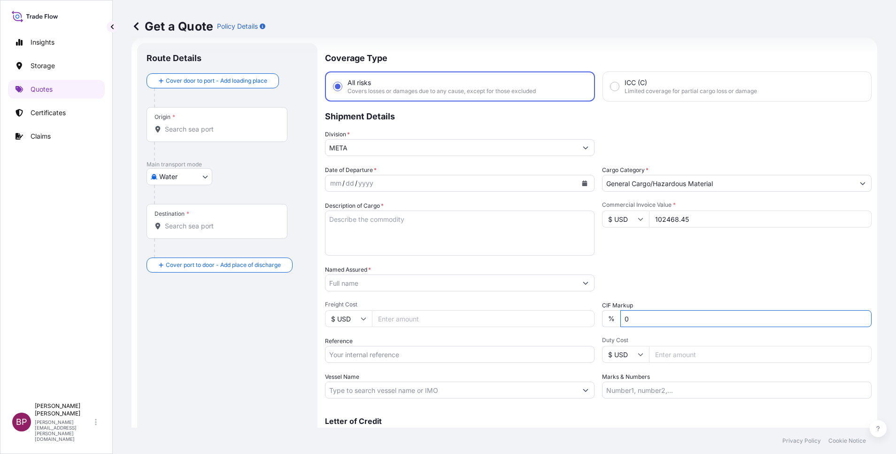
type input "0"
click at [434, 227] on textarea "Description of Cargo *" at bounding box center [460, 232] width 270 height 45
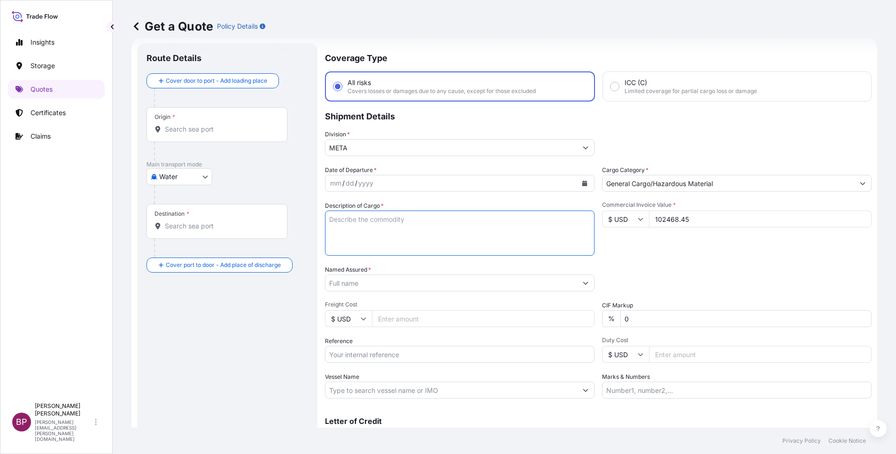
paste textarea "LIQUID FUEL METERING PUMP"
type textarea "LIQUID FUEL METERING PUMP"
click at [390, 357] on input "Reference" at bounding box center [460, 354] width 270 height 17
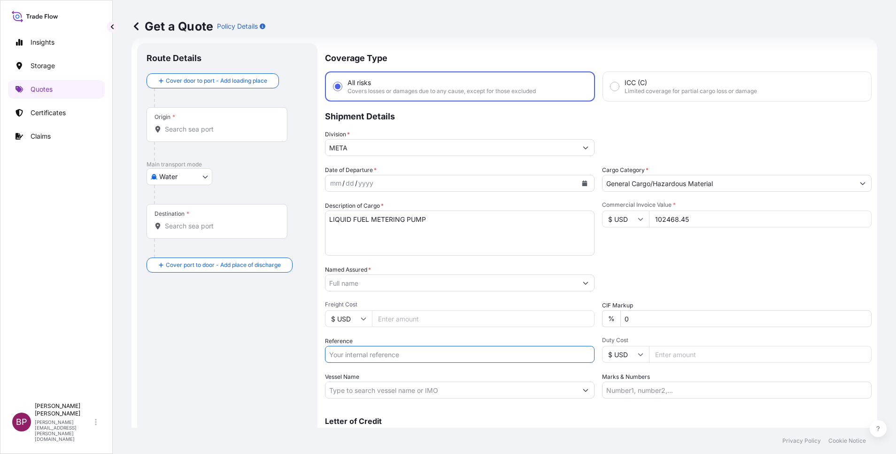
paste input "407 / 2025 SSLS2957A"
type input "407 / 2025 SSLS2957A"
click at [372, 279] on input "Named Assured *" at bounding box center [451, 282] width 252 height 17
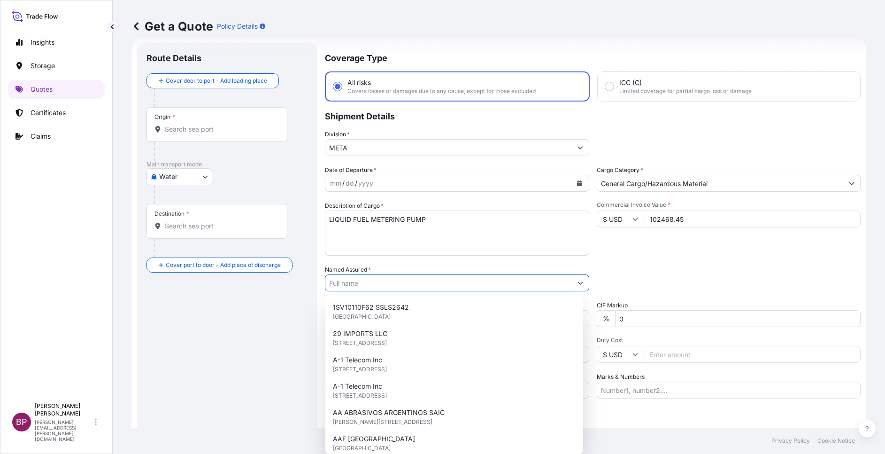
paste input "Fuel & Lube Co. Ltd."
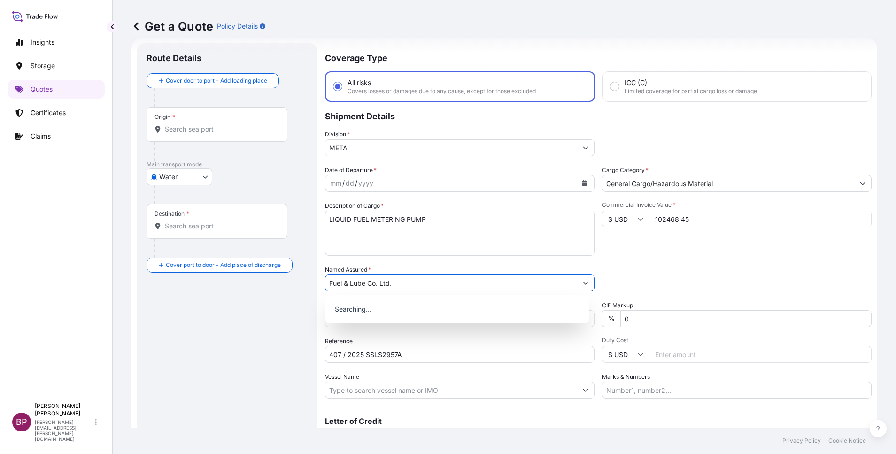
type input "Fuel & Lube Co. Ltd."
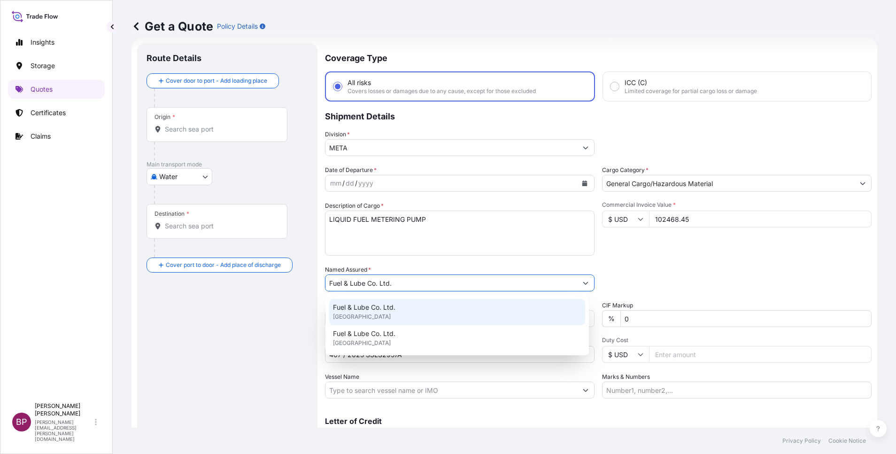
click at [707, 253] on div "Commercial Invoice Value * $ USD 102468.45" at bounding box center [737, 228] width 270 height 54
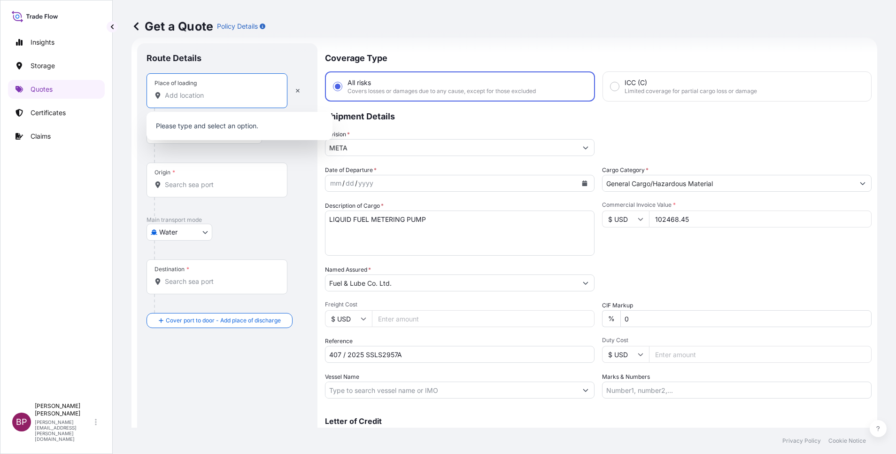
drag, startPoint x: 209, startPoint y: 96, endPoint x: 199, endPoint y: 121, distance: 27.0
click at [209, 94] on input "Place of loading" at bounding box center [220, 95] width 111 height 9
paste input "RIO DE JANEIRO"
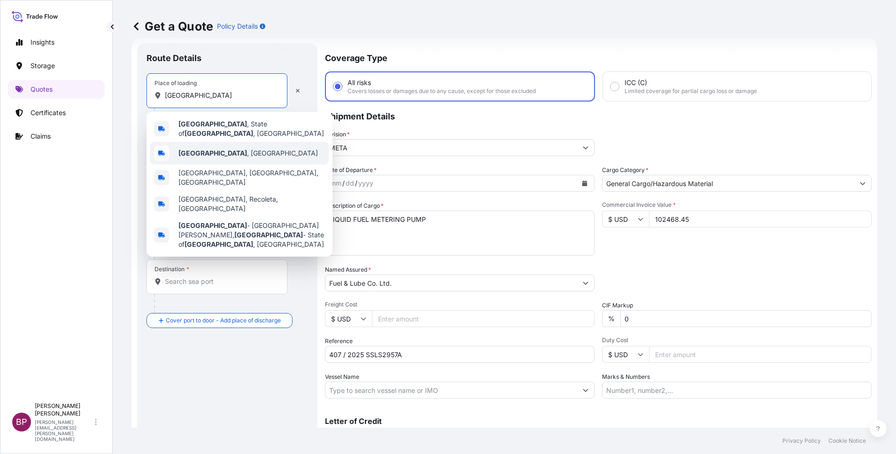
click at [221, 149] on b "Rio de Janeiro" at bounding box center [212, 153] width 69 height 8
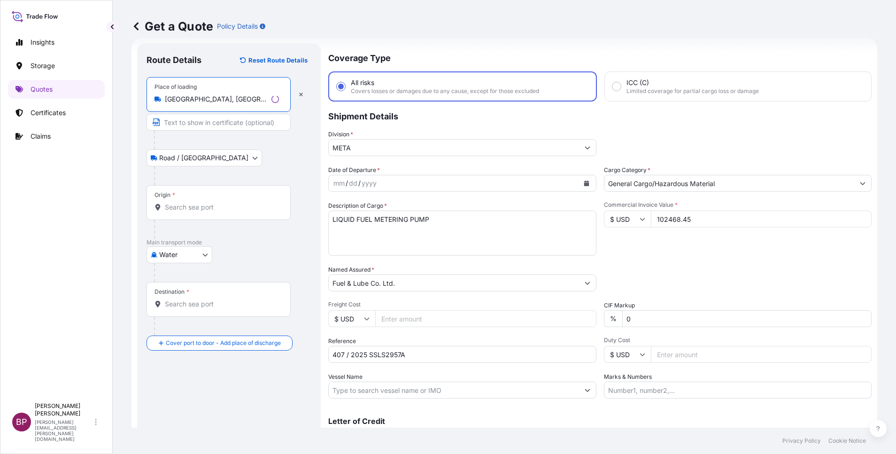
type input "Rio de Janeiro, Brazil"
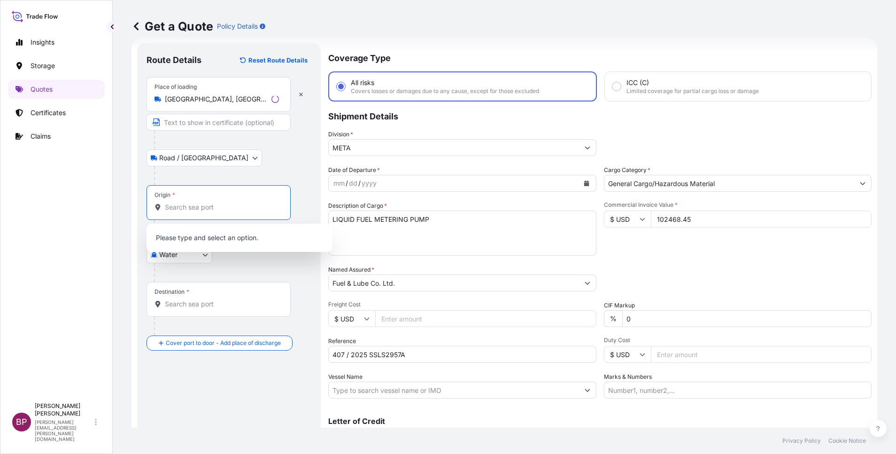
click at [210, 207] on input "Origin *" at bounding box center [222, 206] width 114 height 9
paste input "RIO DE JANEIRO"
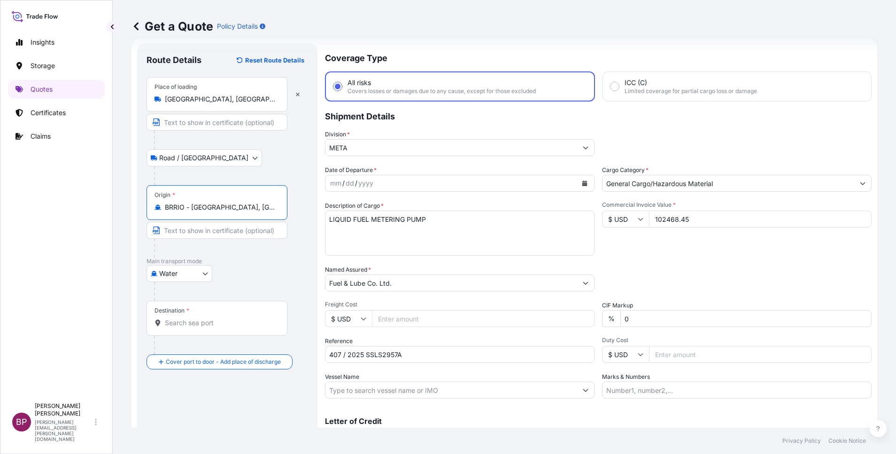
type input "BRRIO - Rio de Janeiro, Brazil"
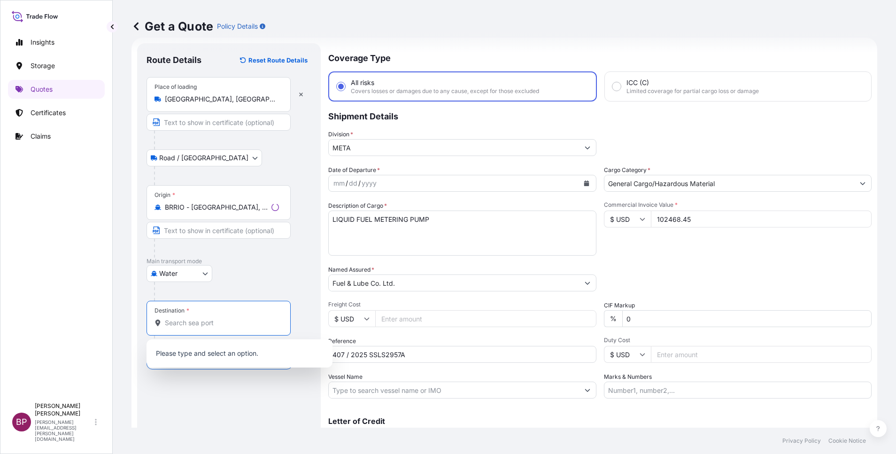
click at [219, 324] on input "Destination *" at bounding box center [222, 322] width 114 height 9
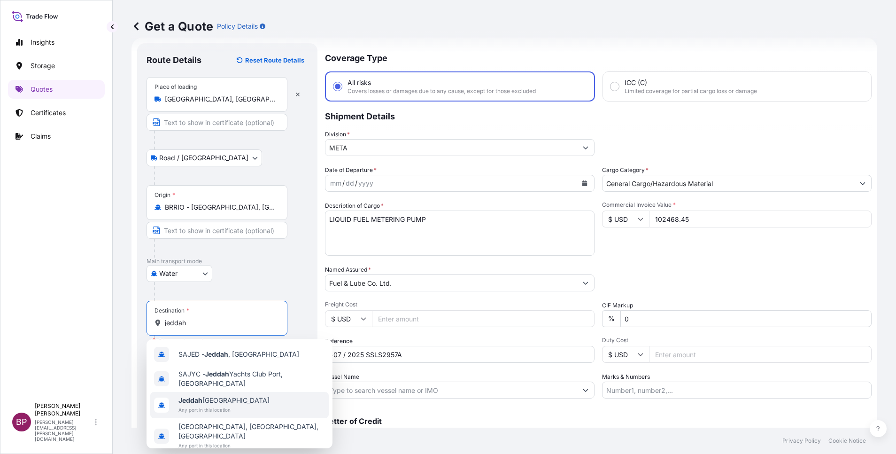
click at [233, 410] on span "Any port in this location" at bounding box center [223, 409] width 91 height 9
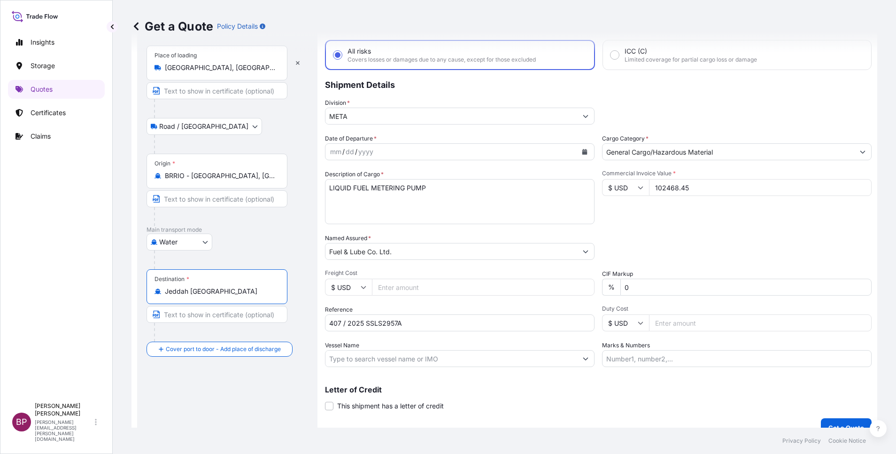
scroll to position [62, 0]
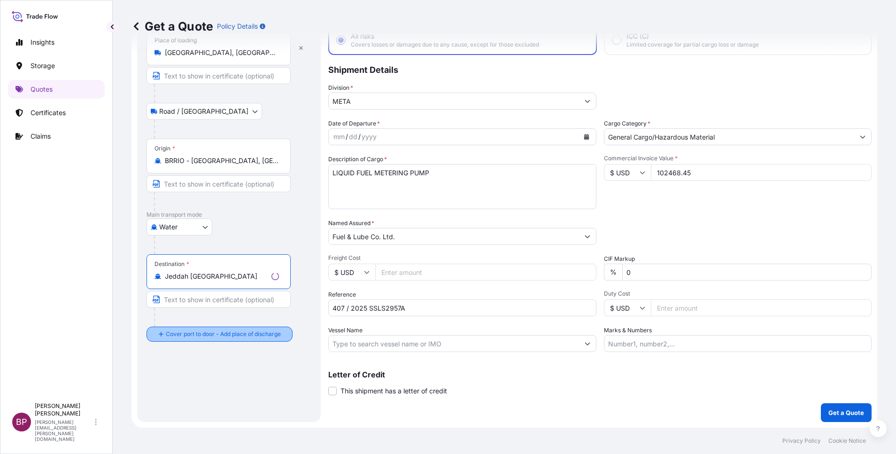
type input "Jeddah Saudi Arabia"
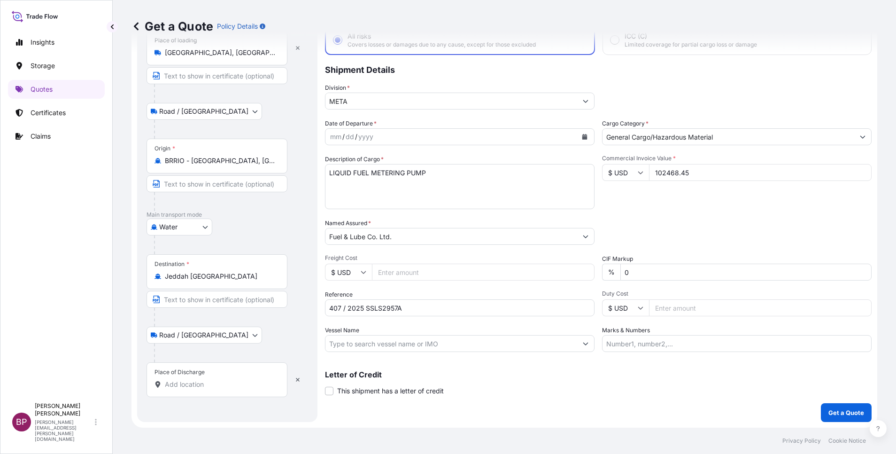
click at [203, 385] on input "Place of Discharge" at bounding box center [220, 383] width 111 height 9
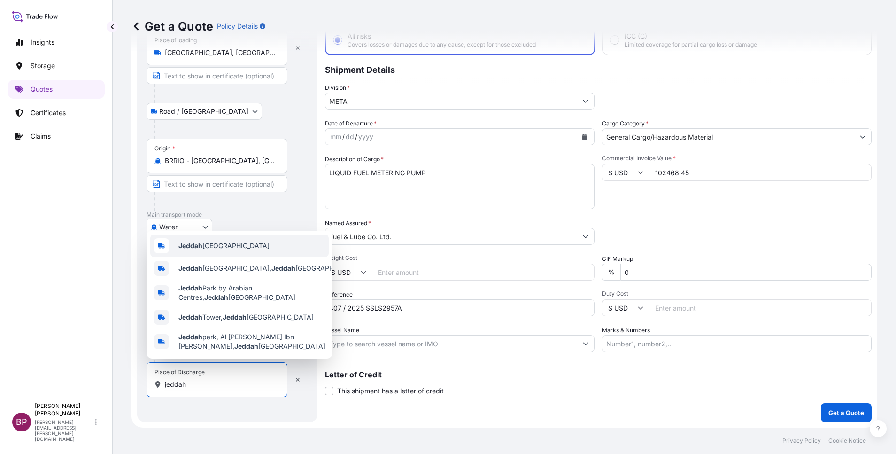
click at [233, 237] on div "Jeddah Saudi Arabia" at bounding box center [239, 245] width 178 height 23
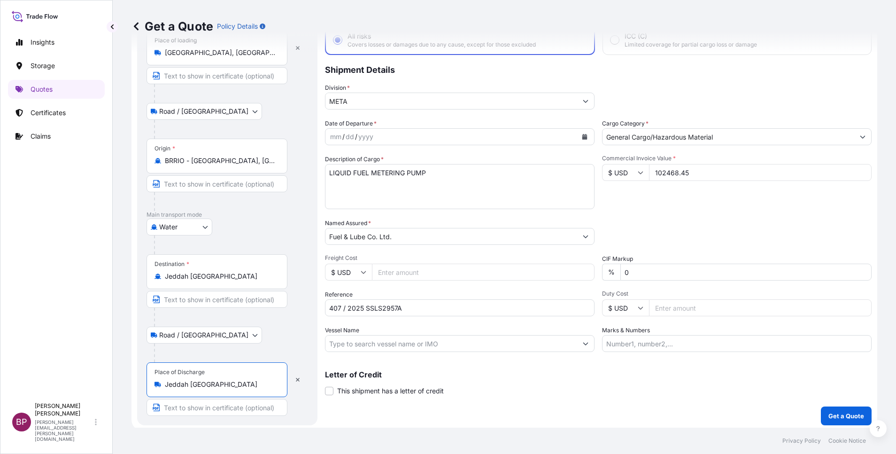
scroll to position [65, 0]
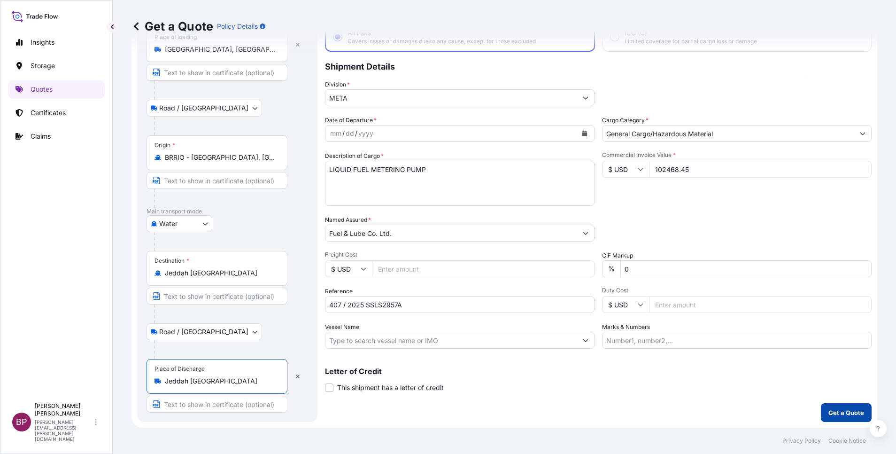
type input "Jeddah Saudi Arabia"
click at [839, 410] on p "Get a Quote" at bounding box center [846, 412] width 36 height 9
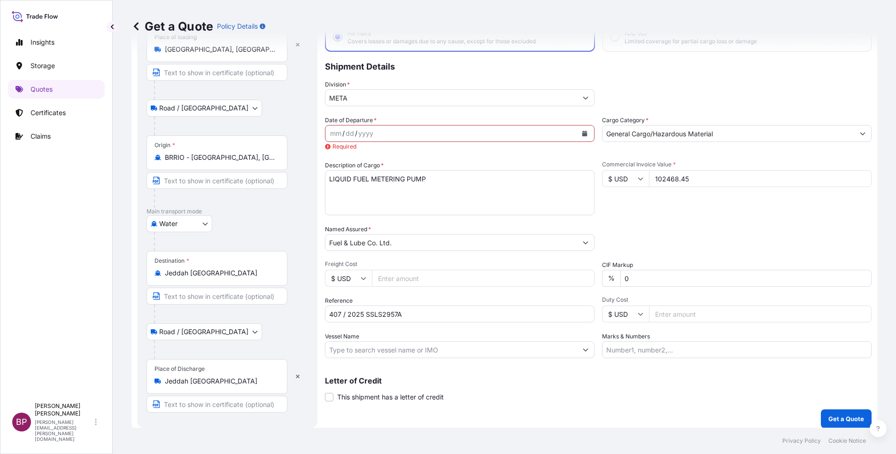
click at [582, 133] on icon "Calendar" at bounding box center [584, 134] width 5 height 6
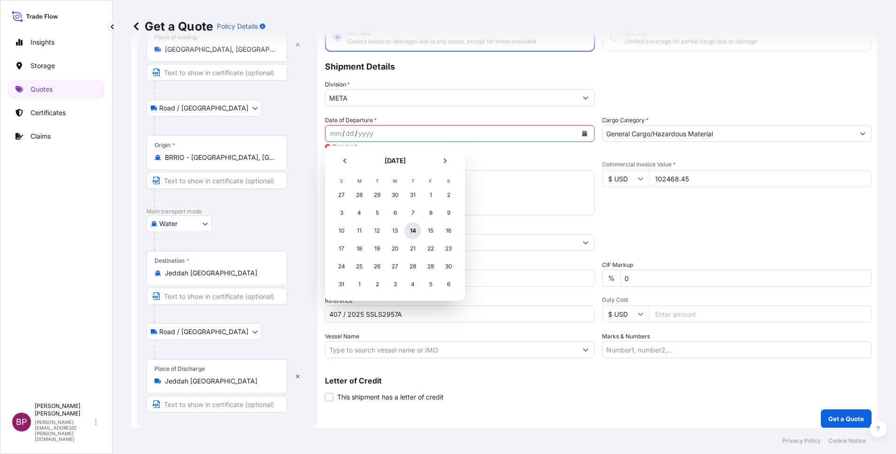
click at [414, 230] on div "14" at bounding box center [412, 230] width 17 height 17
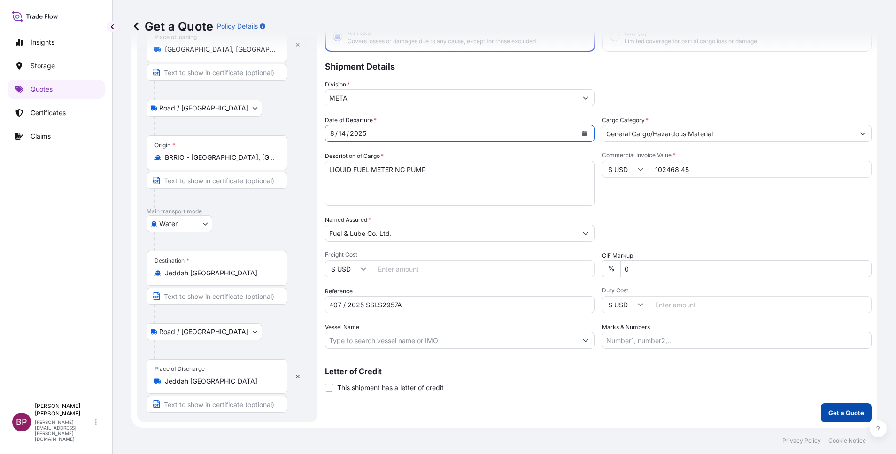
click at [830, 410] on p "Get a Quote" at bounding box center [846, 412] width 36 height 9
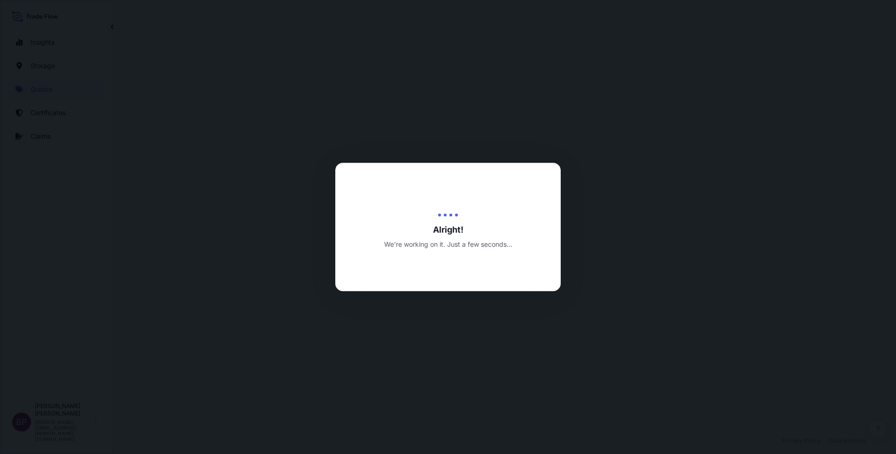
select select "Road / Inland"
select select "Water"
select select "Road / Inland"
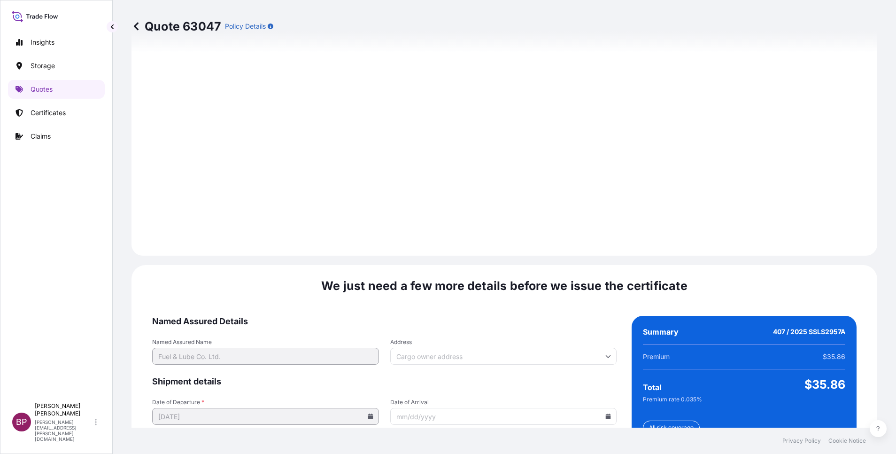
scroll to position [1392, 0]
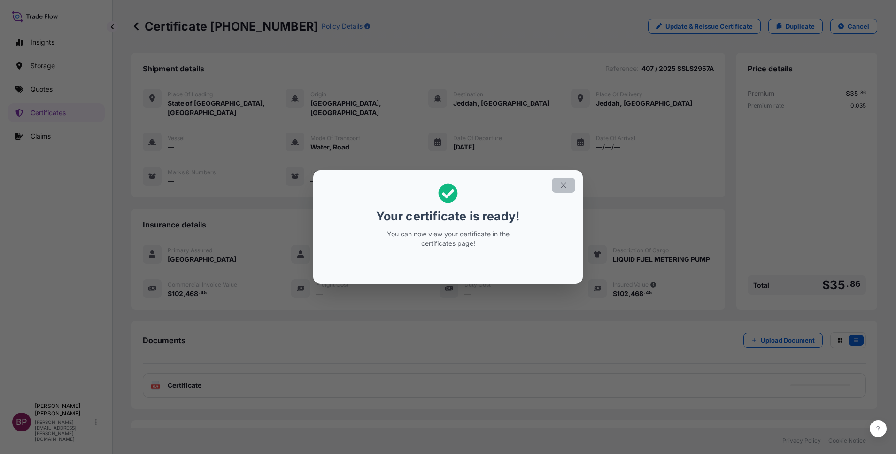
click at [566, 185] on icon "button" at bounding box center [563, 185] width 8 height 8
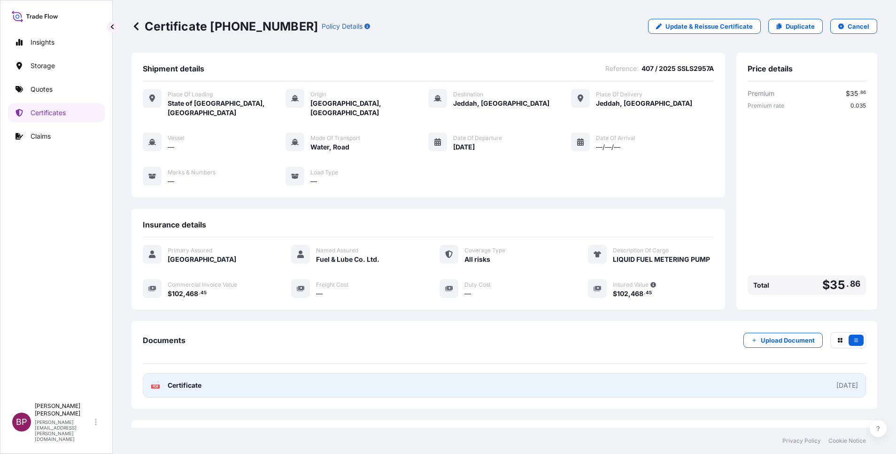
click at [194, 380] on span "Certificate" at bounding box center [185, 384] width 34 height 9
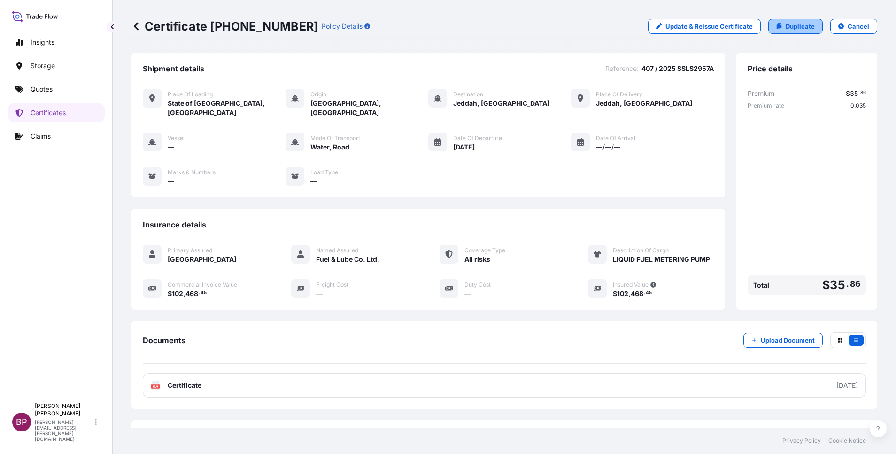
click at [790, 27] on p "Duplicate" at bounding box center [800, 26] width 29 height 9
select select "Road / Inland"
select select "Water"
select select "Road / Inland"
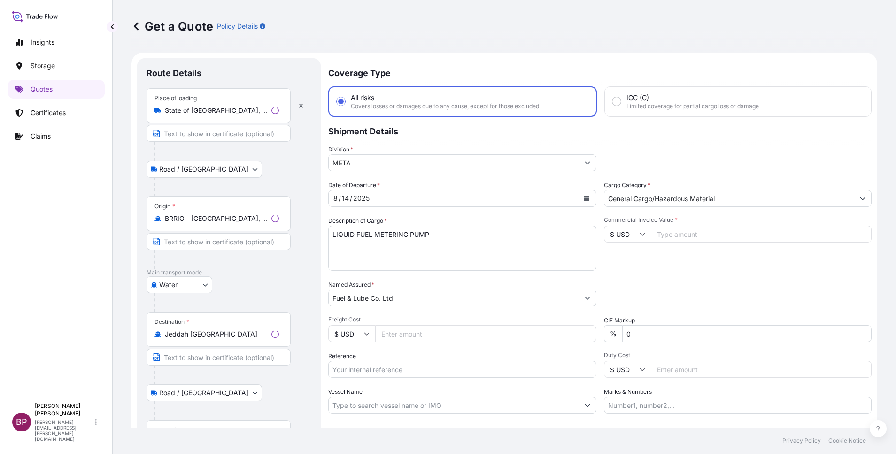
scroll to position [15, 0]
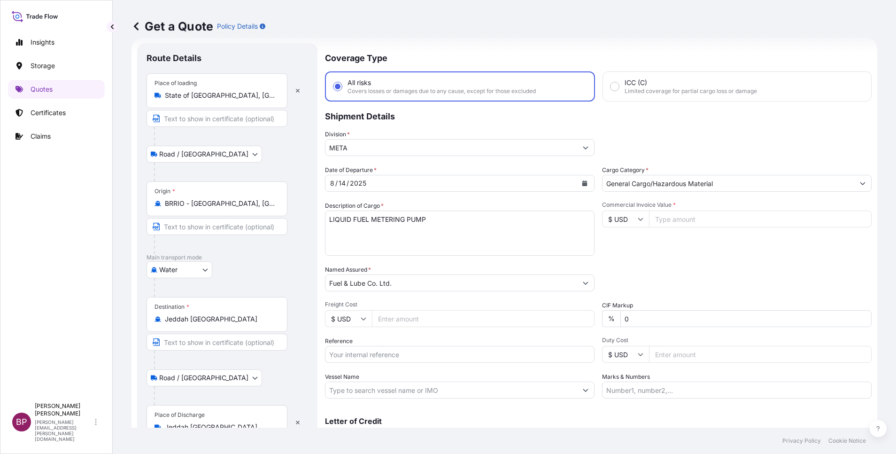
click at [679, 220] on input "Commercial Invoice Value *" at bounding box center [760, 218] width 223 height 17
paste input "96907.74"
type input "96907.74"
click at [440, 357] on input "Reference" at bounding box center [460, 354] width 270 height 17
paste input "477 / 2025 SSLS2957B"
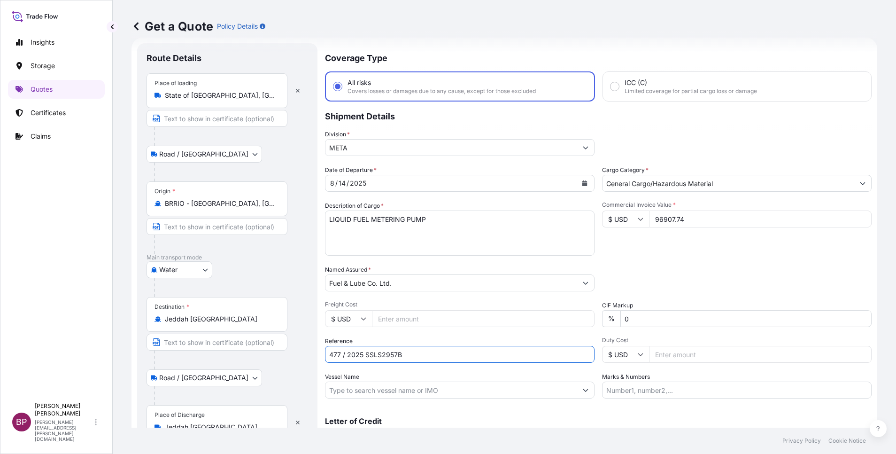
type input "477 / 2025 SSLS2957B"
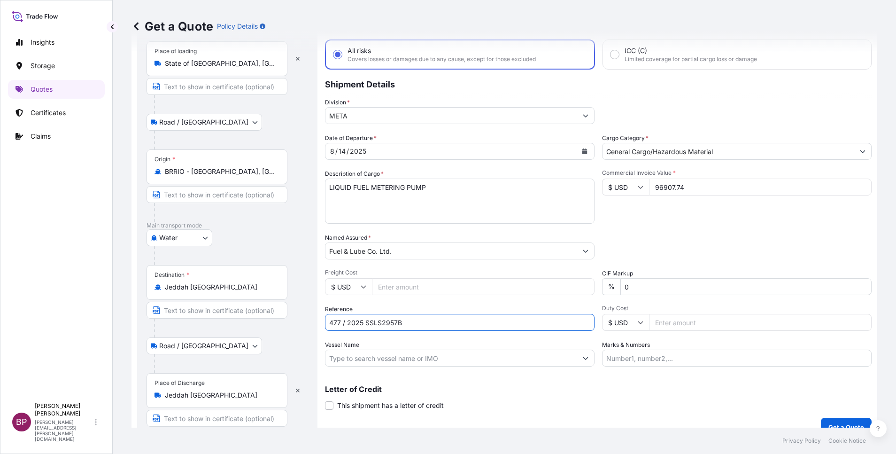
scroll to position [62, 0]
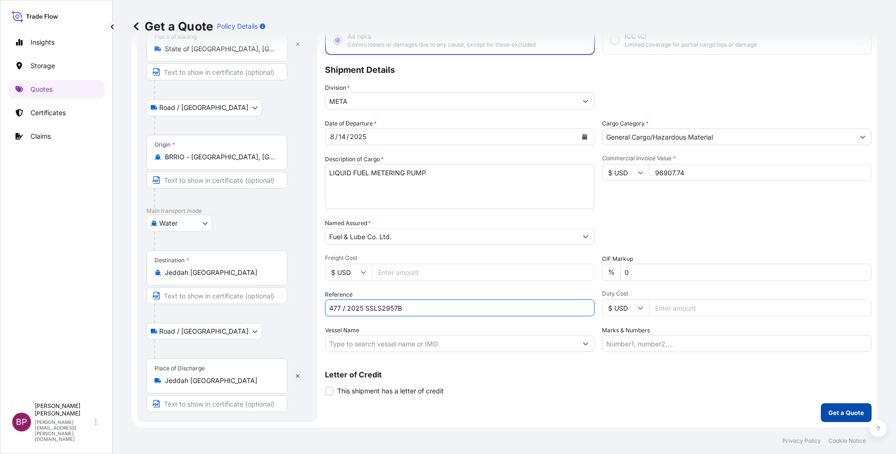
click at [843, 412] on p "Get a Quote" at bounding box center [846, 412] width 36 height 9
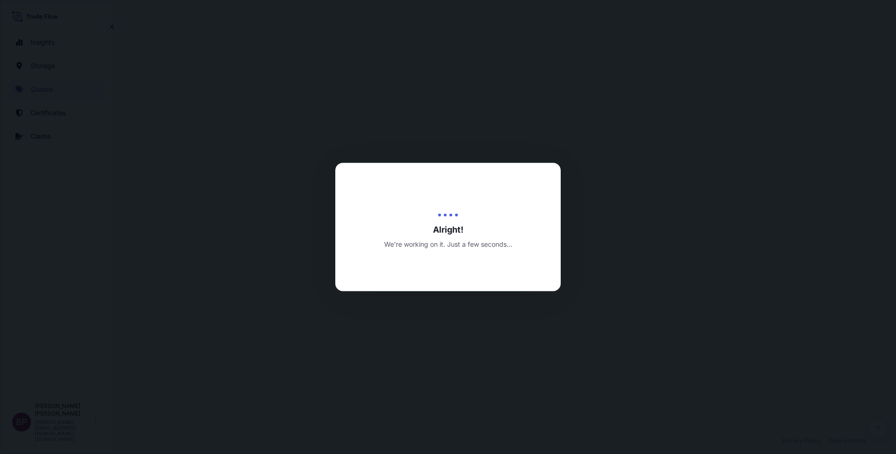
select select "Road / Inland"
select select "Water"
select select "Road / Inland"
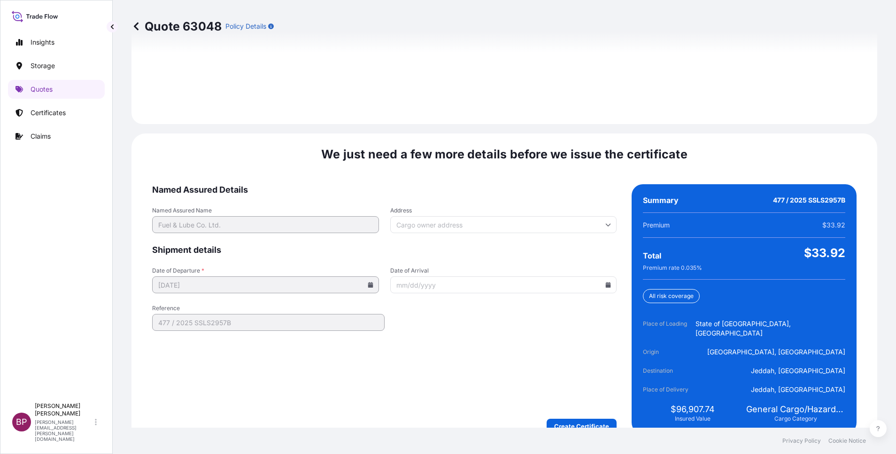
scroll to position [1392, 0]
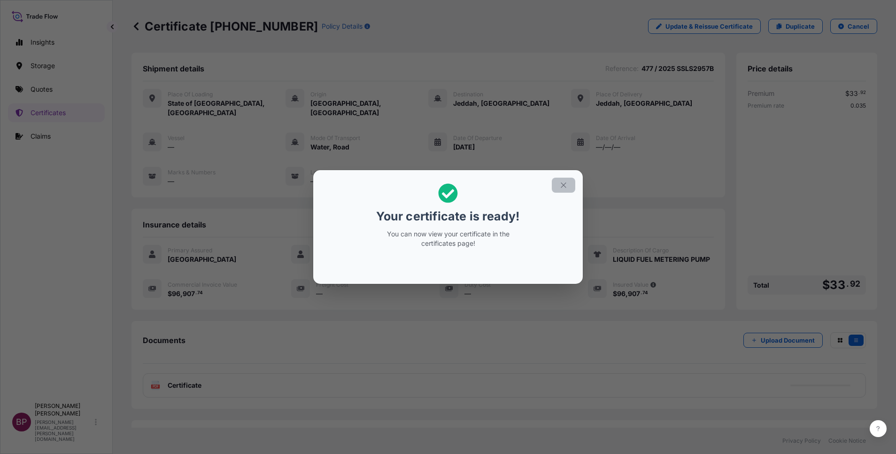
click at [557, 183] on button "button" at bounding box center [563, 185] width 23 height 15
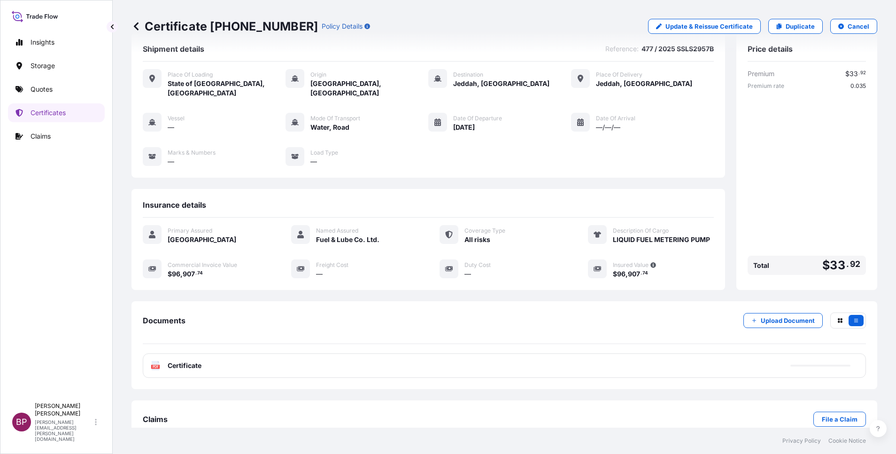
scroll to position [31, 0]
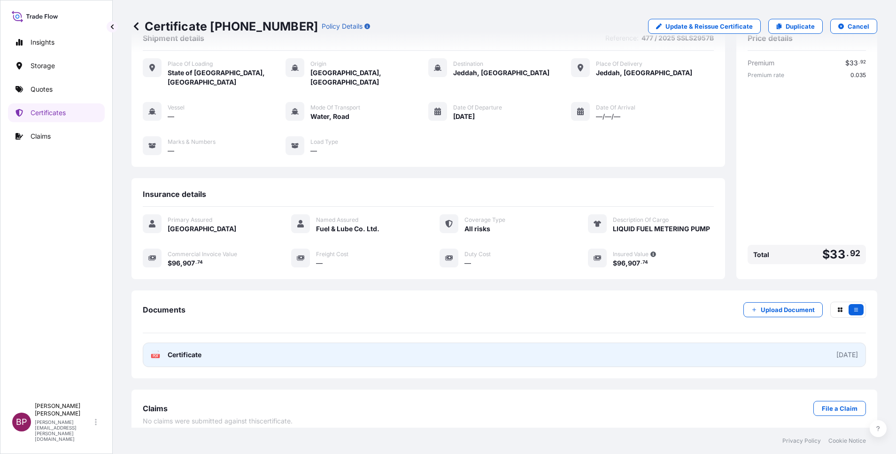
click at [187, 350] on span "Certificate" at bounding box center [185, 354] width 34 height 9
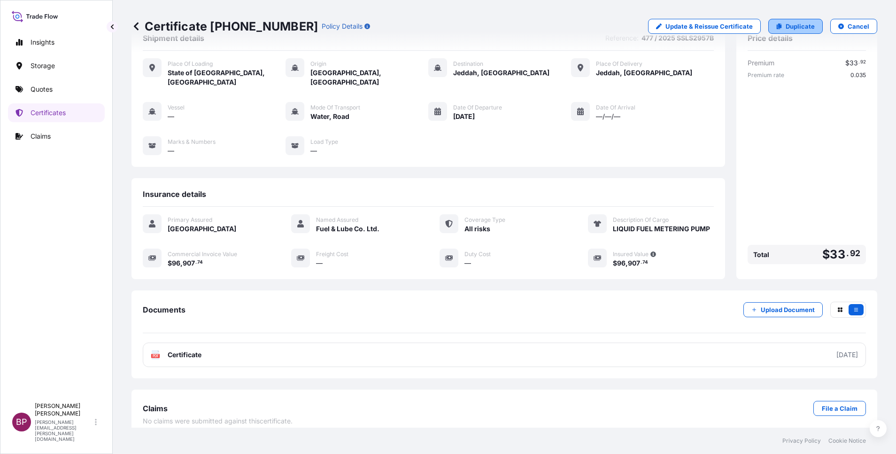
click at [791, 30] on p "Duplicate" at bounding box center [800, 26] width 29 height 9
select select "Road / Inland"
select select "Water"
select select "Road / Inland"
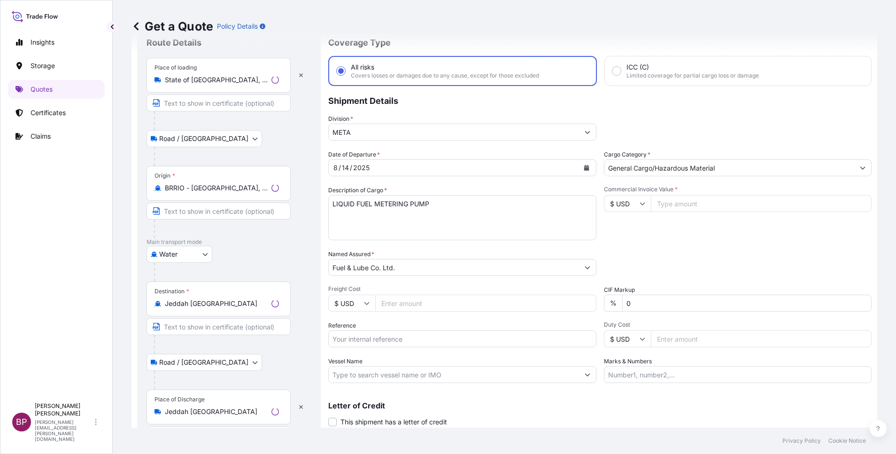
scroll to position [15, 0]
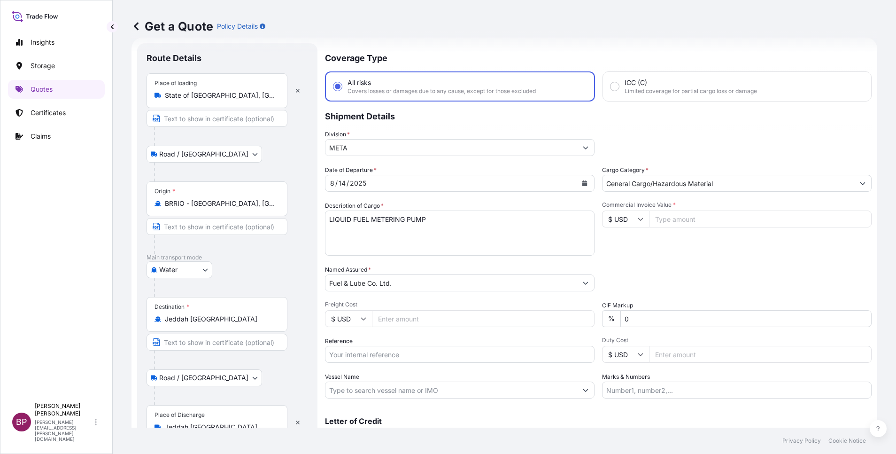
drag, startPoint x: 414, startPoint y: 353, endPoint x: 529, endPoint y: 351, distance: 115.5
click at [414, 352] on input "Reference" at bounding box center [460, 354] width 270 height 17
paste input "487 / 2025 SSLS2957C"
type input "487 / 2025 SSLS2957C"
click at [693, 221] on input "Commercial Invoice Value *" at bounding box center [760, 218] width 223 height 17
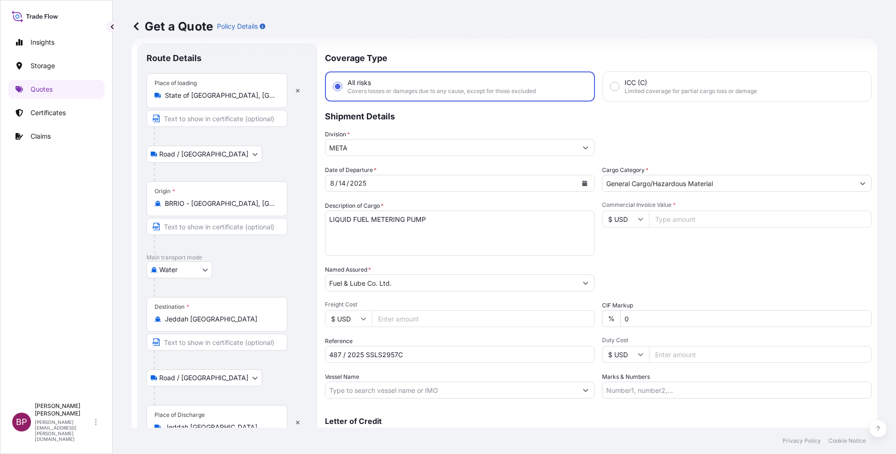
paste input "84542.00"
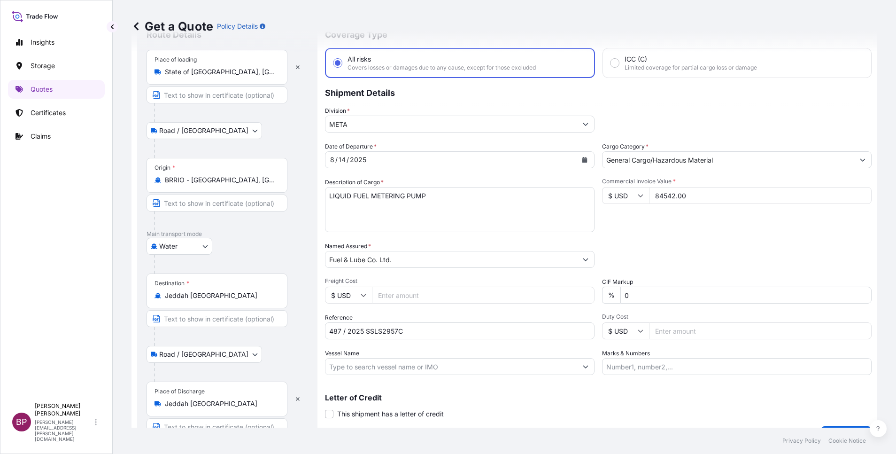
scroll to position [62, 0]
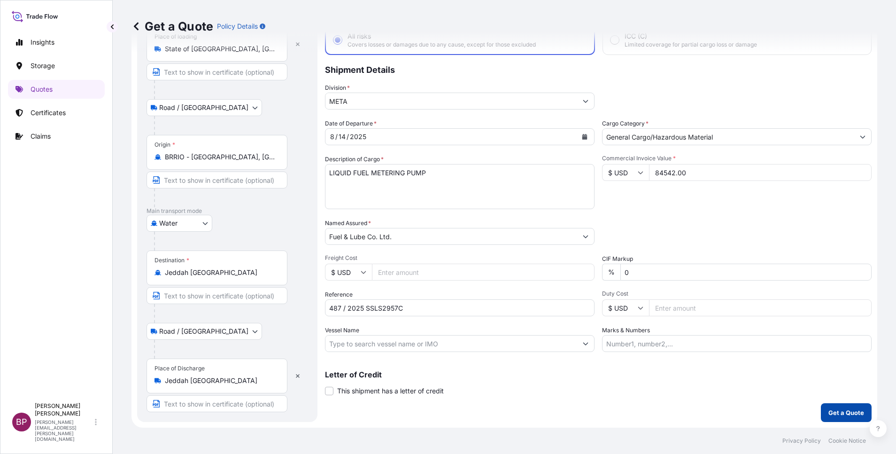
type input "84542.00"
click at [831, 409] on p "Get a Quote" at bounding box center [846, 412] width 36 height 9
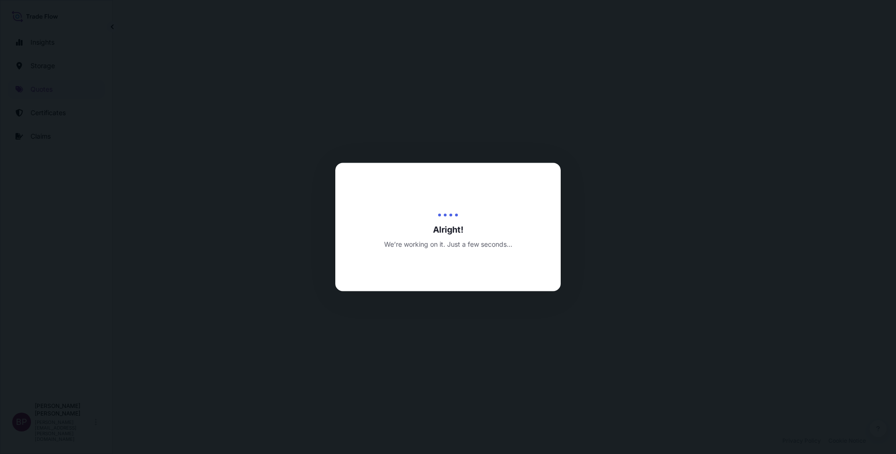
select select "Road / Inland"
select select "Water"
select select "Road / Inland"
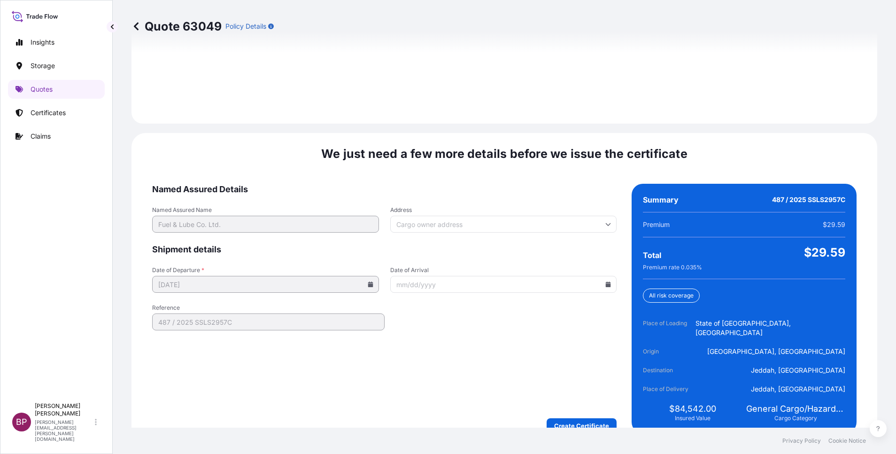
scroll to position [1392, 0]
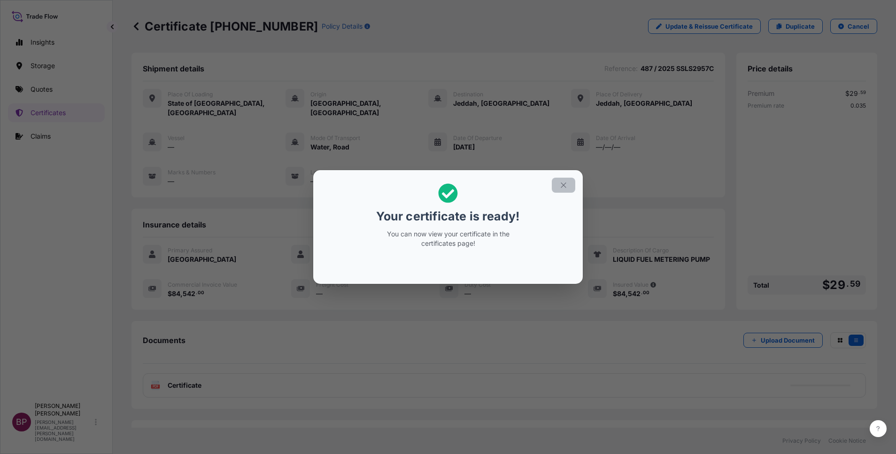
click at [561, 187] on icon "button" at bounding box center [563, 185] width 8 height 8
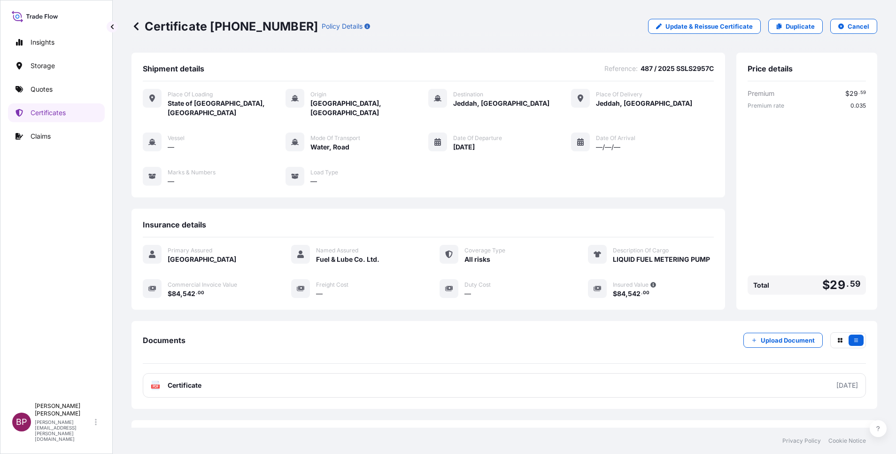
scroll to position [31, 0]
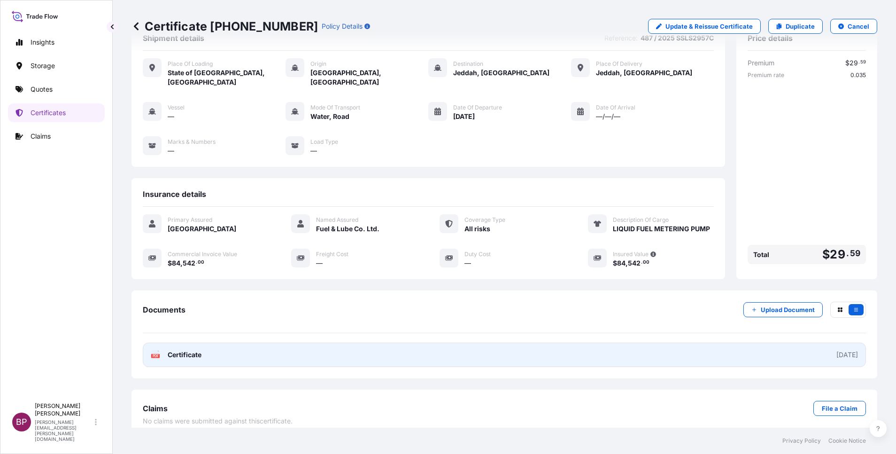
click at [190, 355] on link "PDF Certificate 2025-08-14" at bounding box center [504, 354] width 723 height 24
